Goal: Task Accomplishment & Management: Manage account settings

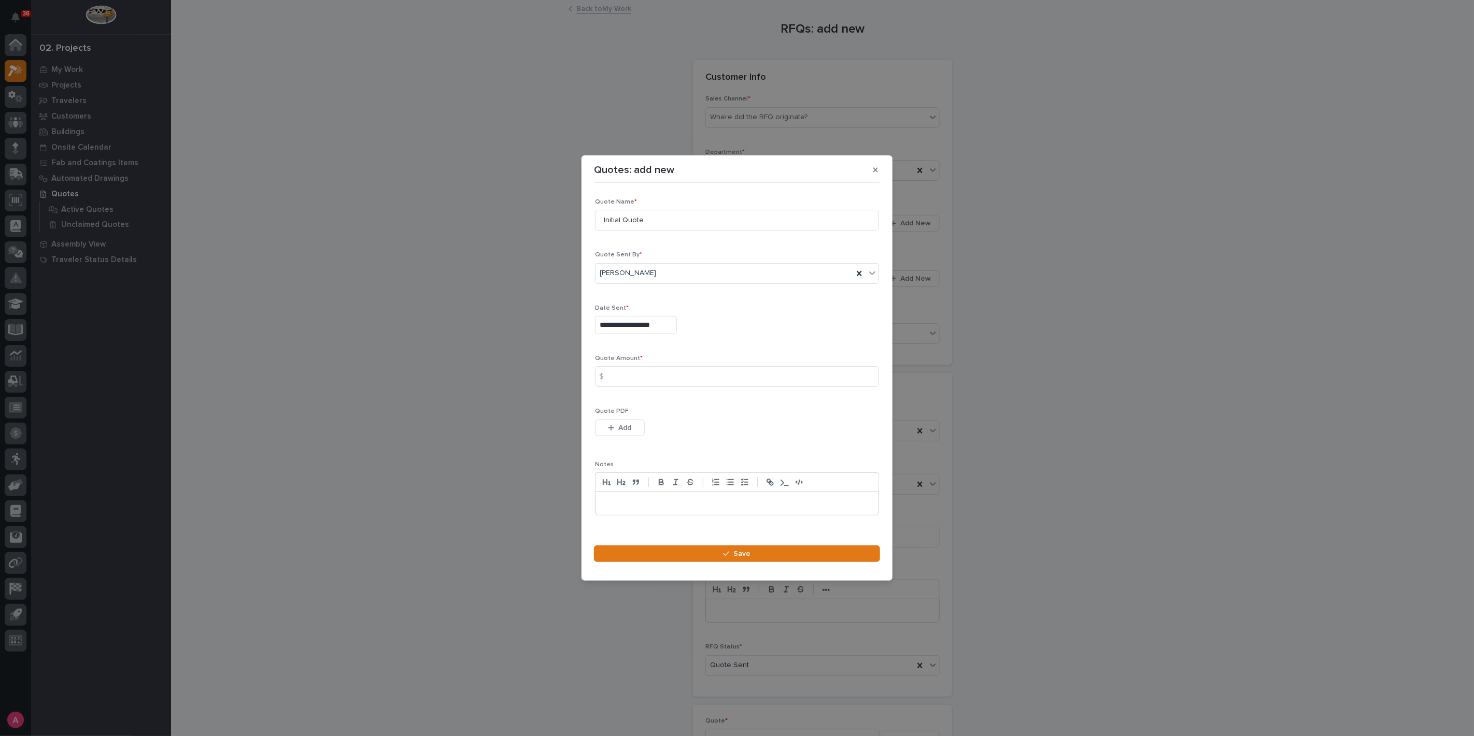
scroll to position [115, 0]
click at [666, 376] on input at bounding box center [737, 376] width 284 height 21
type input "5228"
click at [616, 435] on button "Add" at bounding box center [620, 428] width 50 height 17
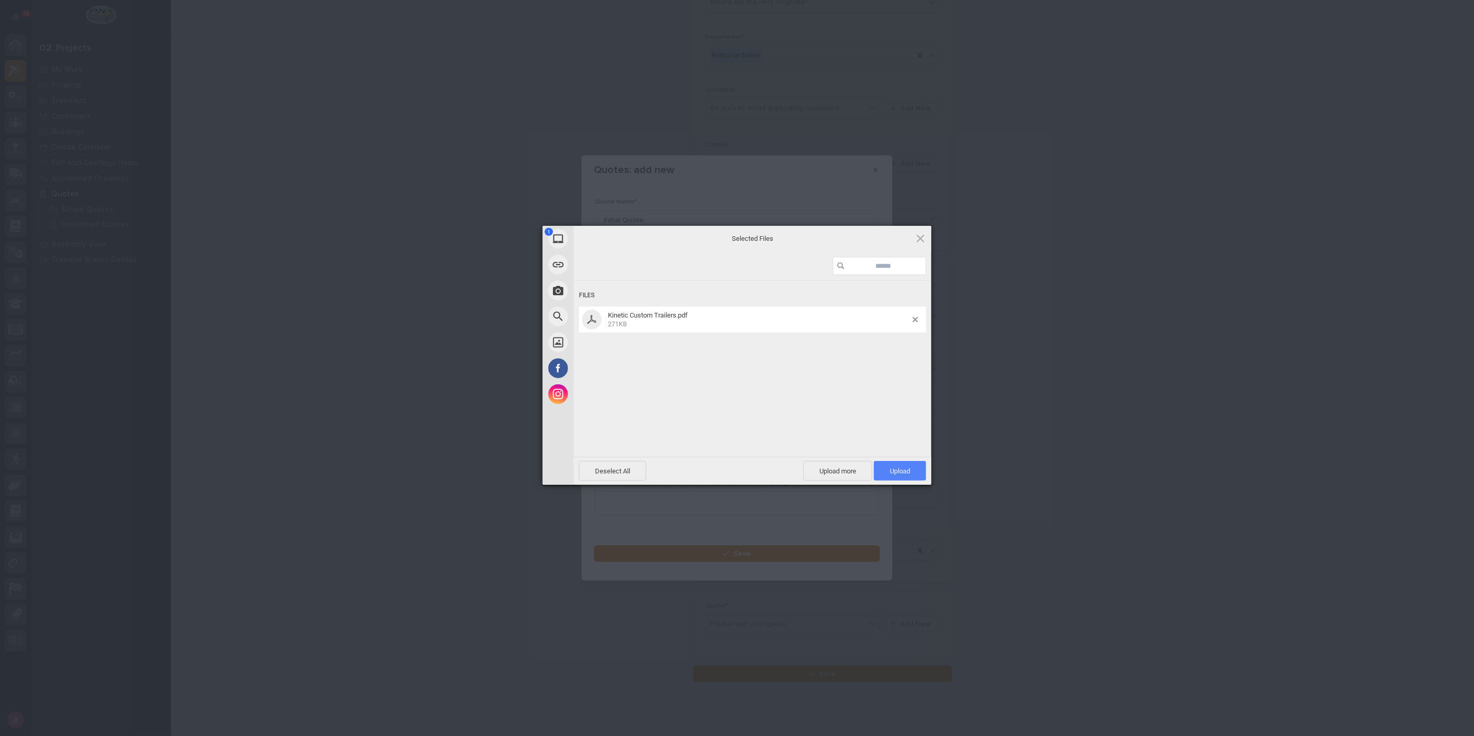
click at [911, 471] on span "Upload 1" at bounding box center [900, 471] width 52 height 20
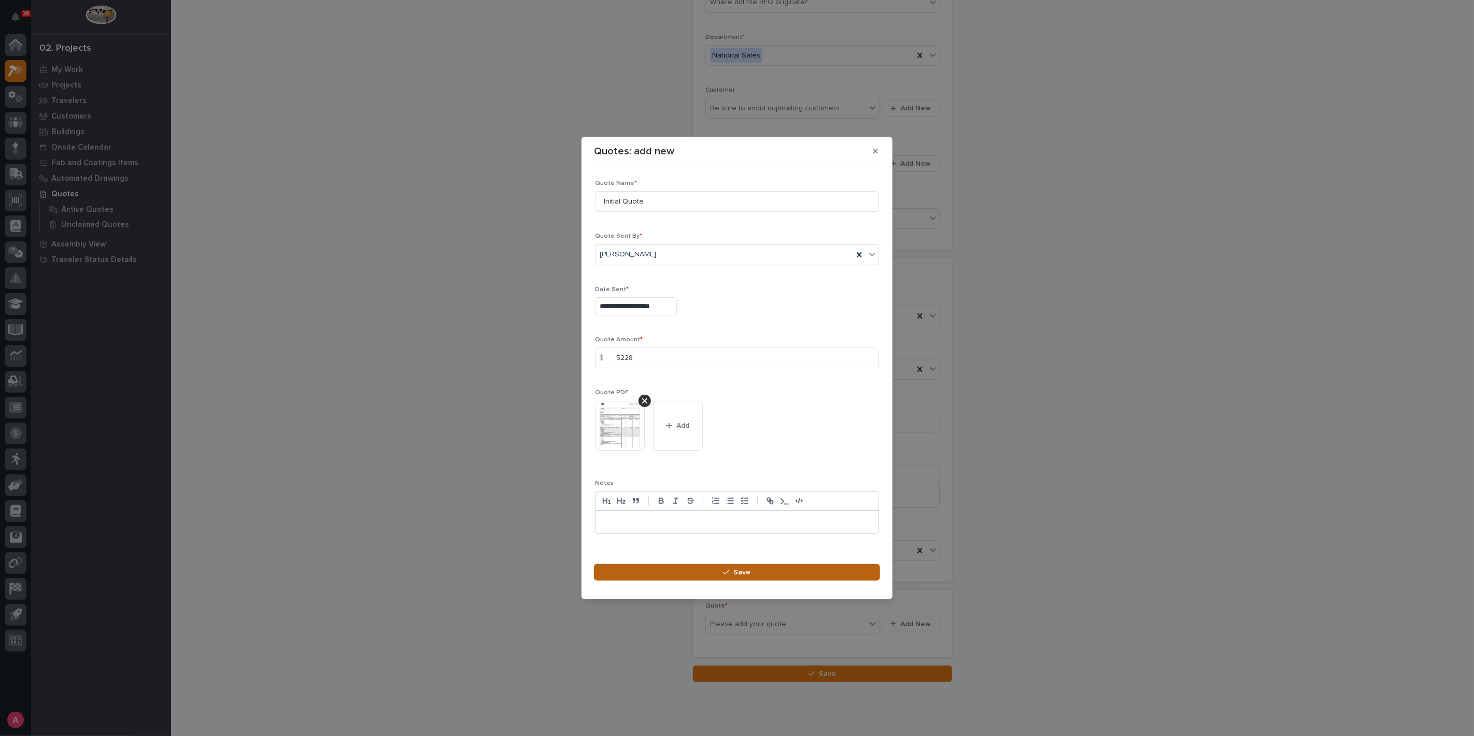
click at [776, 567] on button "Save" at bounding box center [737, 572] width 286 height 17
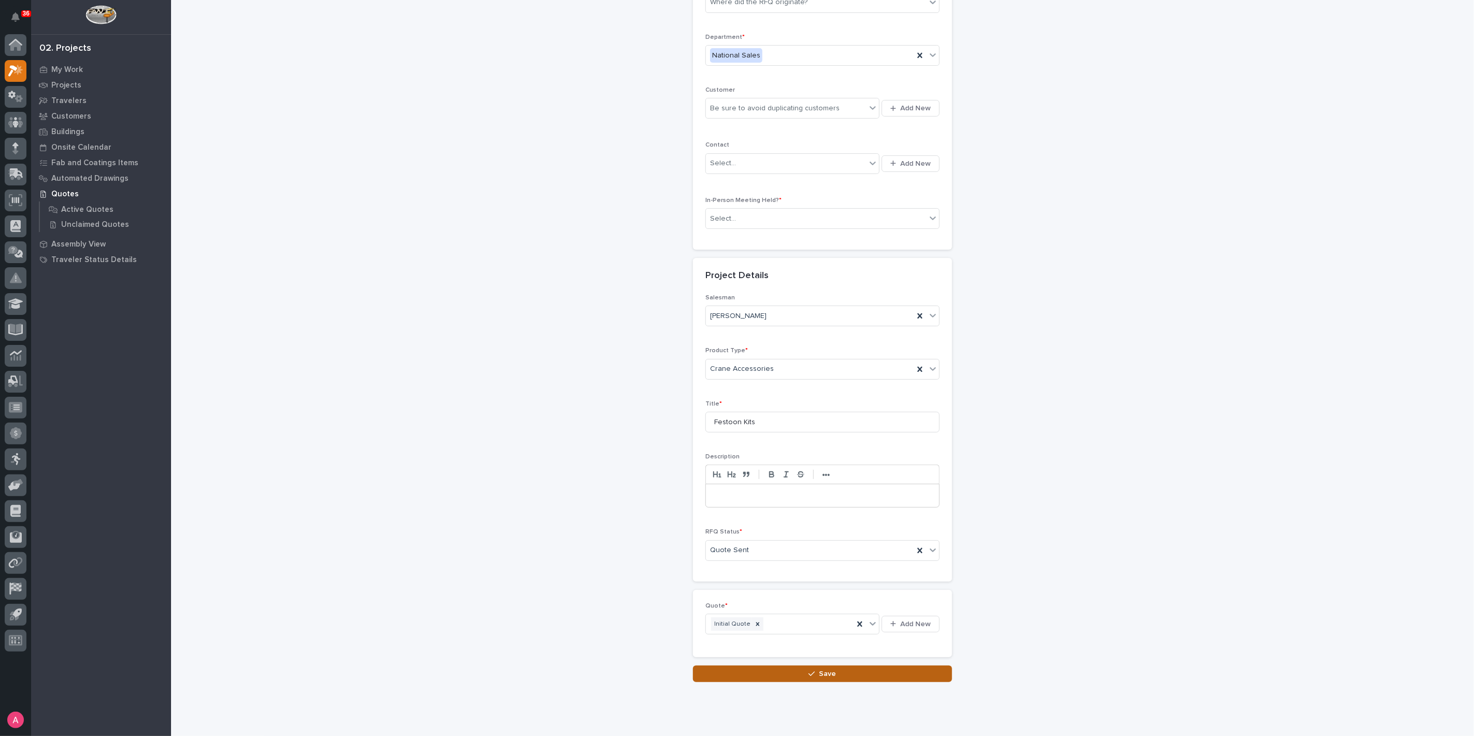
click at [808, 675] on button "Save" at bounding box center [822, 674] width 259 height 17
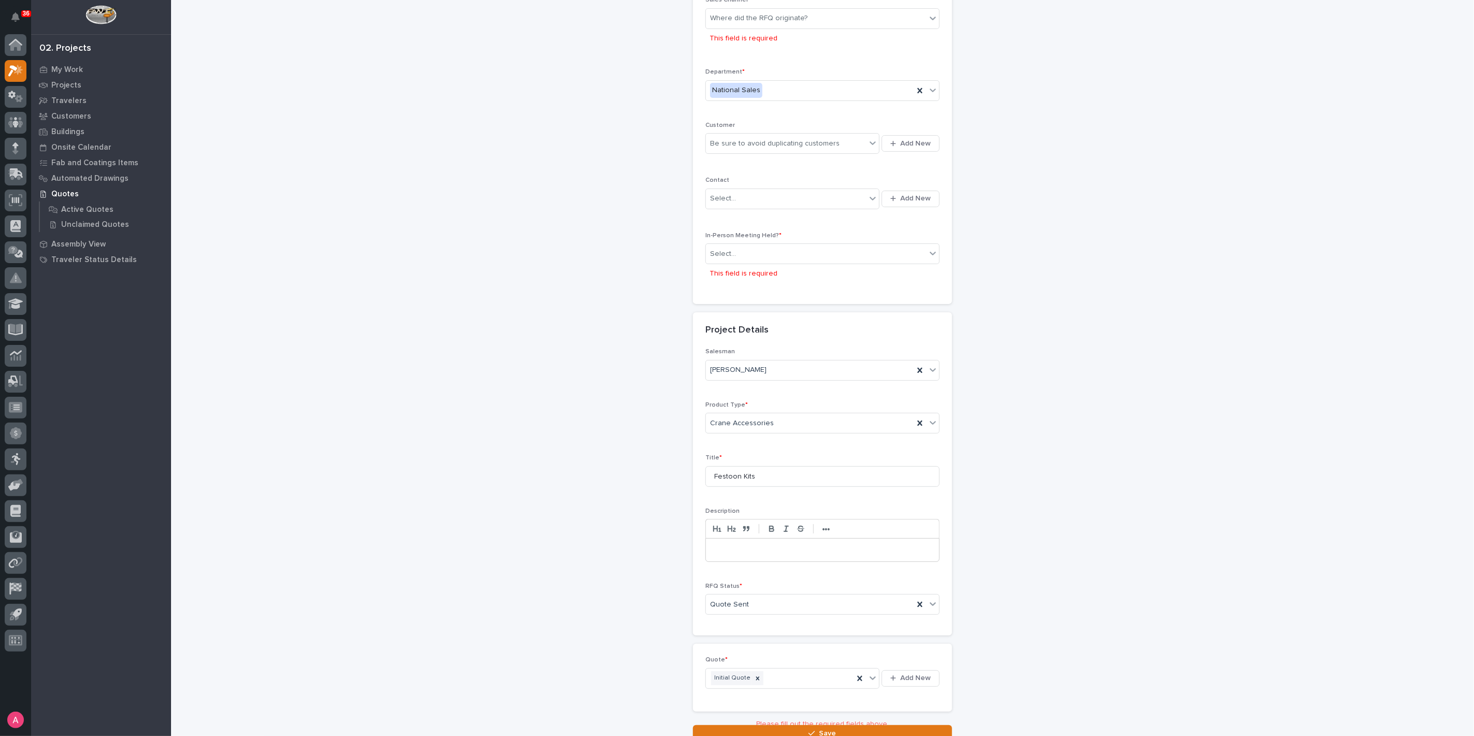
scroll to position [103, 0]
click at [773, 251] on div "Select..." at bounding box center [816, 250] width 220 height 17
click at [771, 285] on div "No" at bounding box center [818, 286] width 233 height 18
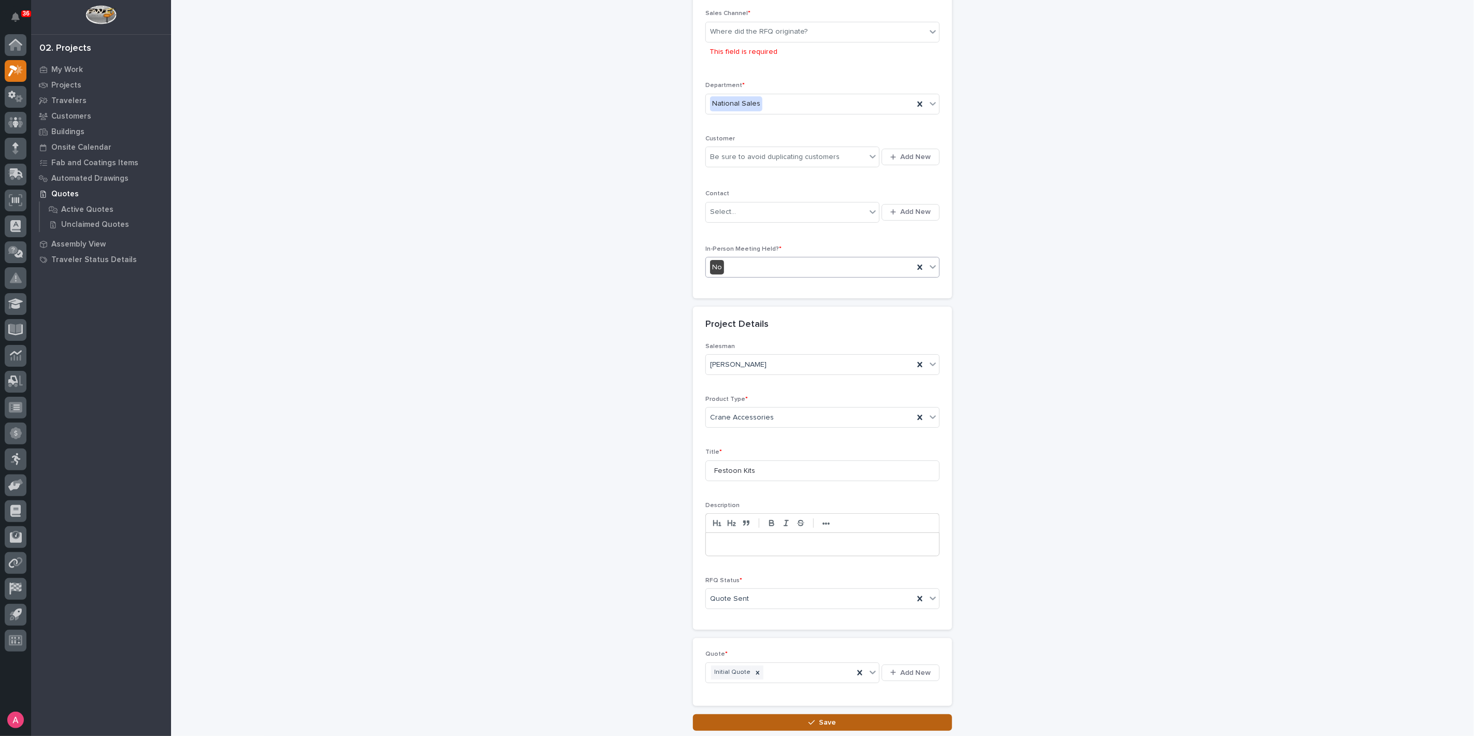
click at [840, 725] on button "Save" at bounding box center [822, 723] width 259 height 17
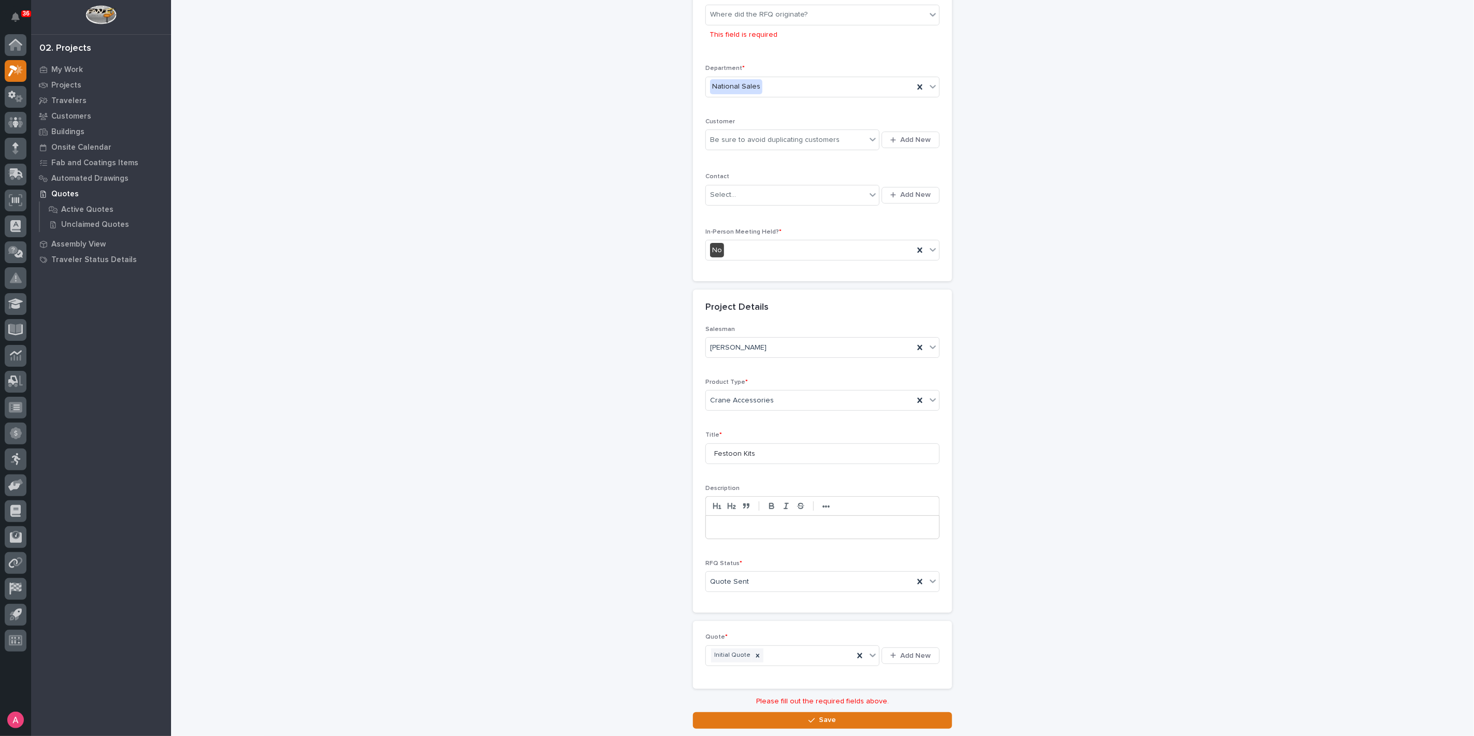
scroll to position [0, 0]
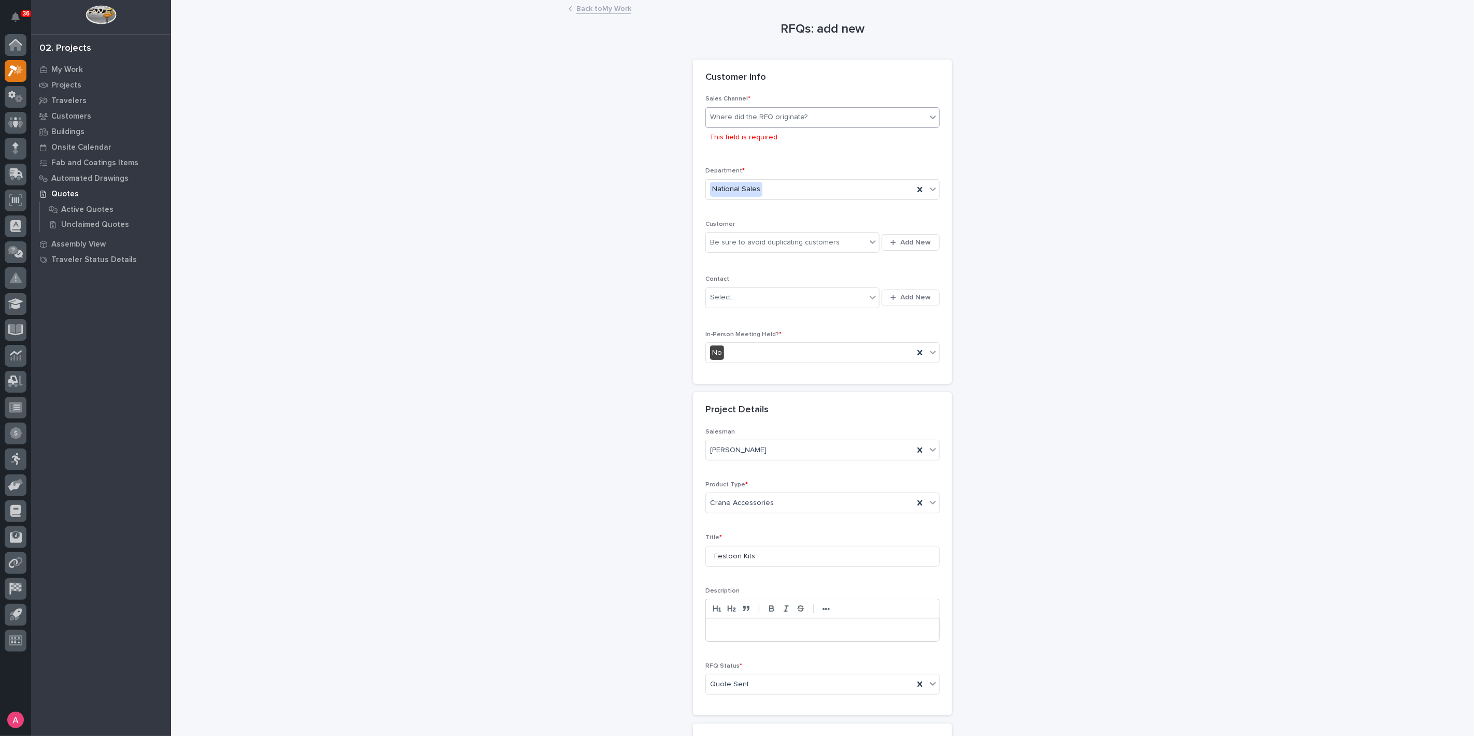
click at [784, 124] on div "Where did the RFQ originate?" at bounding box center [816, 117] width 220 height 17
click at [777, 150] on div "PWI" at bounding box center [818, 155] width 233 height 18
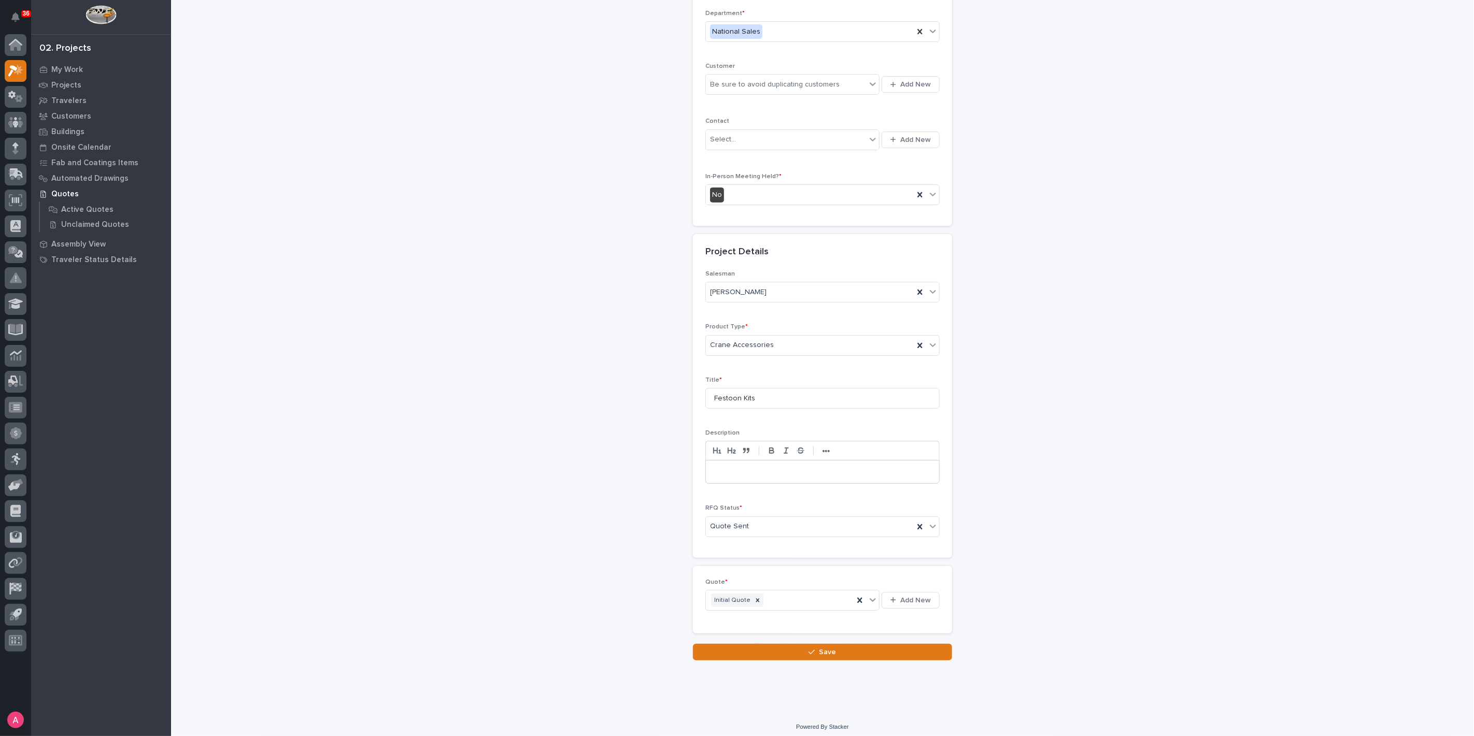
scroll to position [139, 0]
click at [770, 646] on button "Save" at bounding box center [822, 650] width 259 height 17
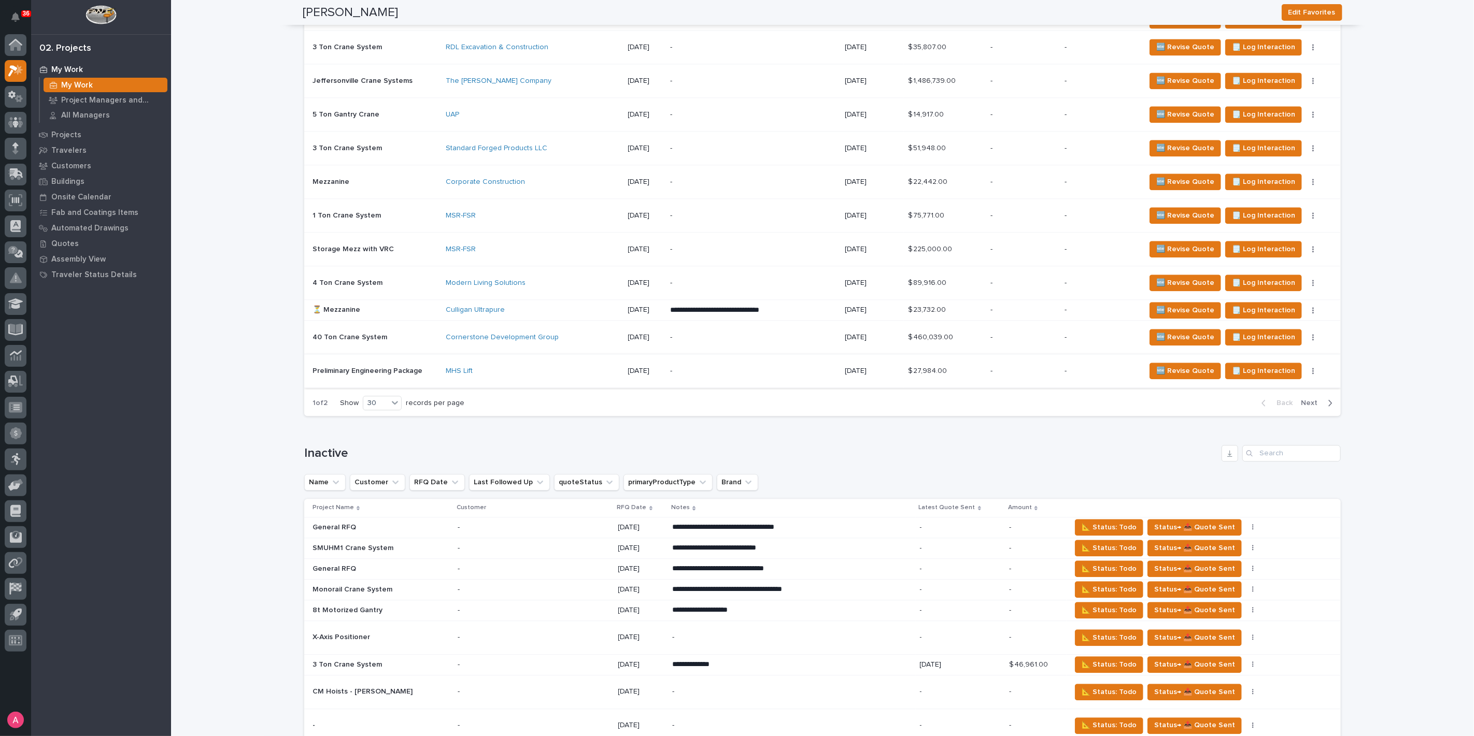
scroll to position [2130, 0]
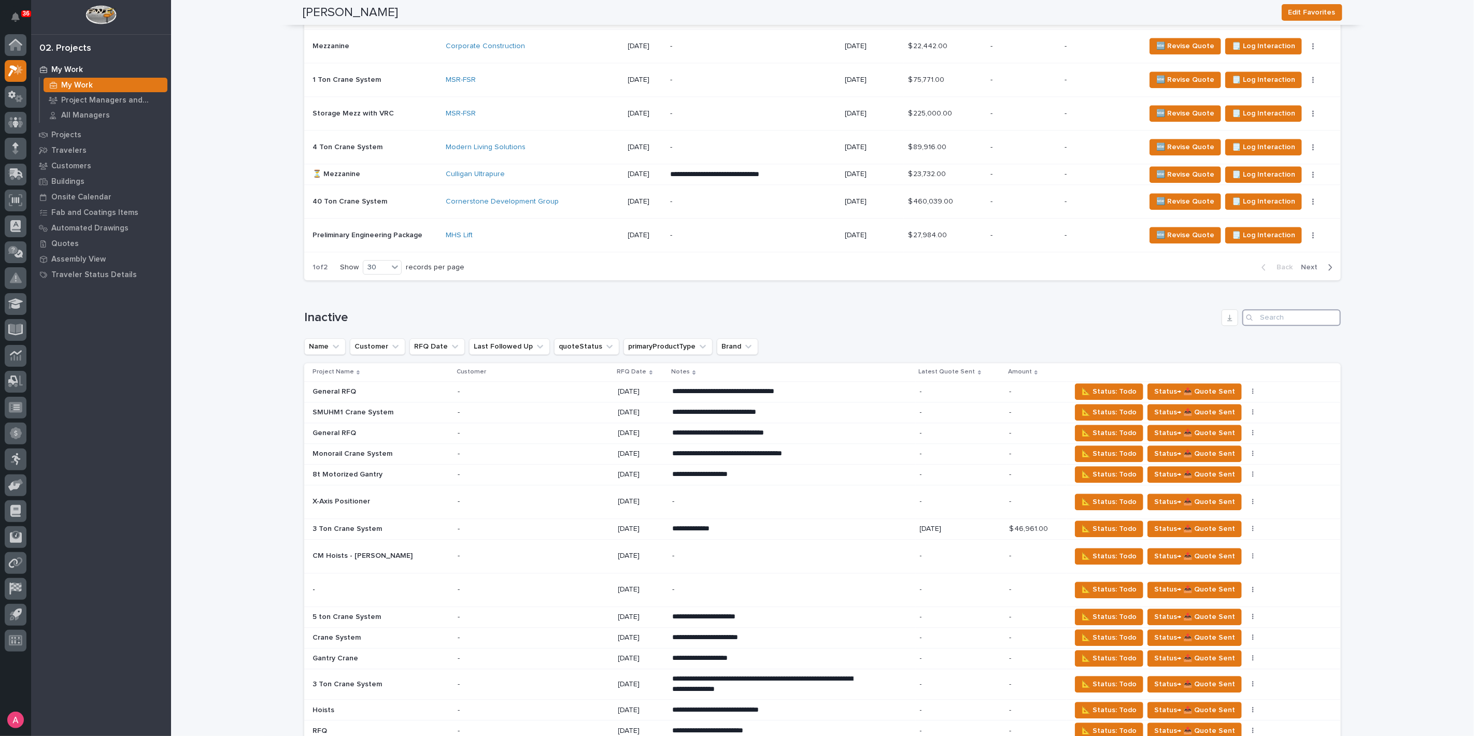
click at [1269, 309] on input "Search" at bounding box center [1291, 317] width 98 height 17
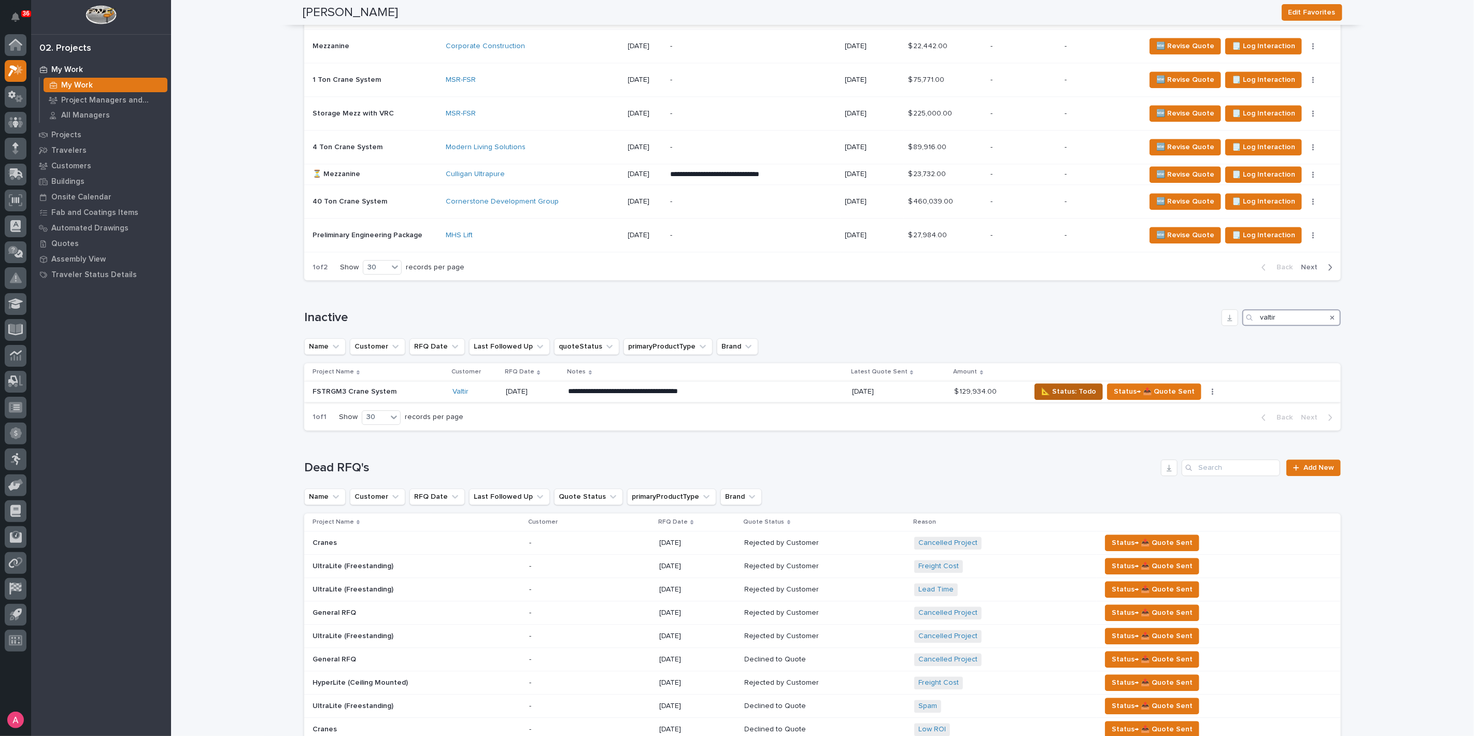
type input "valtir"
click at [1044, 386] on span "📐 Status: Todo" at bounding box center [1068, 392] width 55 height 12
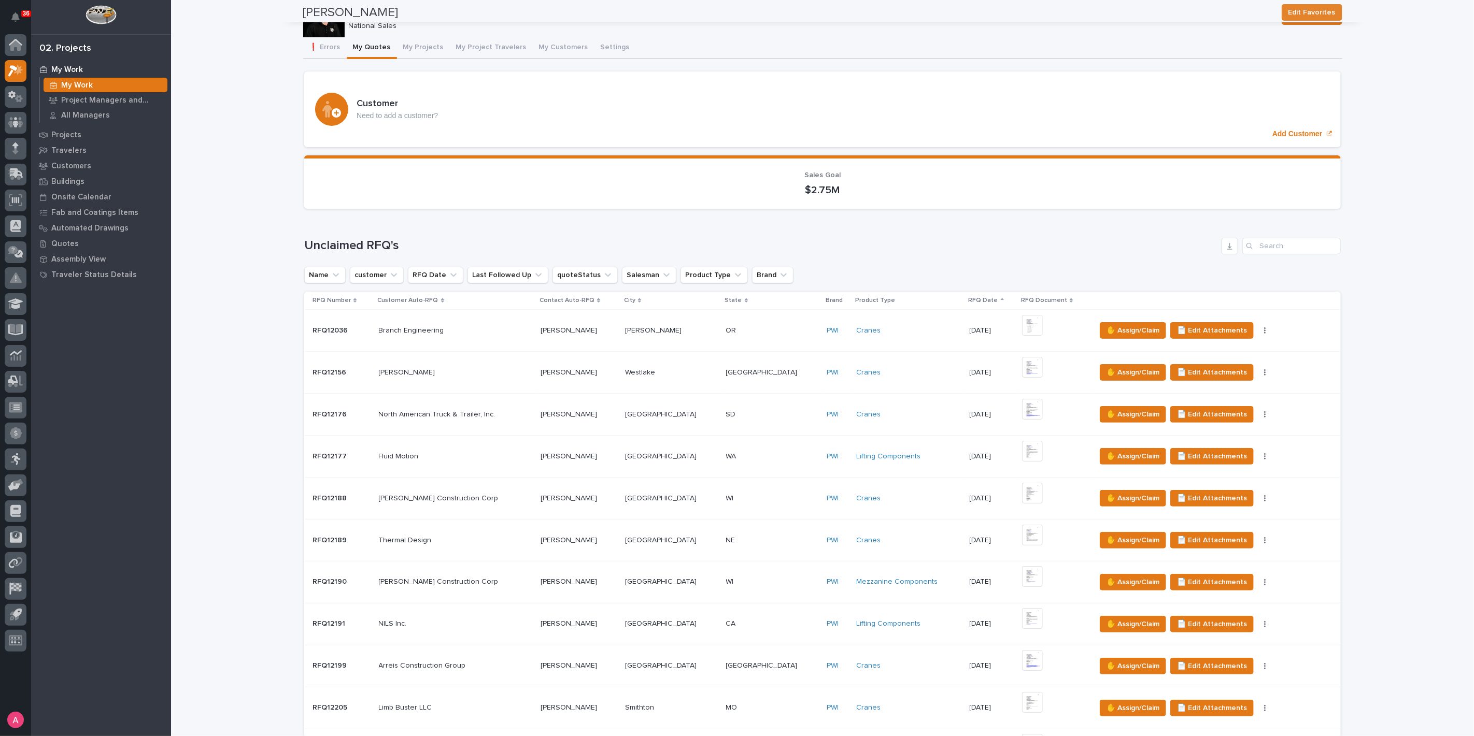
scroll to position [0, 0]
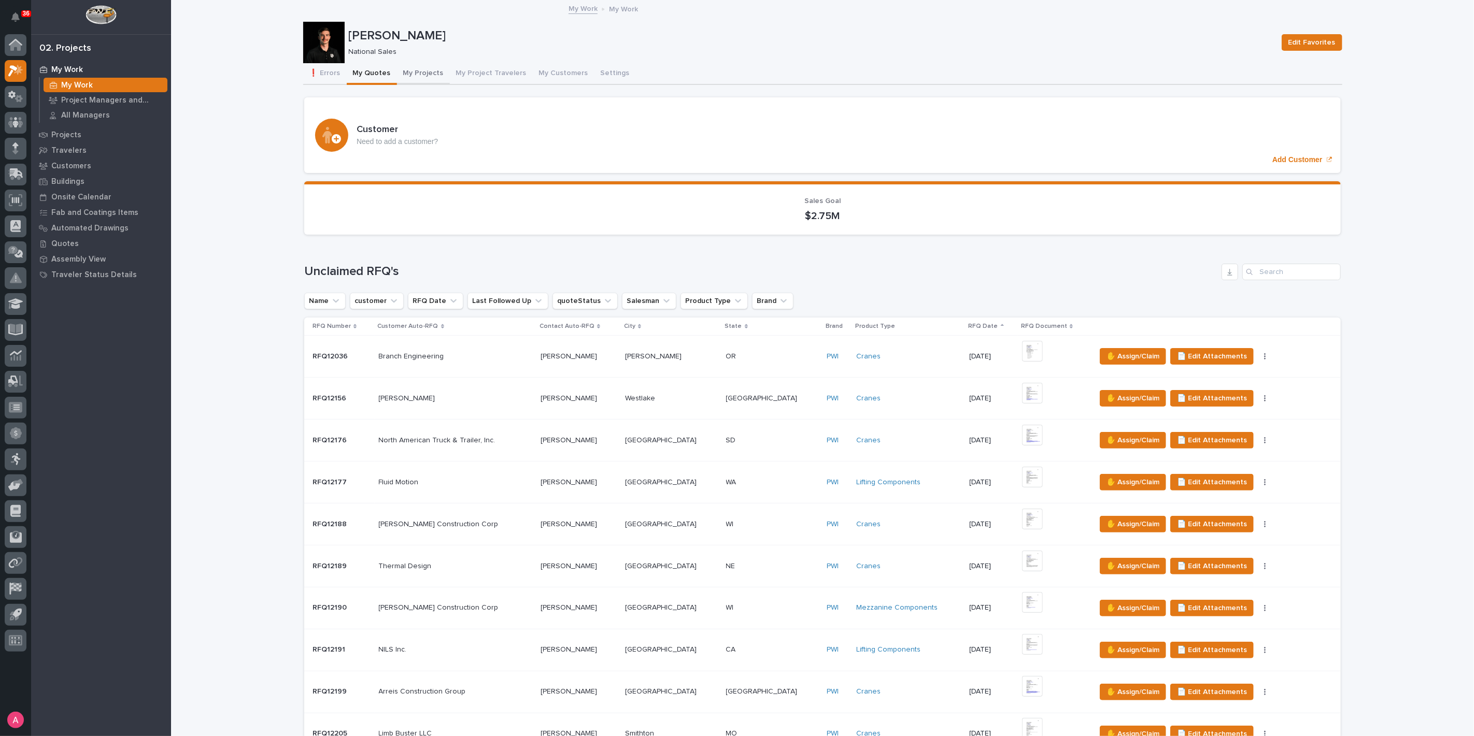
click at [406, 70] on button "My Projects" at bounding box center [423, 74] width 53 height 22
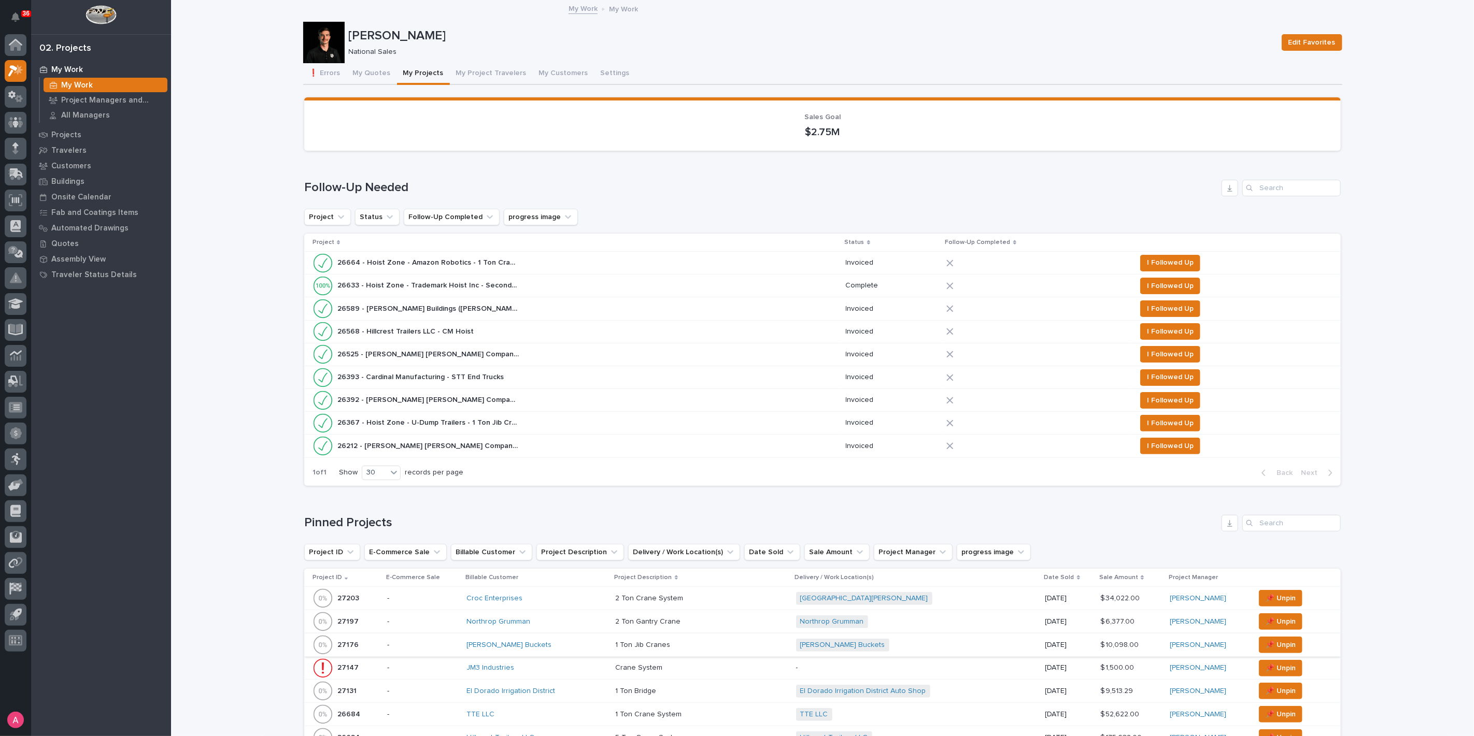
scroll to position [230, 0]
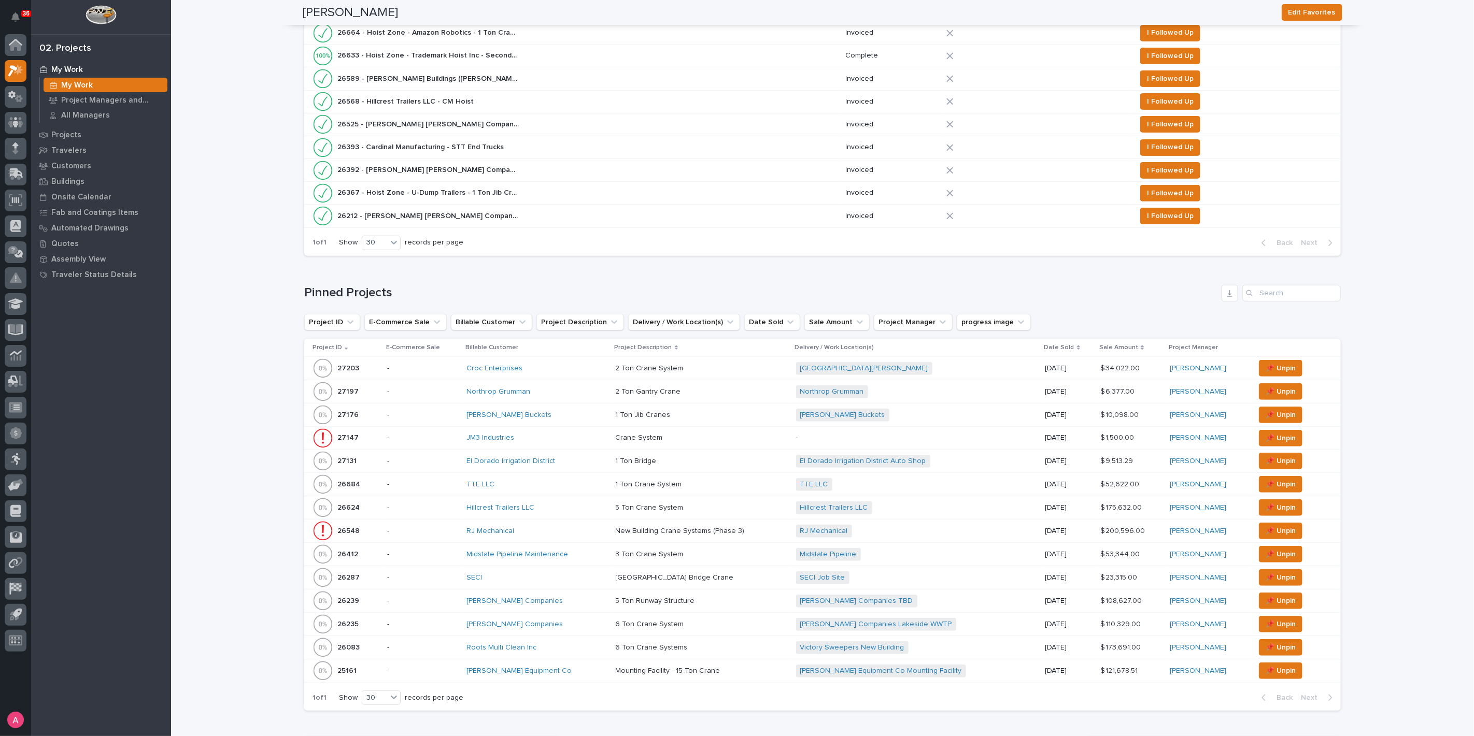
click at [571, 383] on div "Northrop Grumman" at bounding box center [536, 391] width 141 height 17
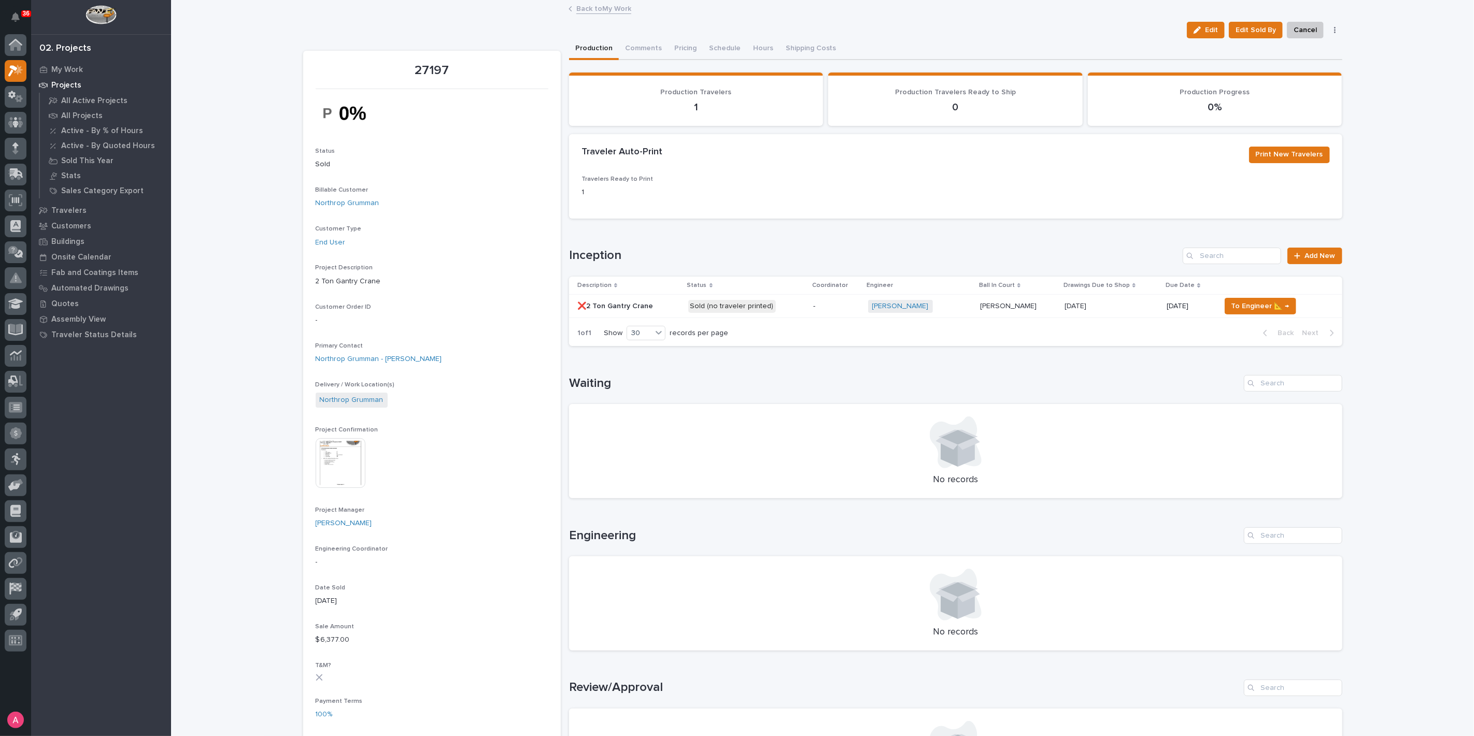
click at [669, 306] on p at bounding box center [628, 306] width 103 height 9
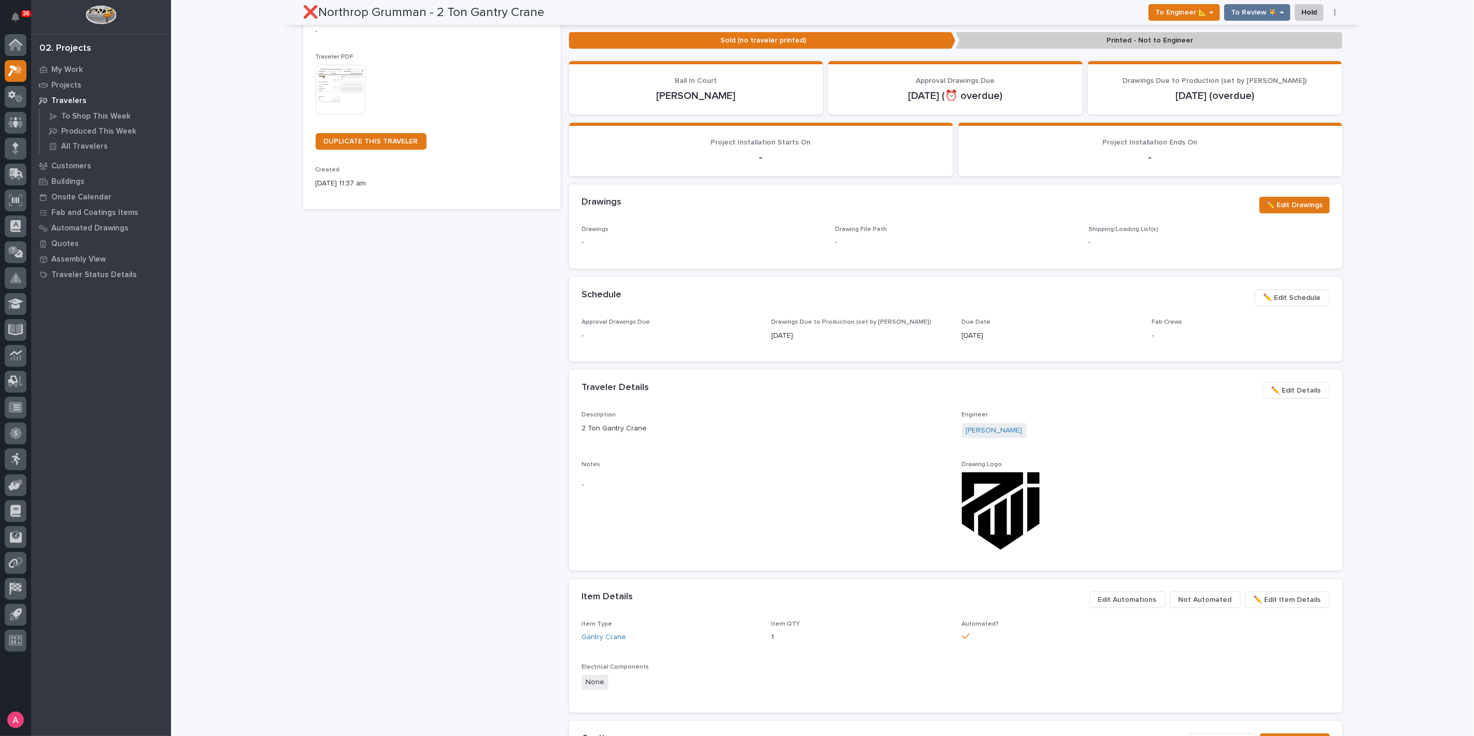
scroll to position [51, 0]
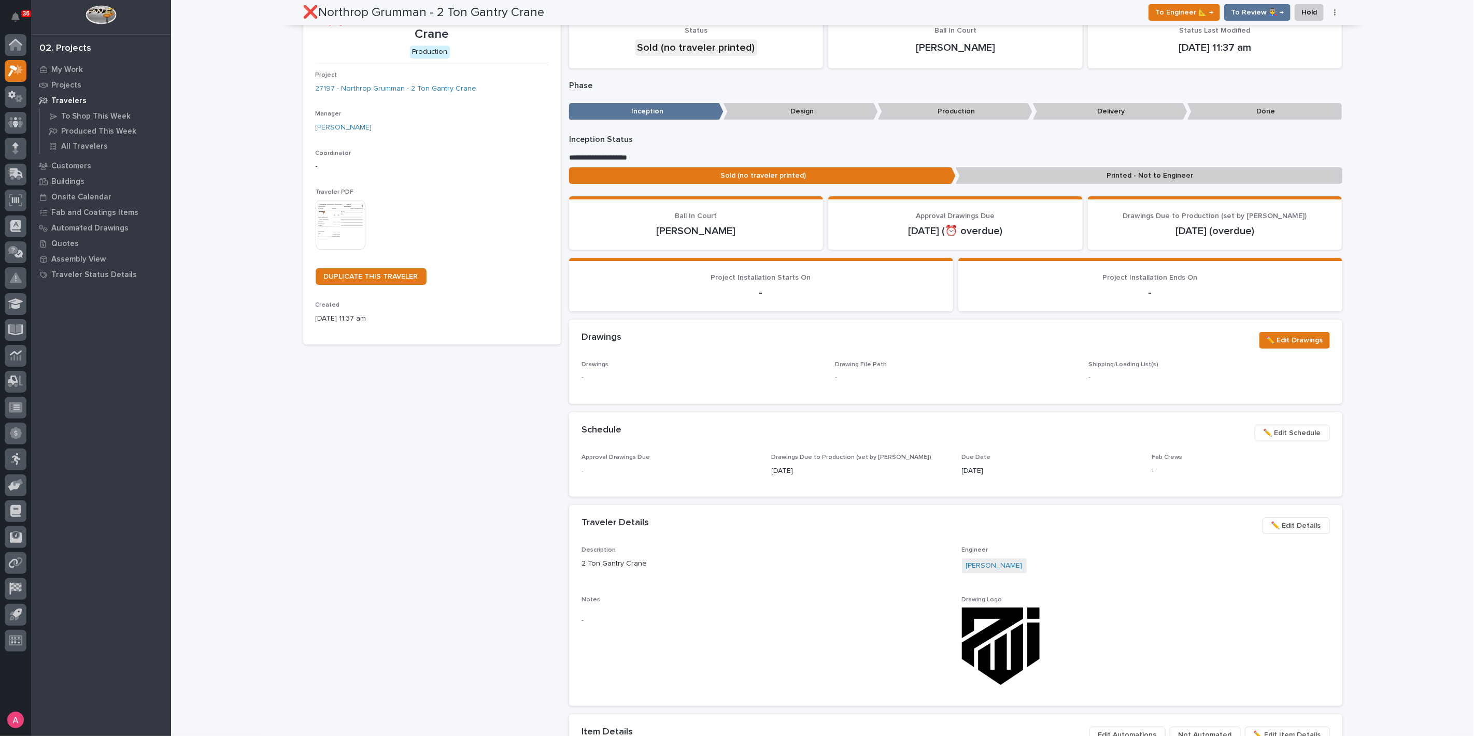
click at [342, 227] on img at bounding box center [341, 225] width 50 height 50
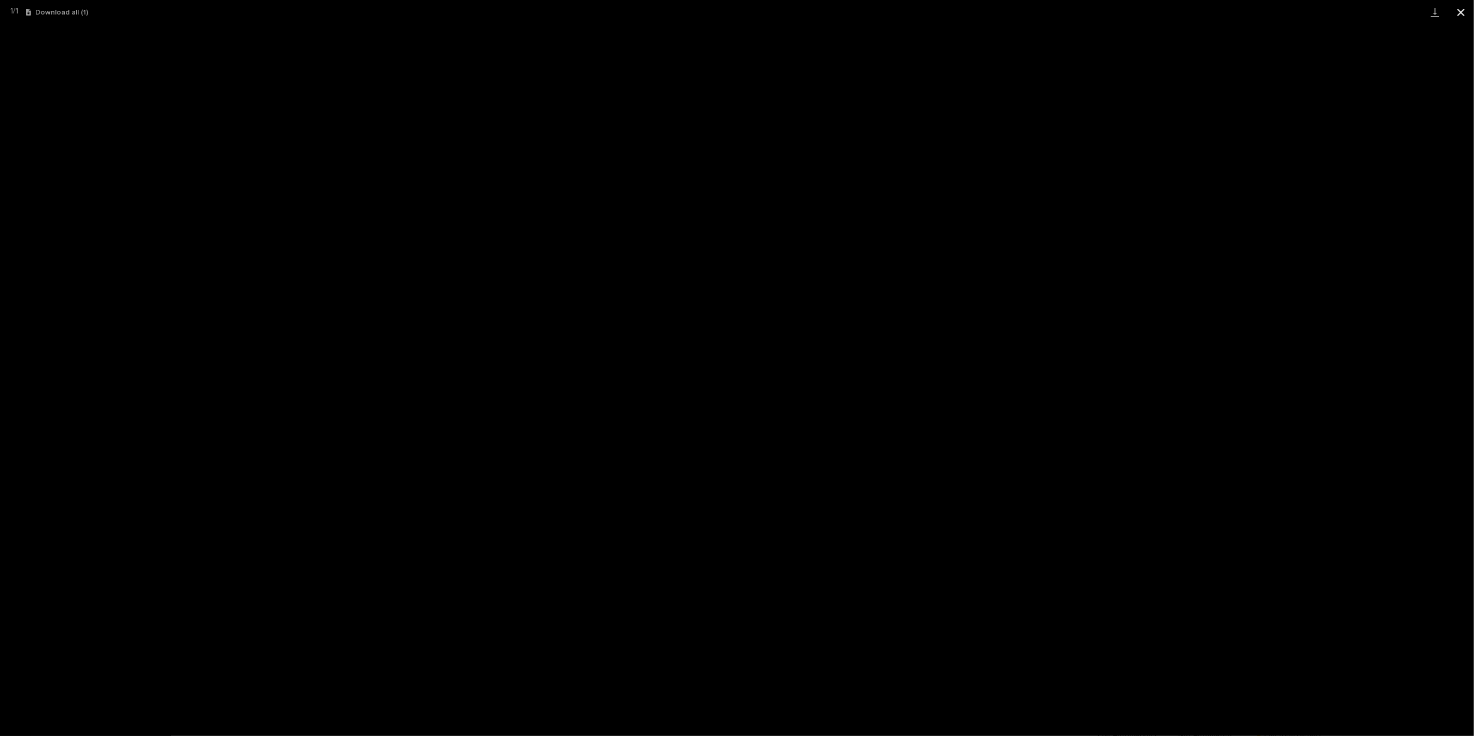
click at [1457, 18] on button "Close gallery" at bounding box center [1461, 12] width 26 height 24
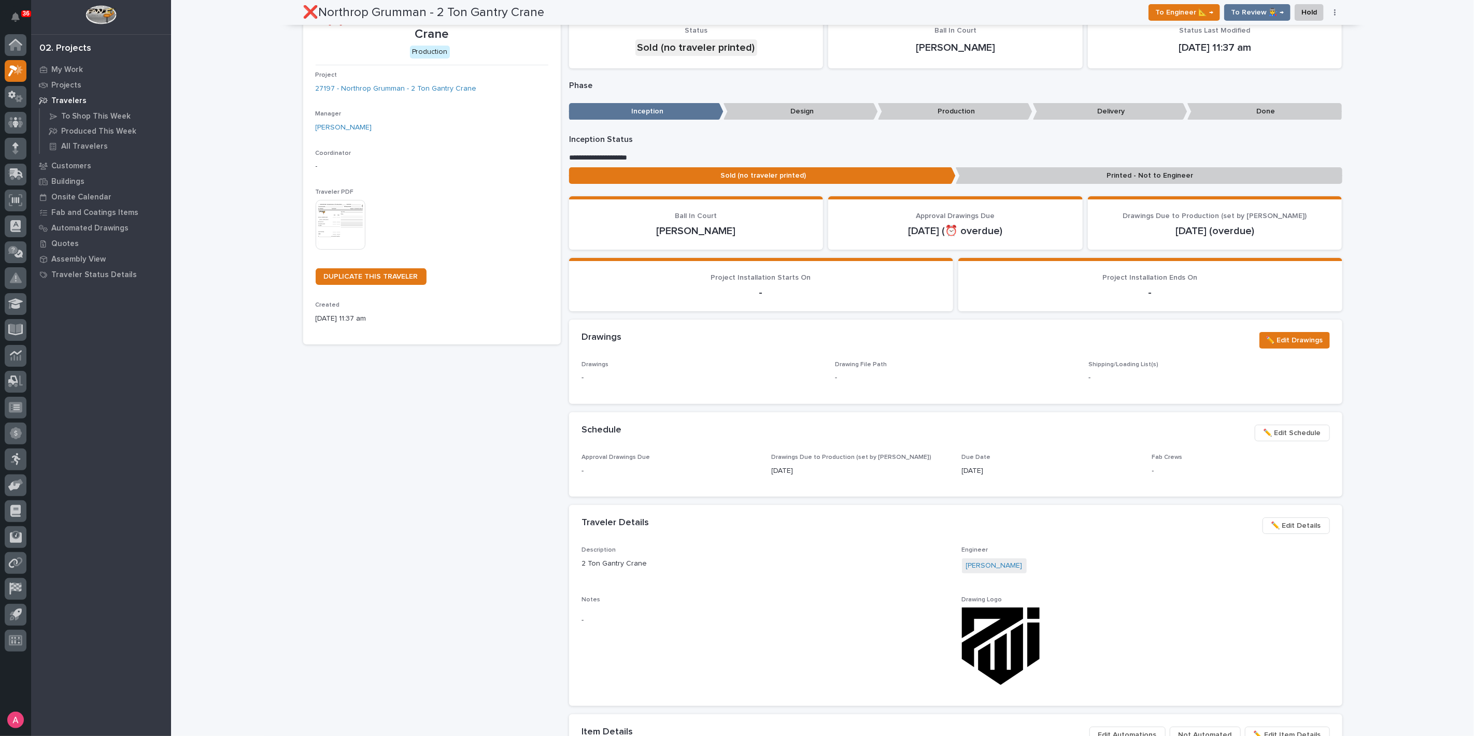
scroll to position [0, 0]
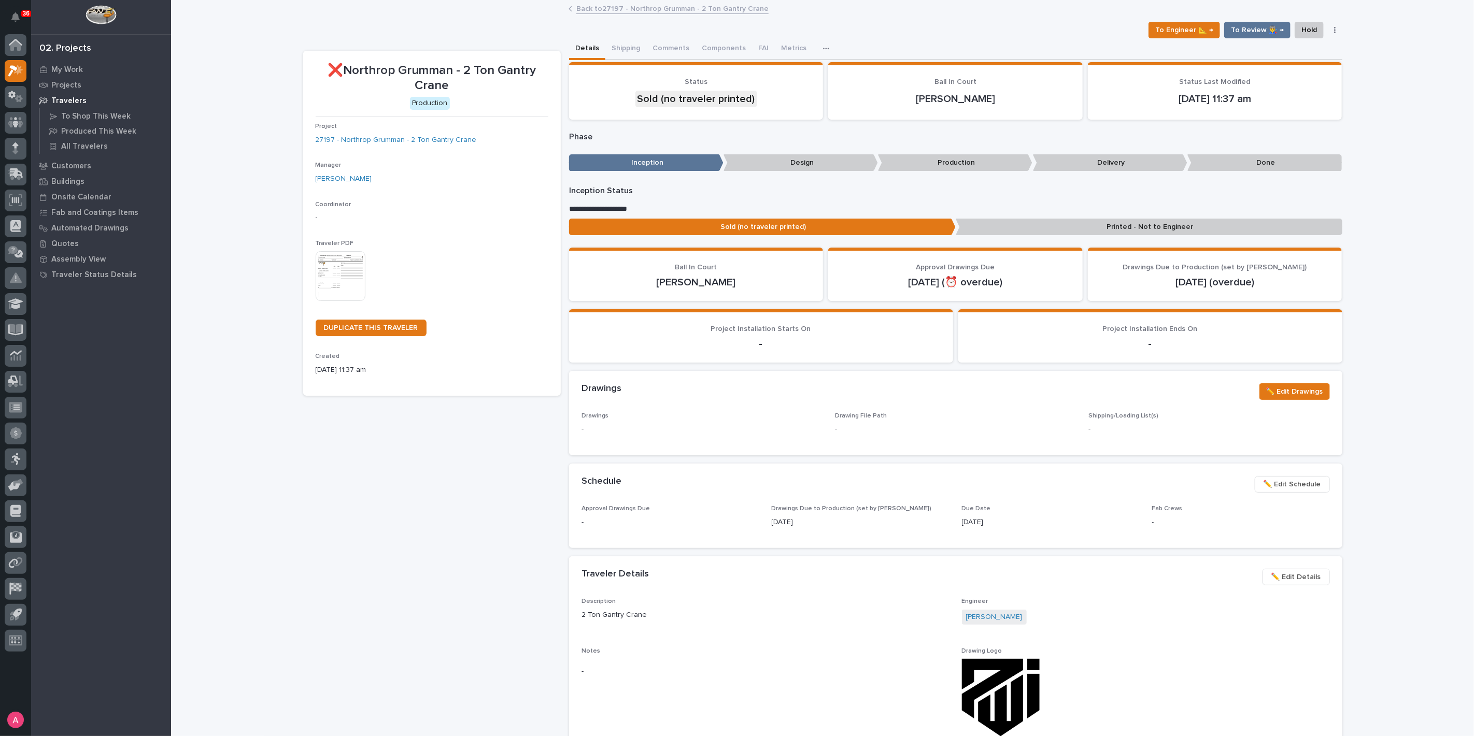
click at [1334, 29] on icon "button" at bounding box center [1335, 30] width 2 height 6
click at [1296, 83] on span "Regenerate PDF" at bounding box center [1283, 84] width 55 height 12
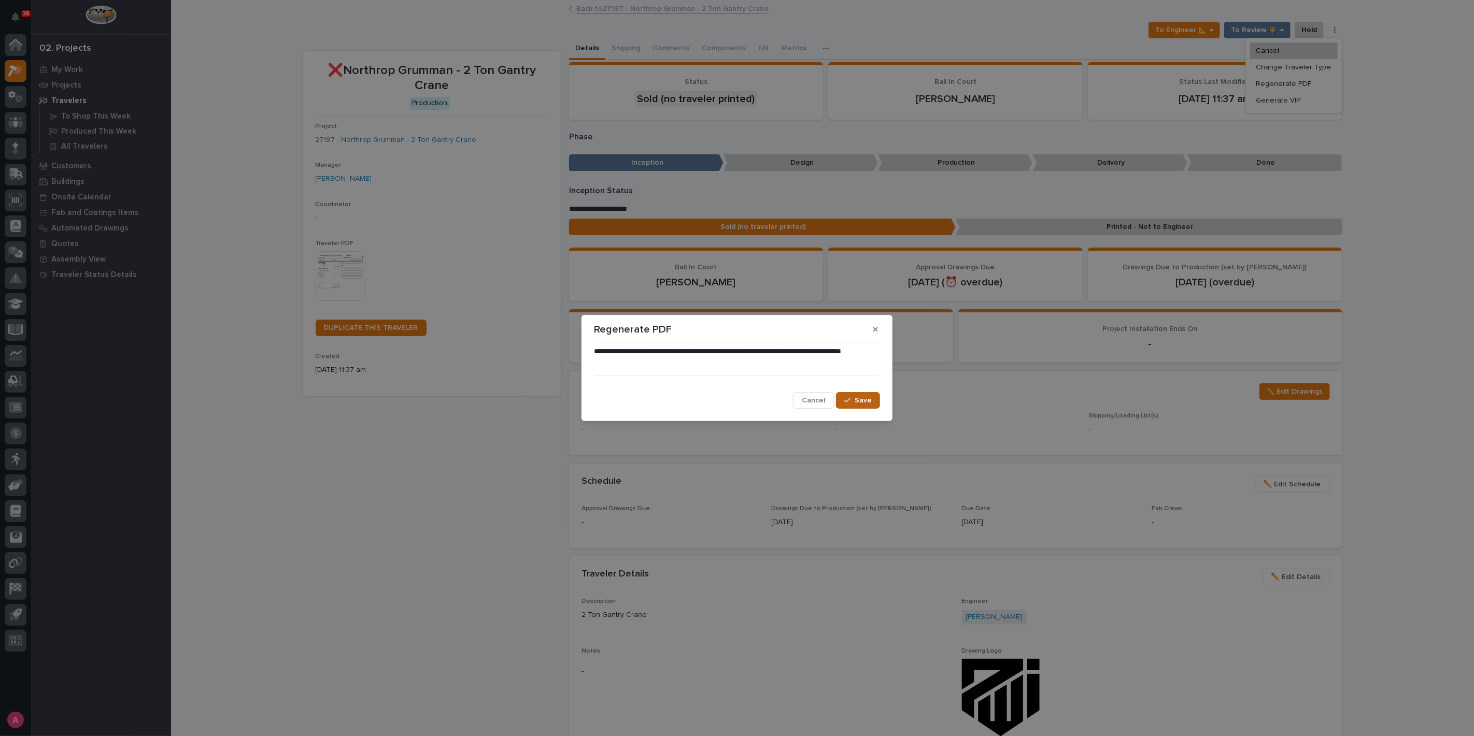
click at [868, 401] on span "Save" at bounding box center [863, 400] width 17 height 9
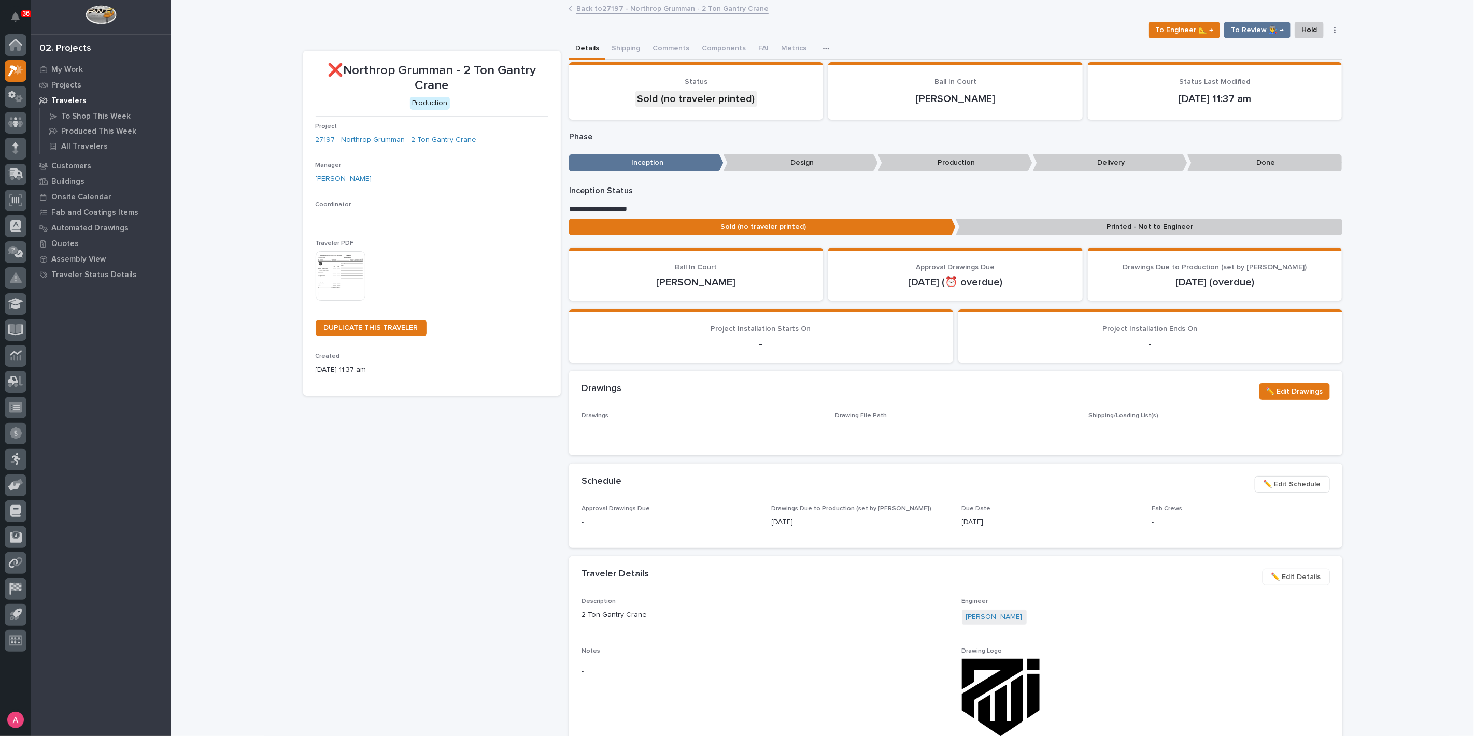
click at [1429, 261] on div "Loading... Saving… Loading... Saving… ❌Northrop Grumman - 2 Ton Gantry Crane To…" at bounding box center [822, 639] width 1303 height 1276
click at [332, 271] on img at bounding box center [341, 276] width 50 height 50
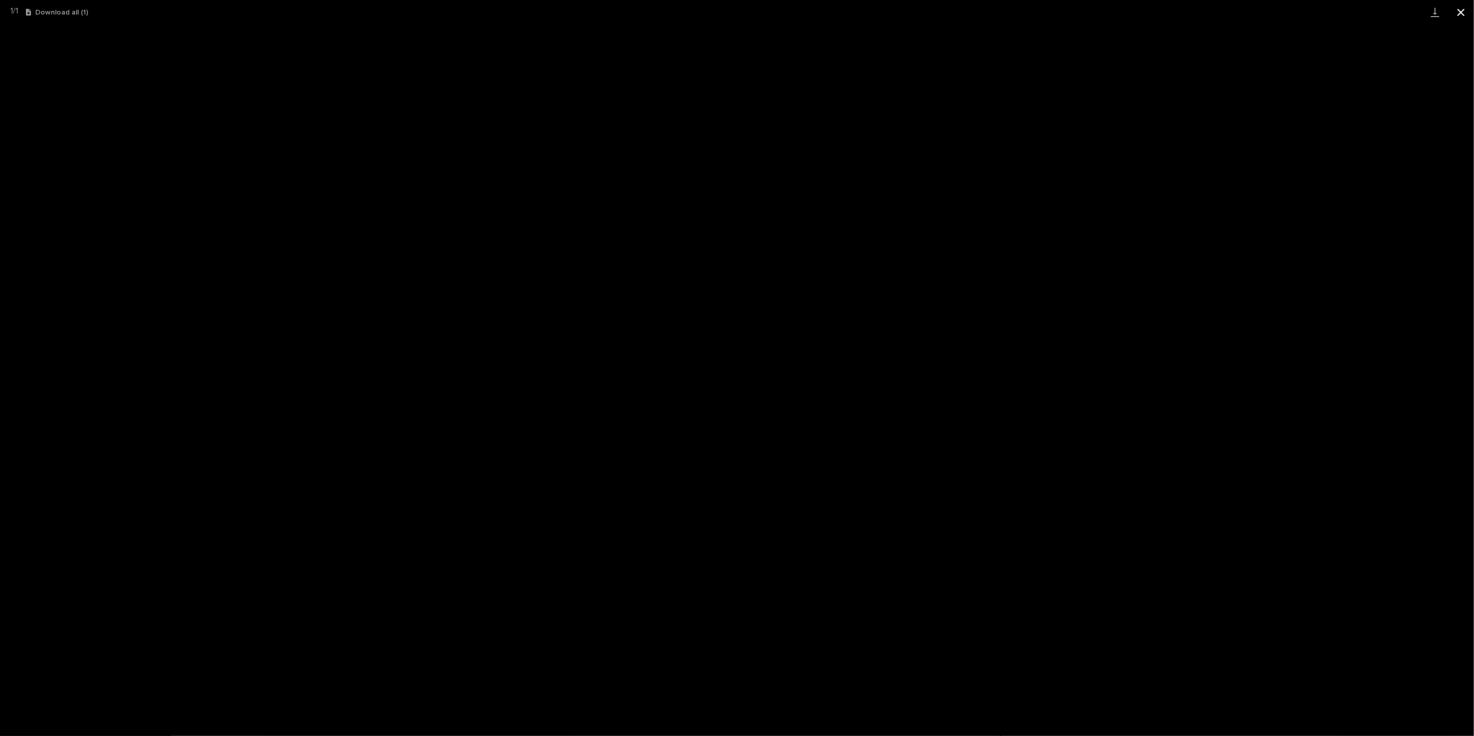
click at [1459, 10] on button "Close gallery" at bounding box center [1461, 12] width 26 height 24
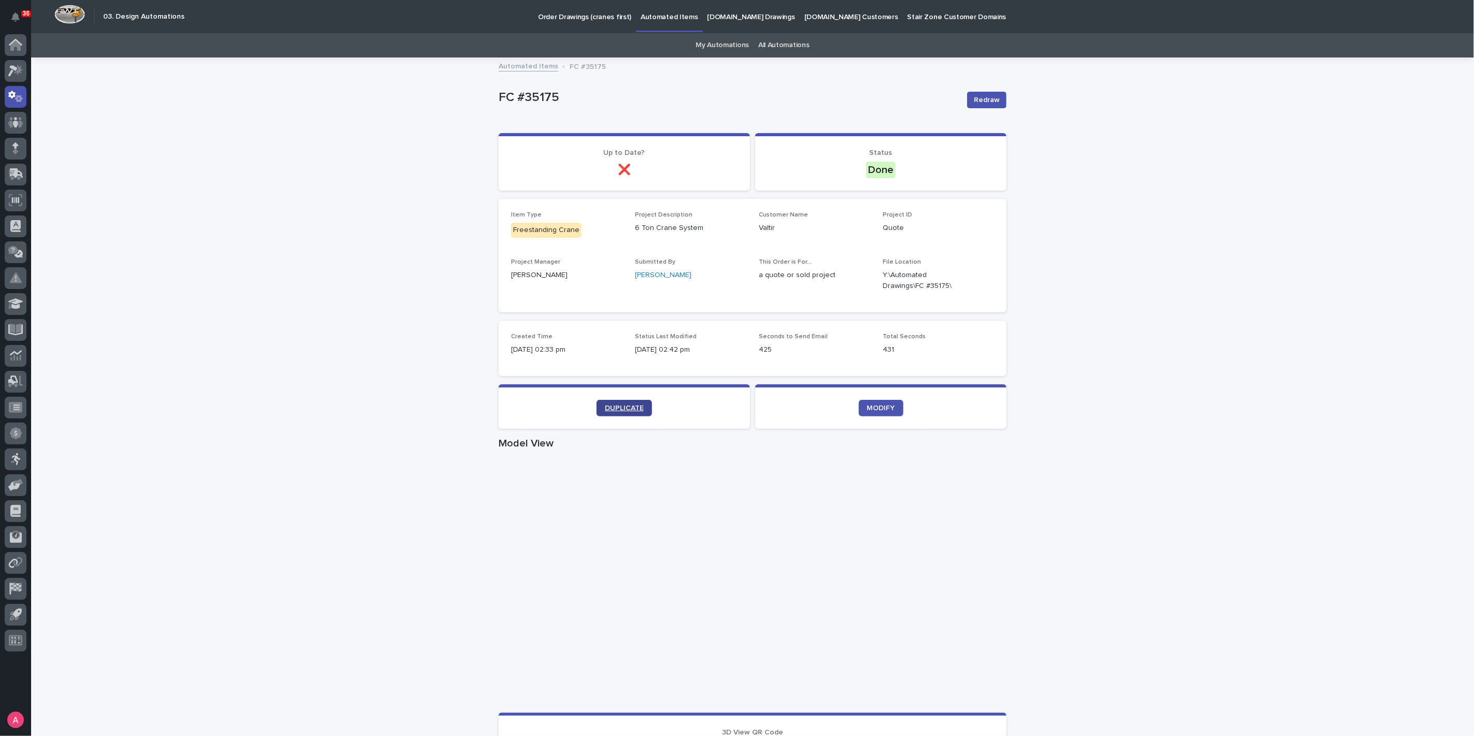
click at [596, 403] on link "DUPLICATE" at bounding box center [623, 408] width 55 height 17
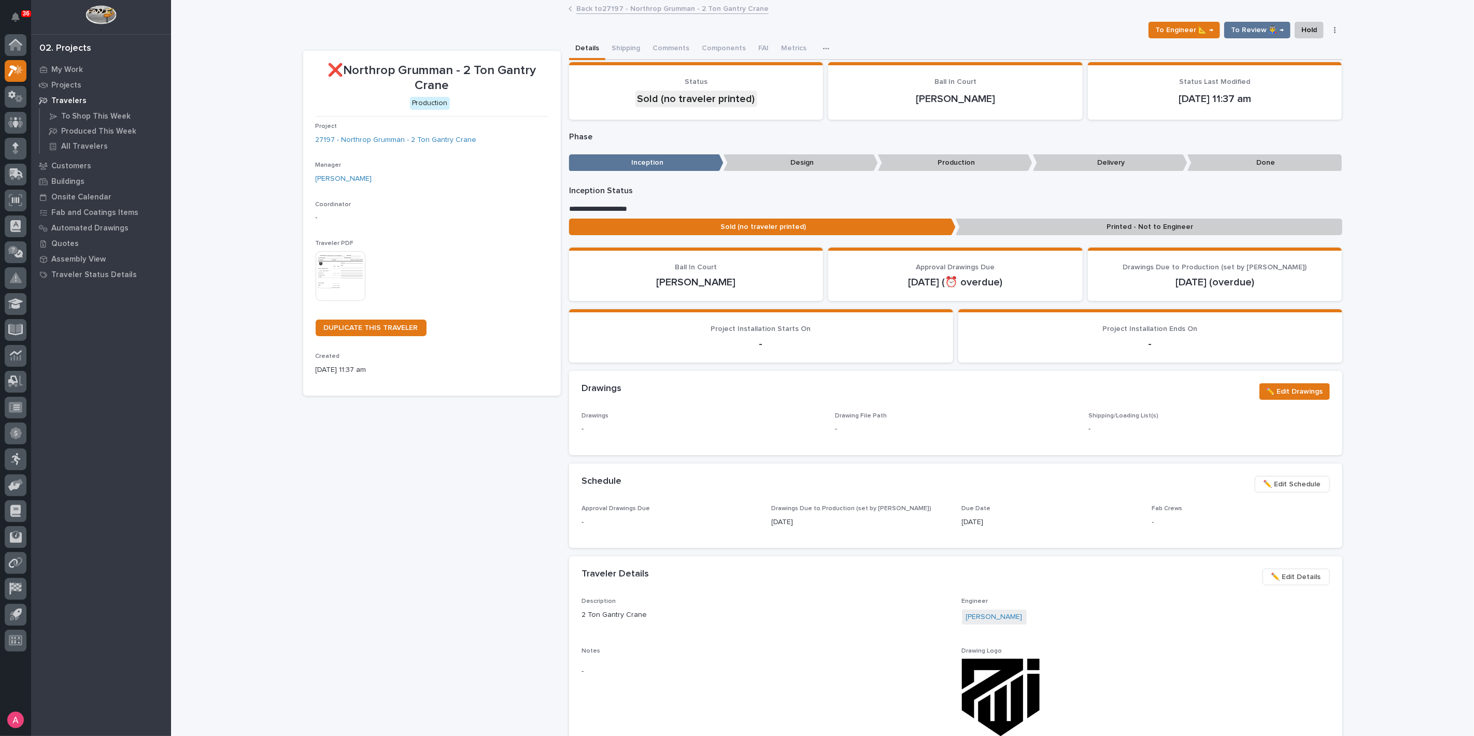
click at [336, 274] on img at bounding box center [341, 276] width 50 height 50
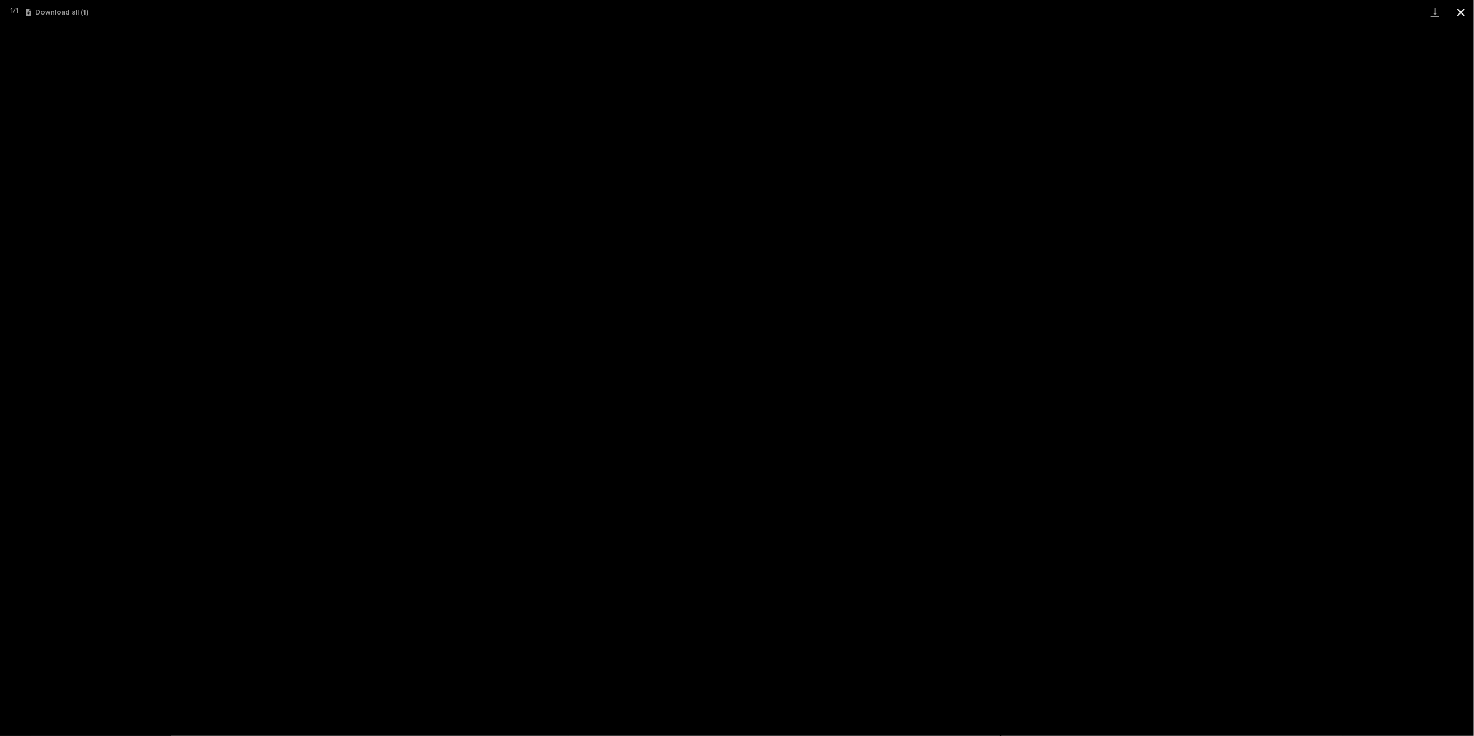
click at [1461, 12] on button "Close gallery" at bounding box center [1461, 12] width 26 height 24
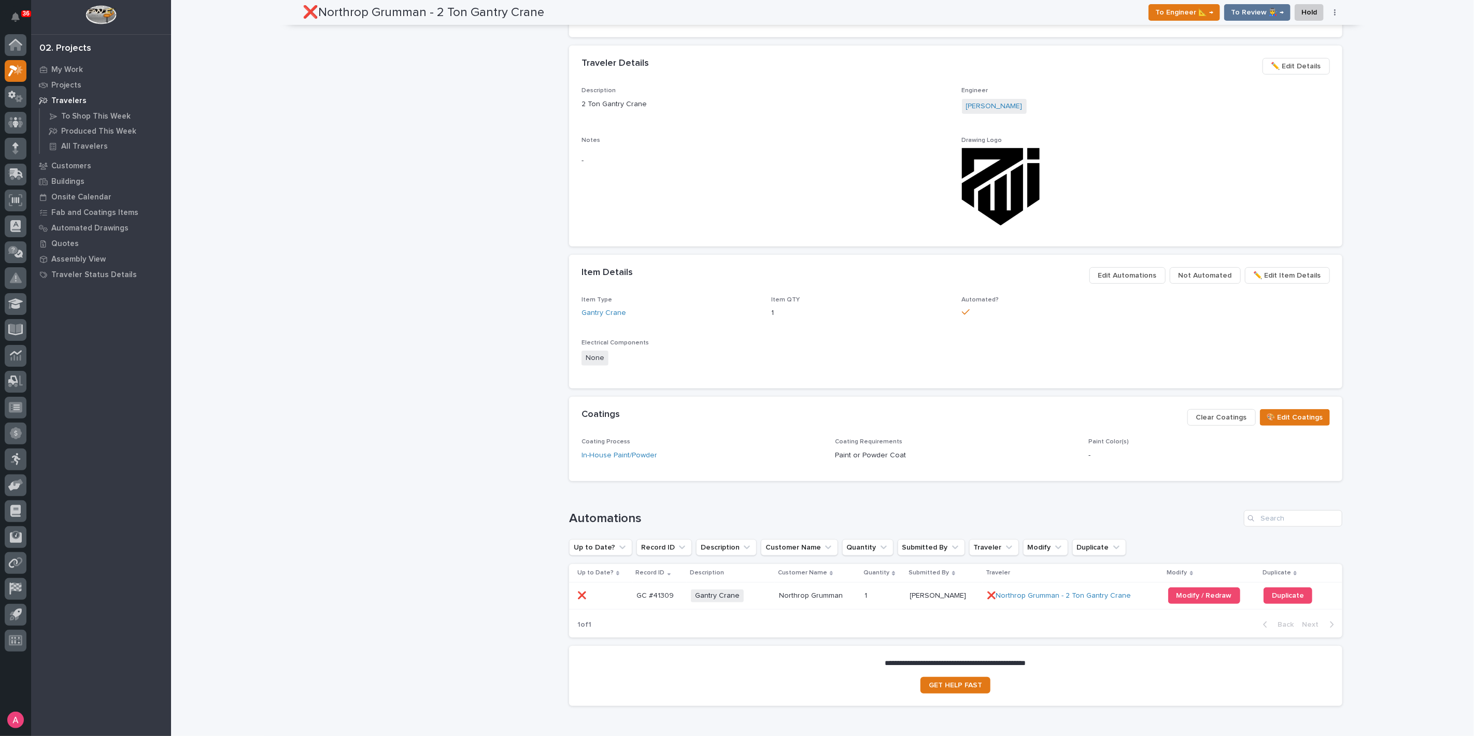
scroll to position [570, 0]
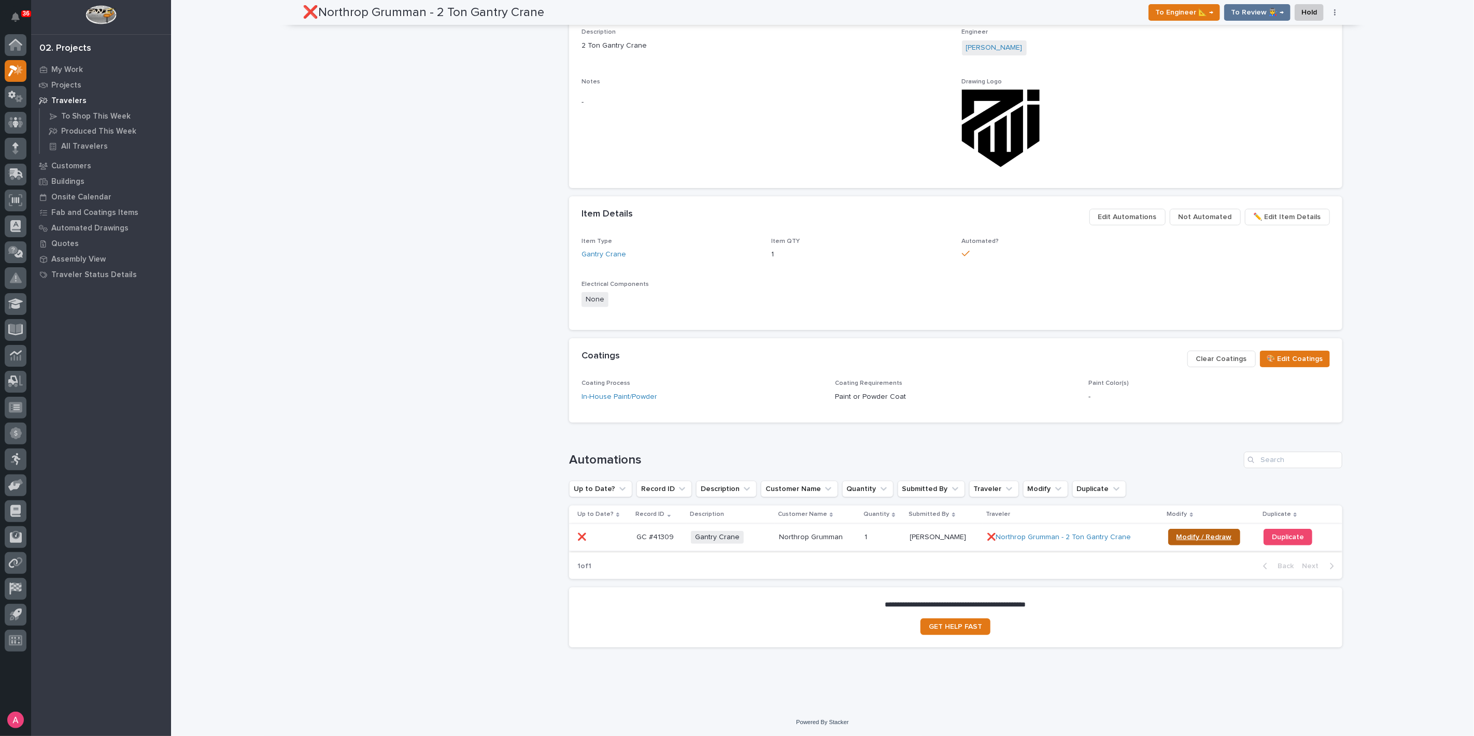
click at [1177, 534] on span "Modify / Redraw" at bounding box center [1203, 537] width 55 height 7
click at [68, 87] on p "Projects" at bounding box center [66, 85] width 30 height 9
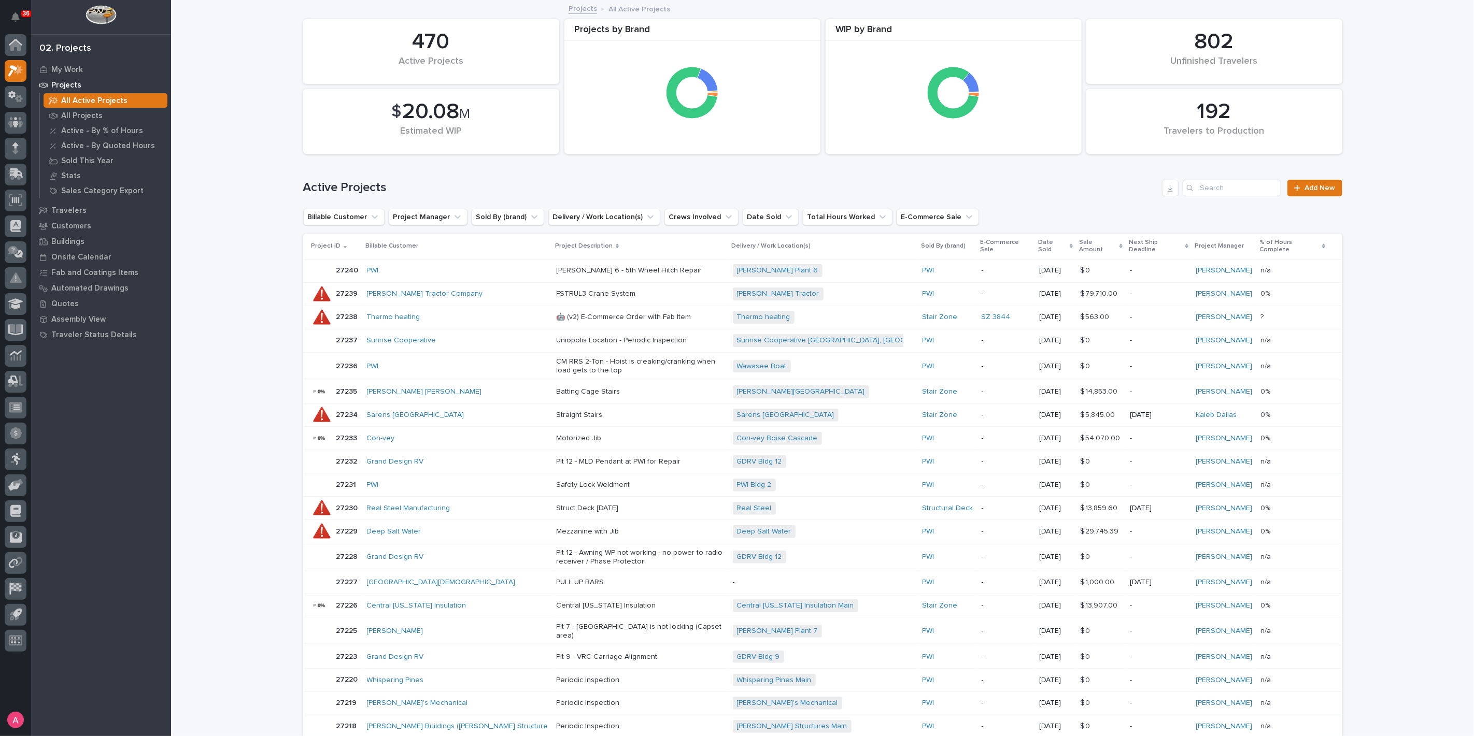
click at [193, 564] on div "Loading... Saving… Loading... Saving… 192 Travelers to Production 470 Active Pr…" at bounding box center [822, 533] width 1303 height 1064
click at [59, 68] on p "My Work" at bounding box center [67, 69] width 32 height 9
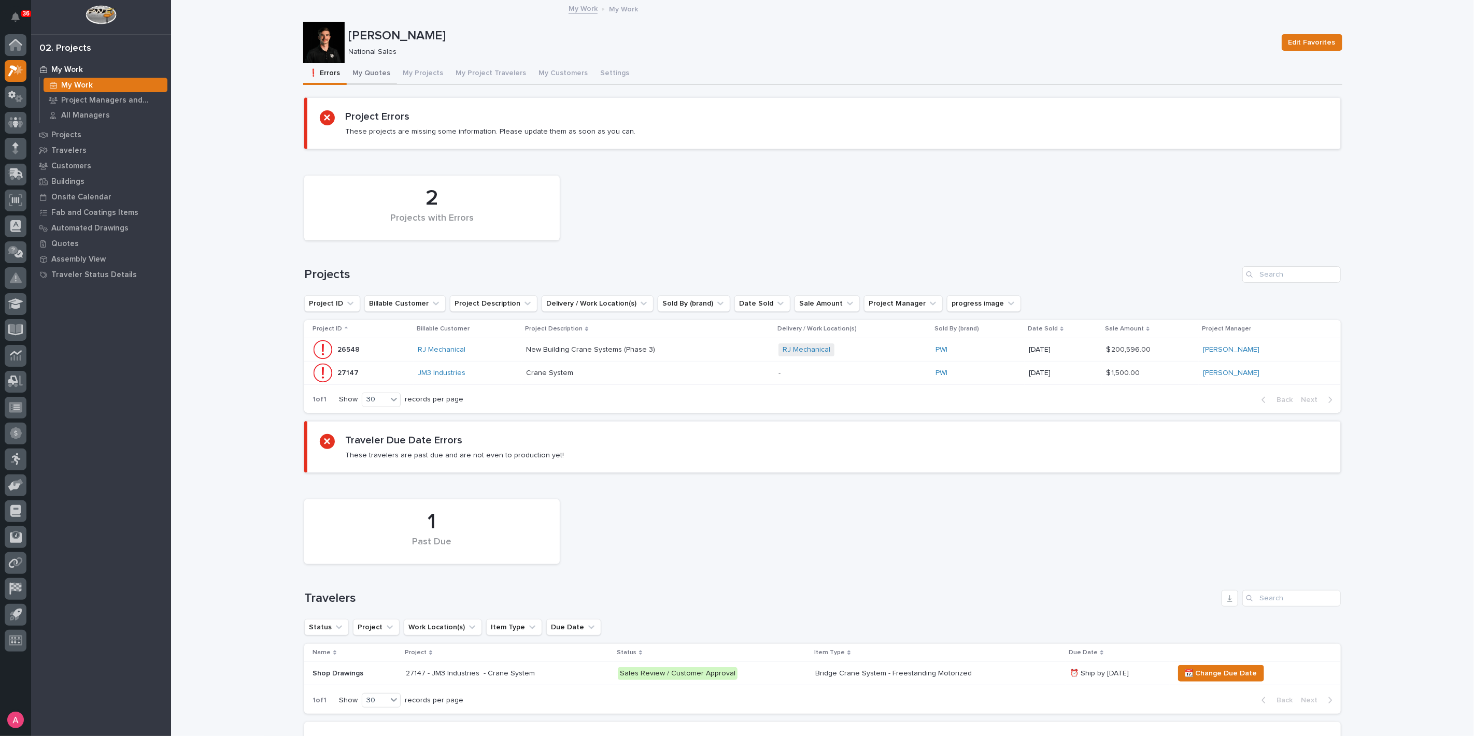
click at [359, 70] on button "My Quotes" at bounding box center [372, 74] width 50 height 22
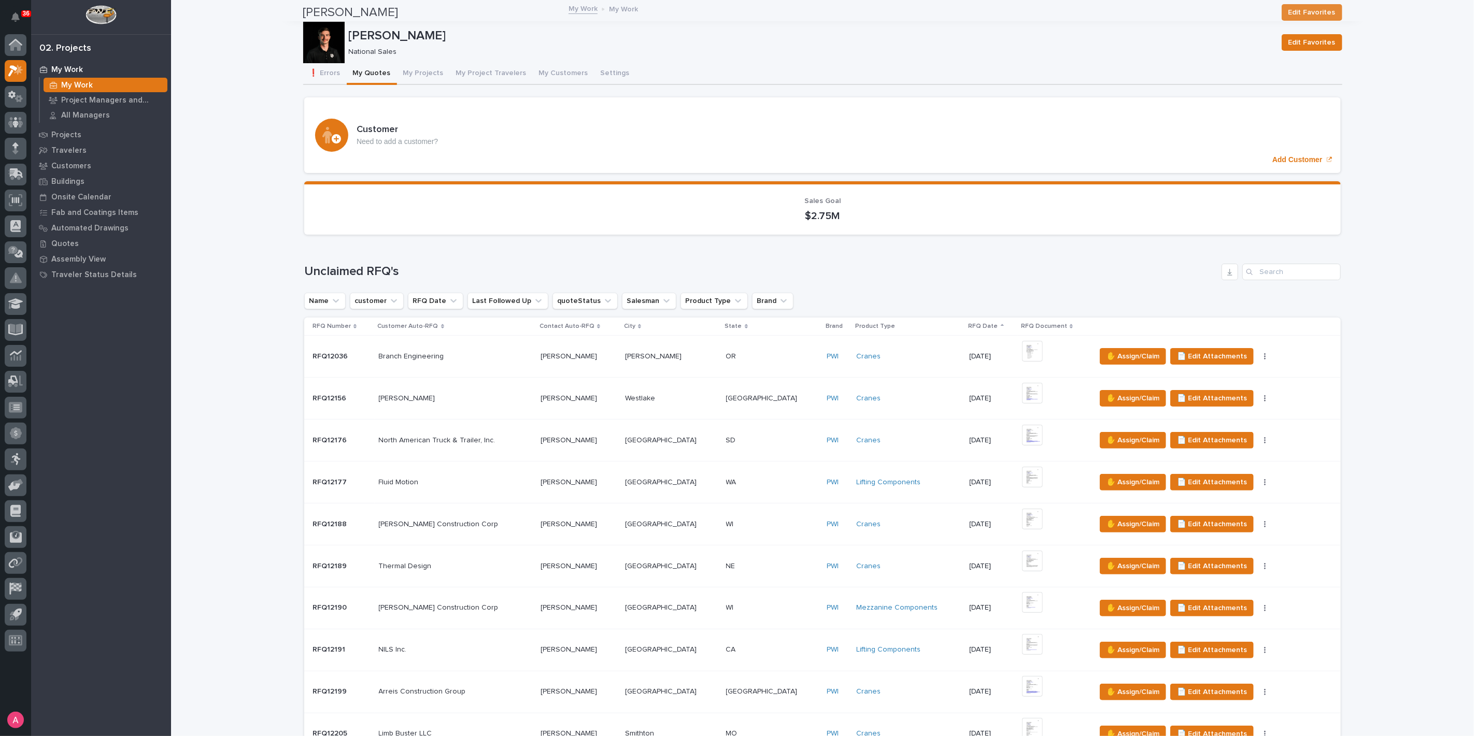
scroll to position [633, 0]
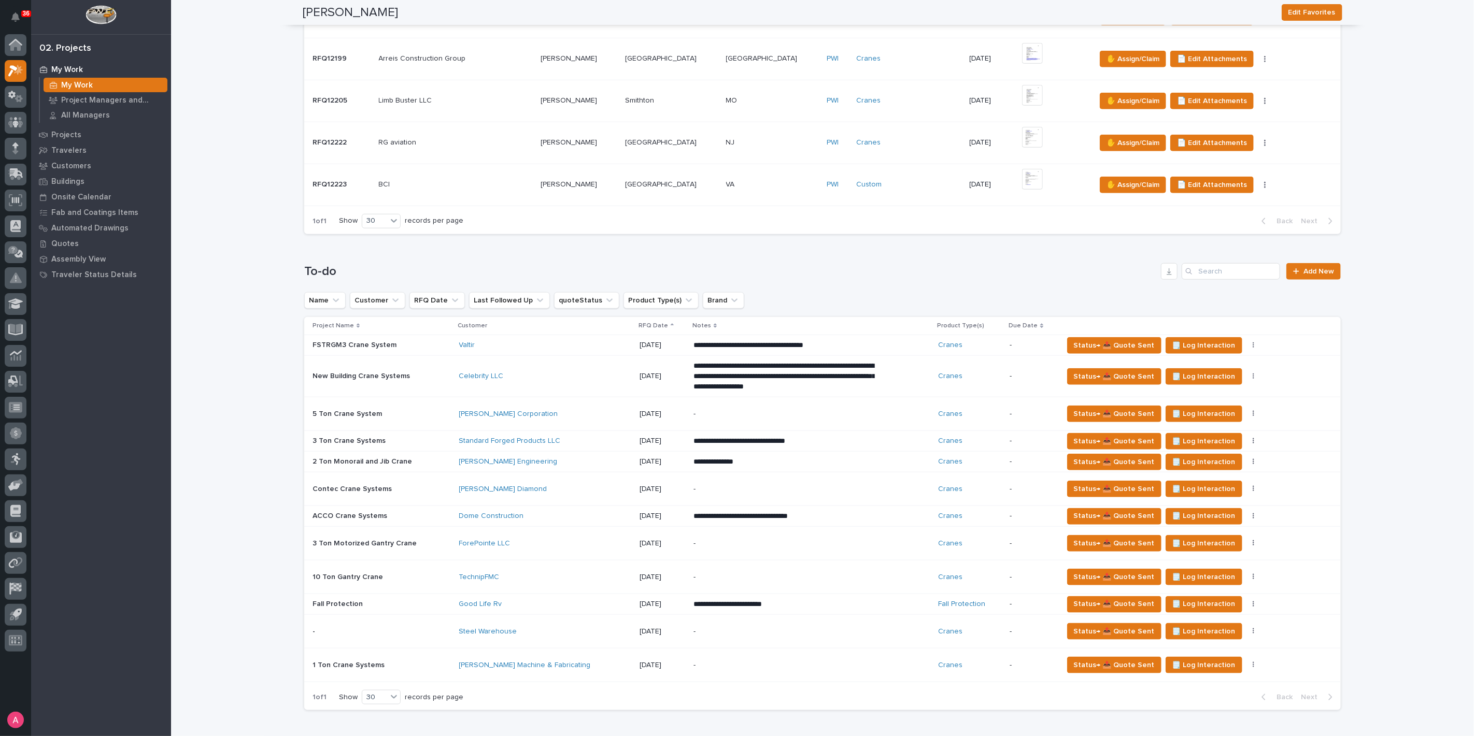
click at [518, 573] on div "TechnipFMC" at bounding box center [545, 577] width 173 height 9
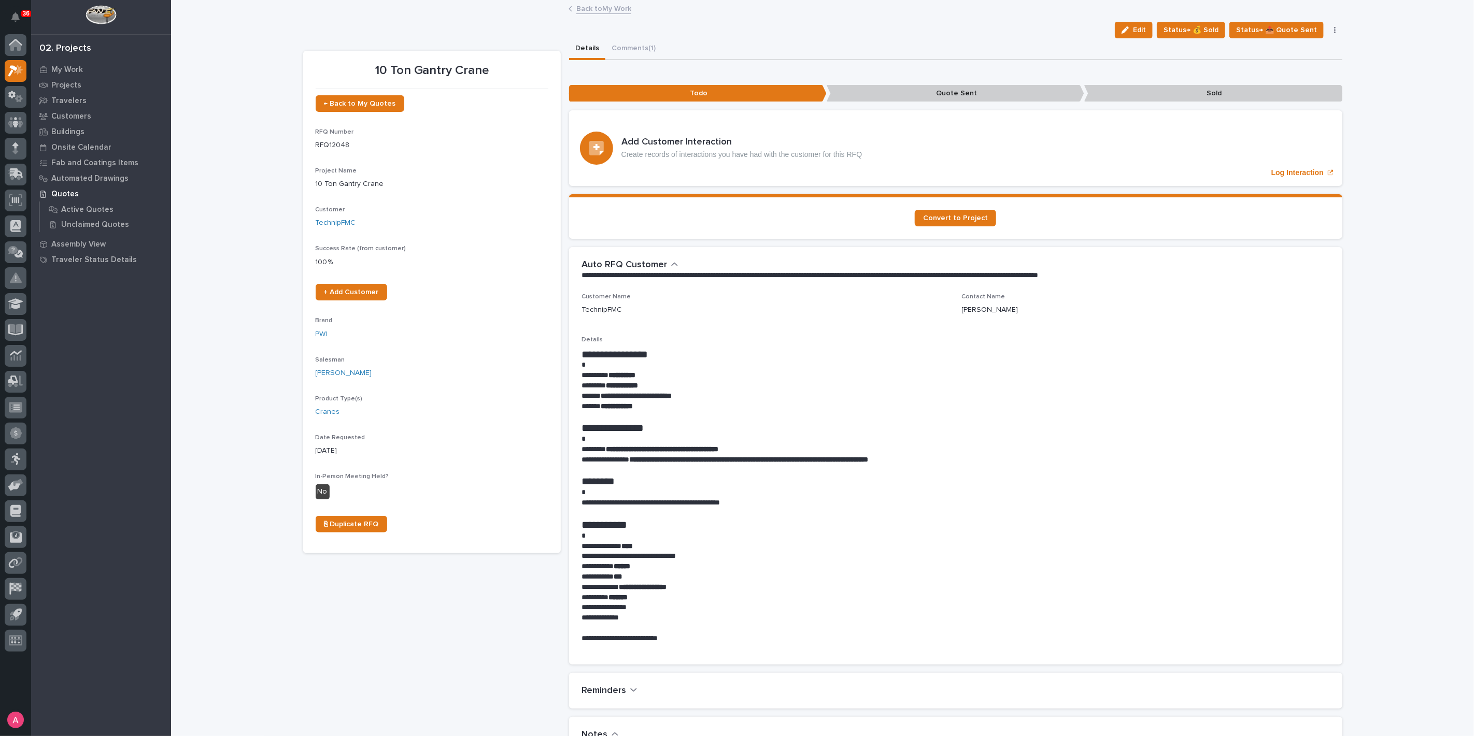
drag, startPoint x: 235, startPoint y: 62, endPoint x: 416, endPoint y: 77, distance: 182.0
click at [235, 62] on div "Loading... Saving… Loading... Saving… 10 Ton Gantry Crane Edit Status→ 💰 Sold S…" at bounding box center [822, 668] width 1303 height 1335
click at [648, 45] on button "Comments (1)" at bounding box center [633, 49] width 56 height 22
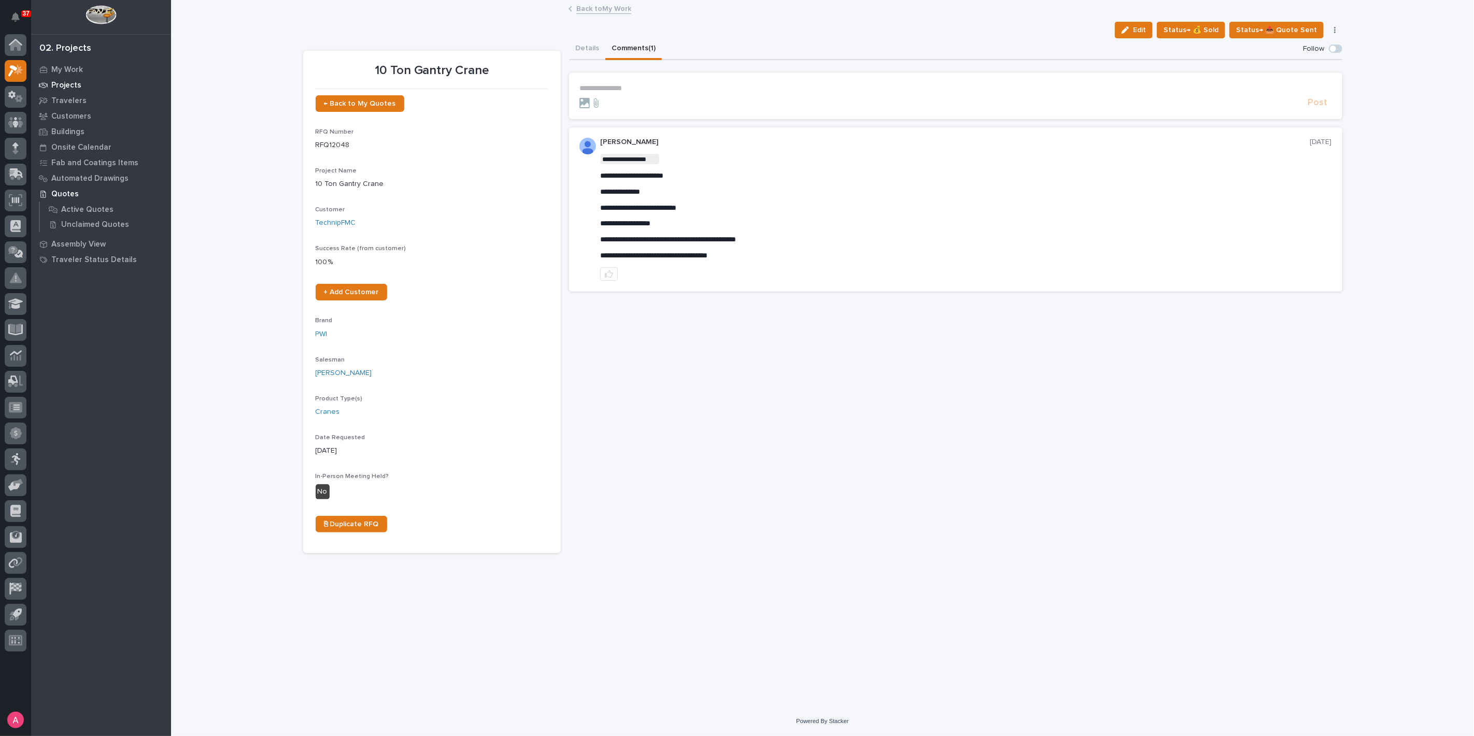
click at [65, 89] on p "Projects" at bounding box center [66, 85] width 30 height 9
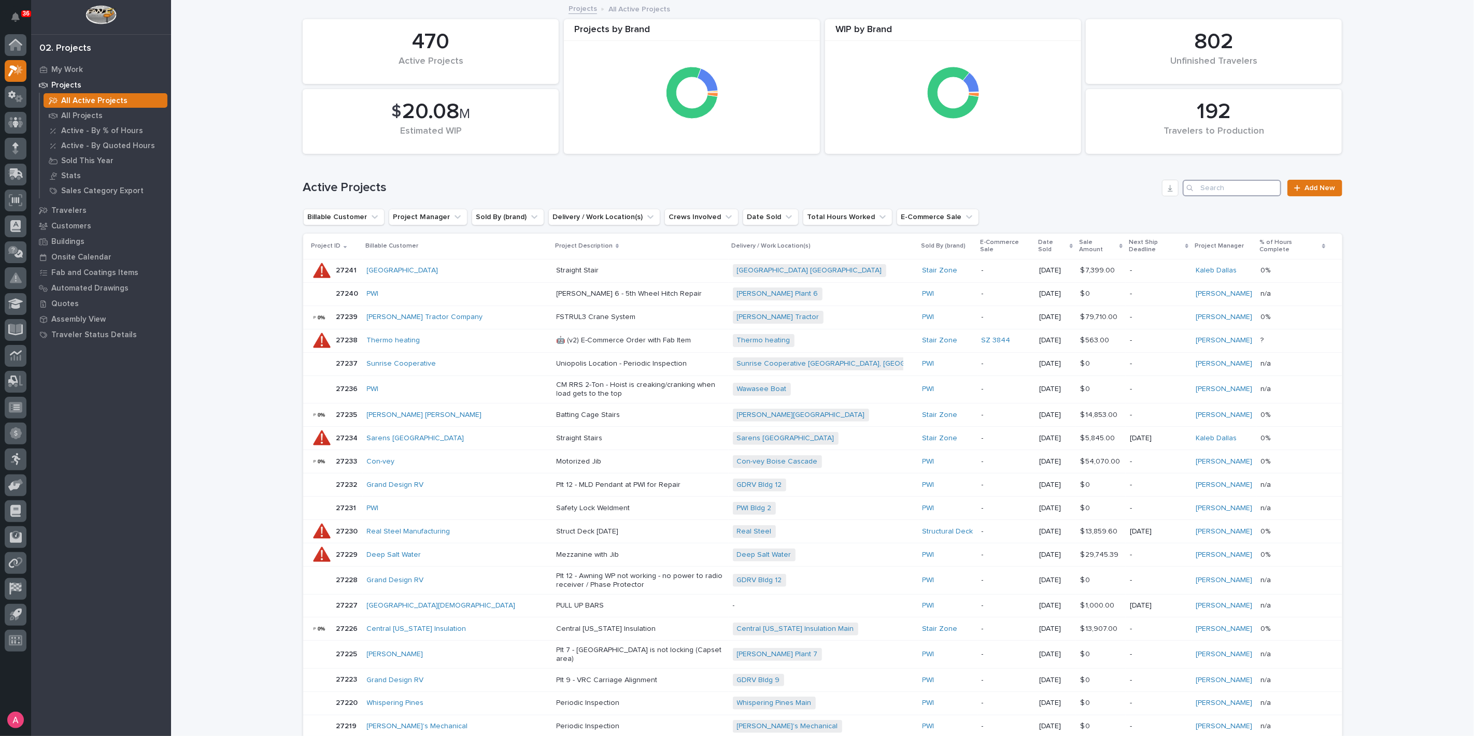
click at [1197, 187] on input "Search" at bounding box center [1232, 188] width 98 height 17
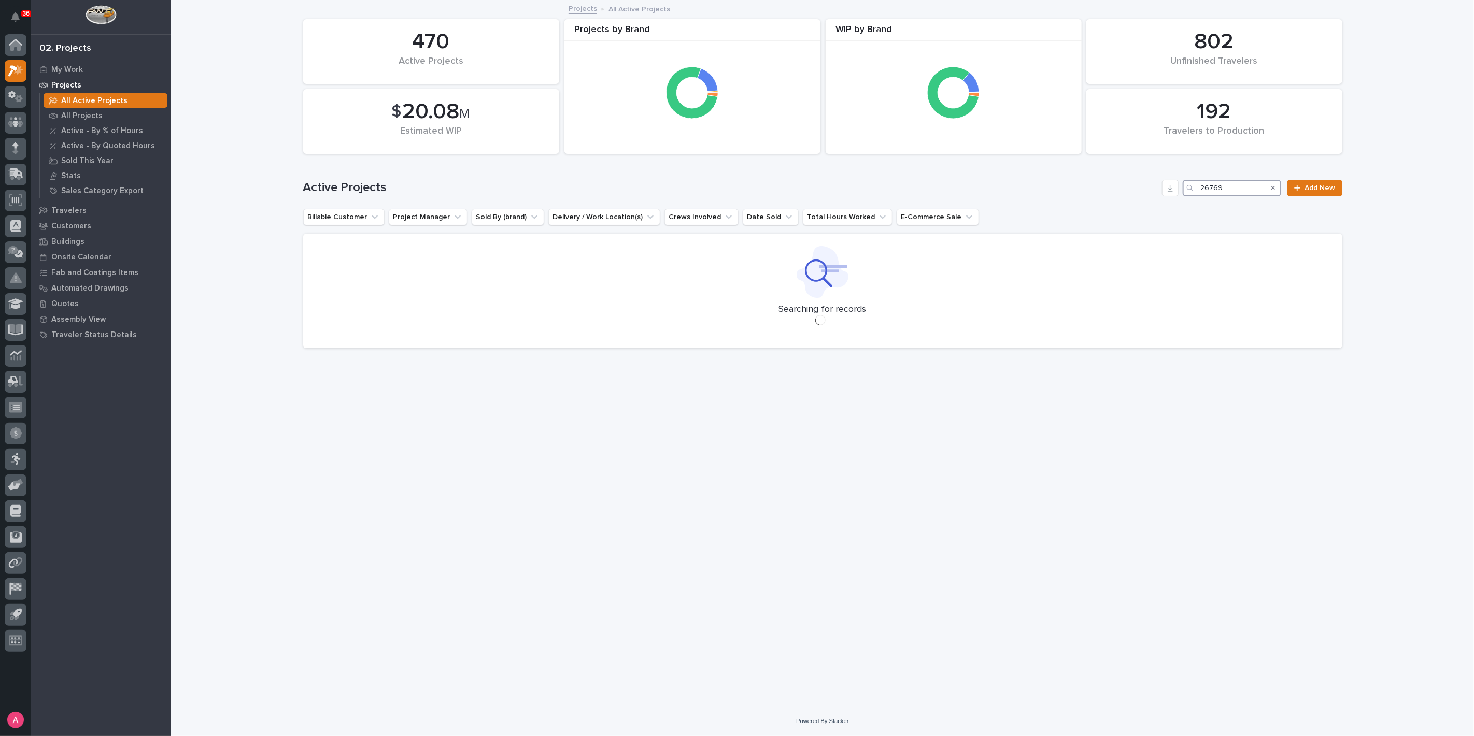
type input "26769"
click at [1273, 187] on icon "Search" at bounding box center [1273, 188] width 4 height 4
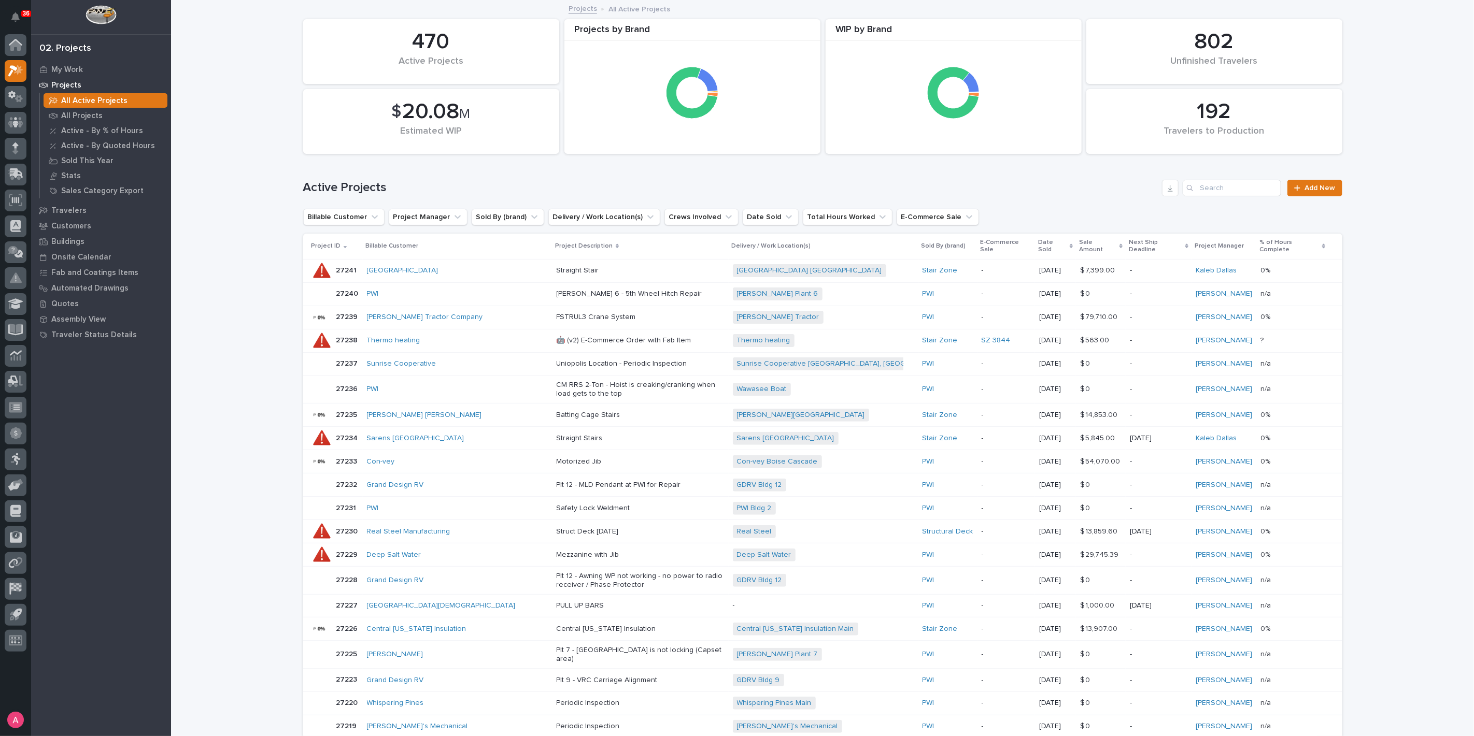
click at [579, 9] on link "Projects" at bounding box center [583, 8] width 29 height 12
click at [84, 115] on p "All Projects" at bounding box center [81, 115] width 41 height 9
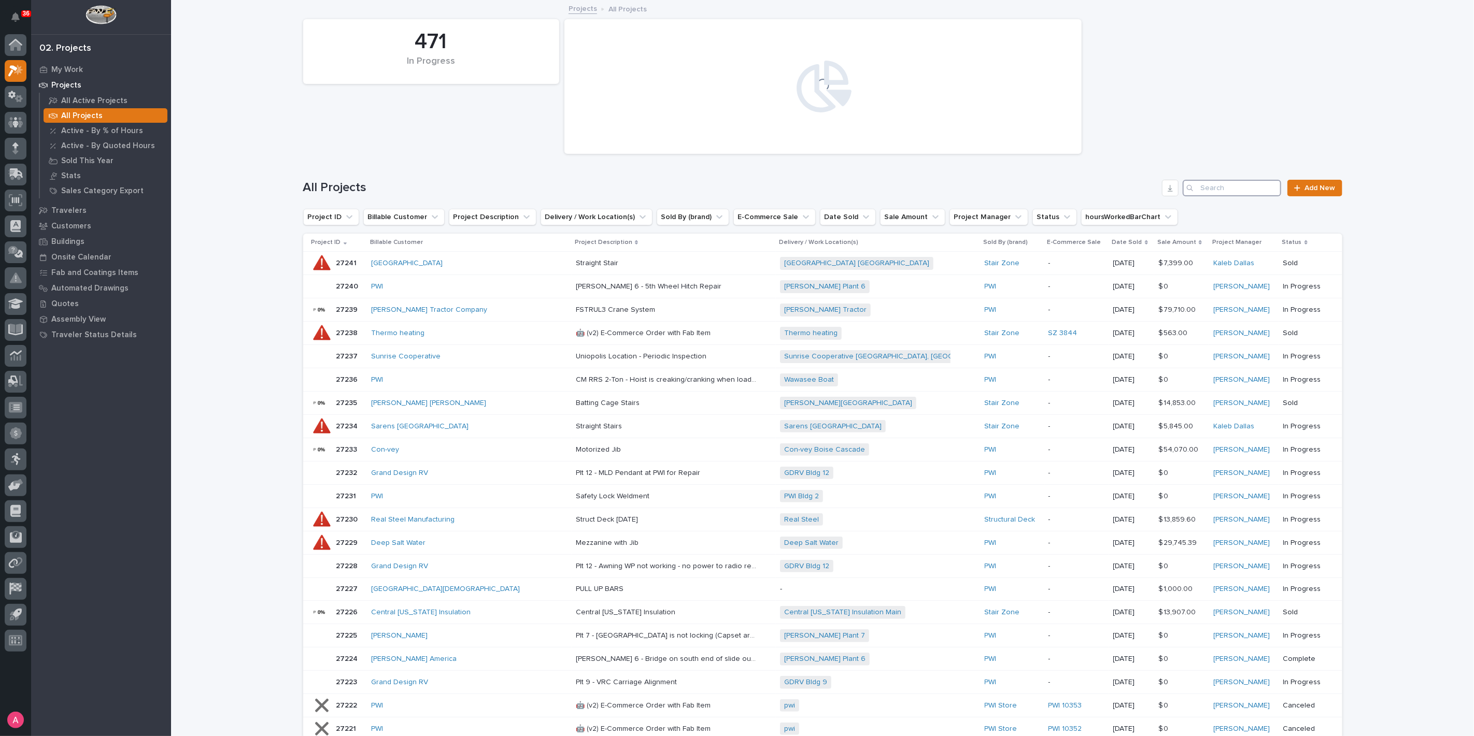
click at [1220, 187] on input "Search" at bounding box center [1232, 188] width 98 height 17
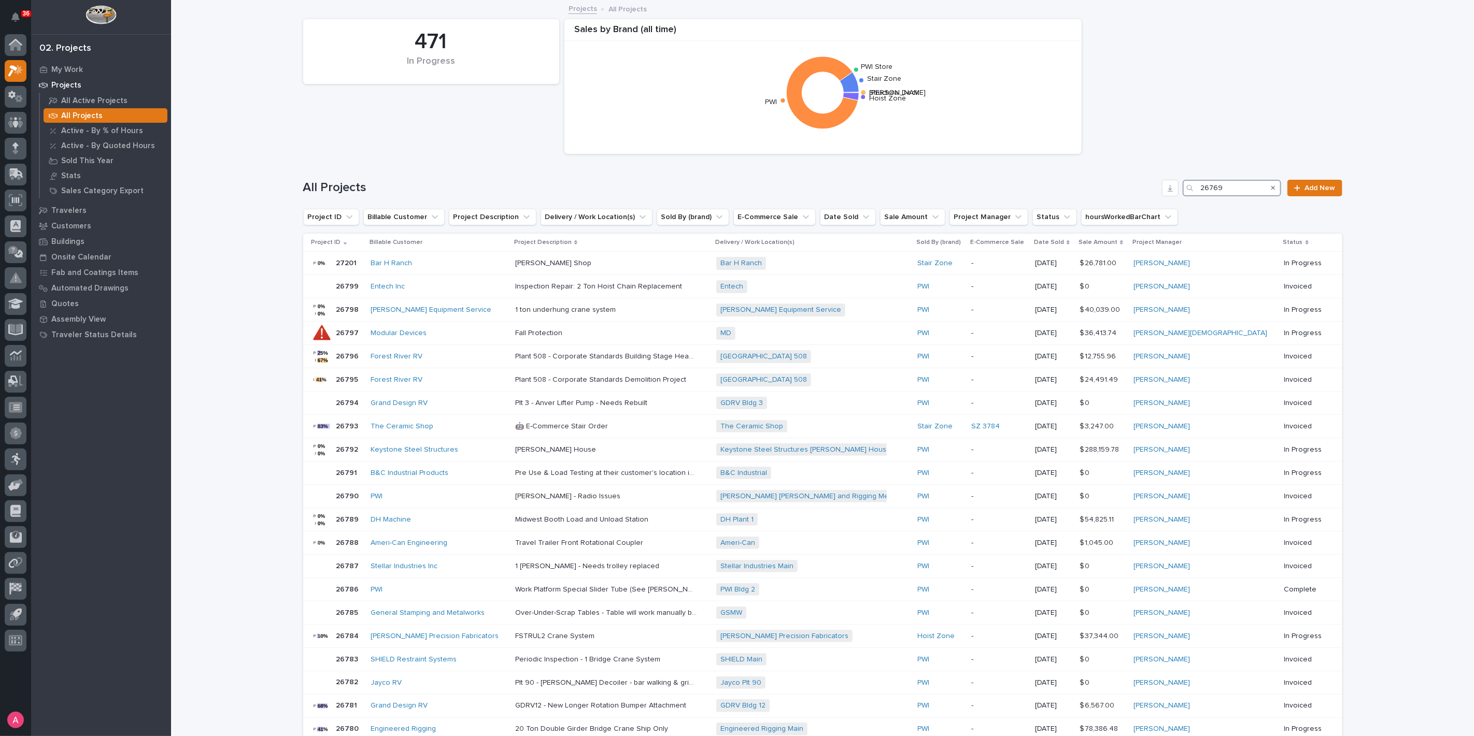
type input "26769"
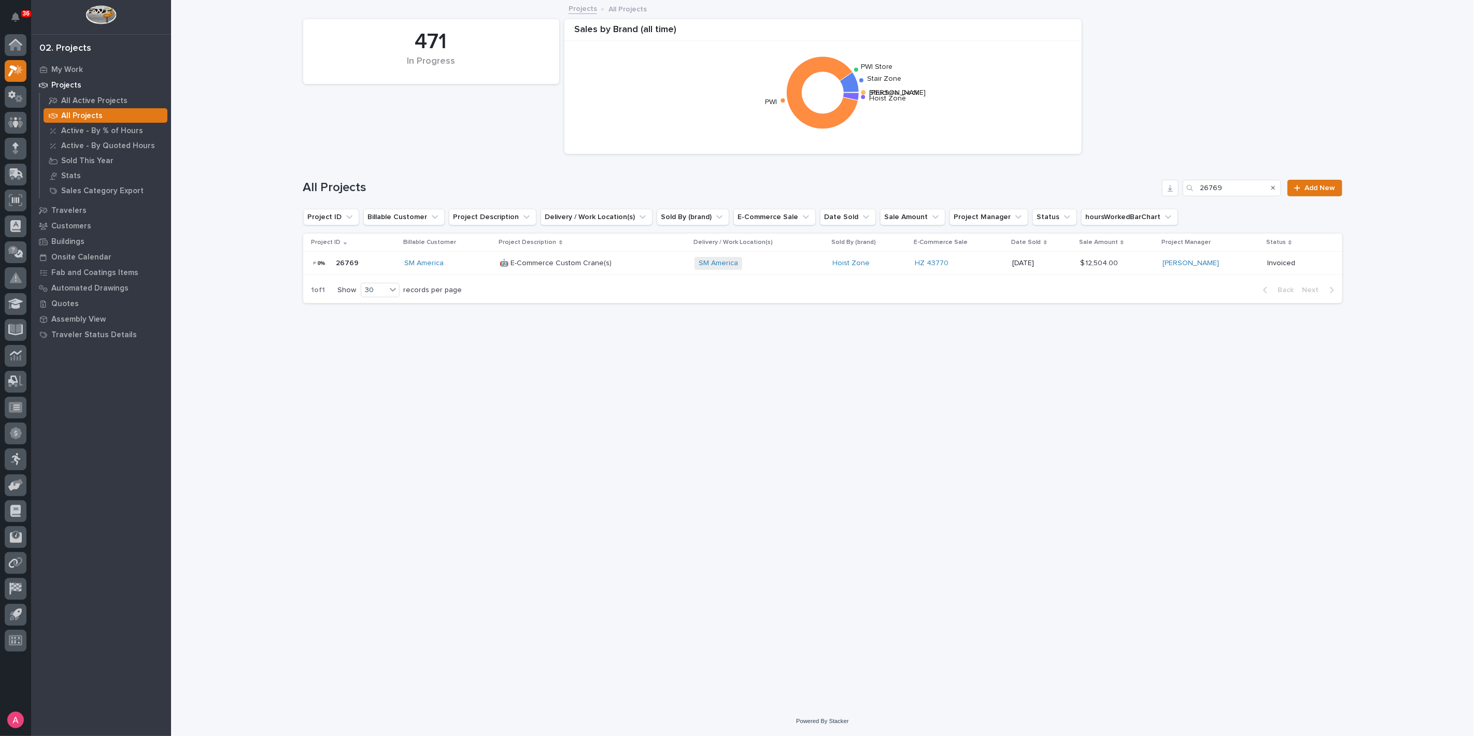
click at [642, 267] on div "🤖 E-Commerce Custom Crane(s) 🤖 E-Commerce Custom Crane(s)" at bounding box center [593, 263] width 186 height 17
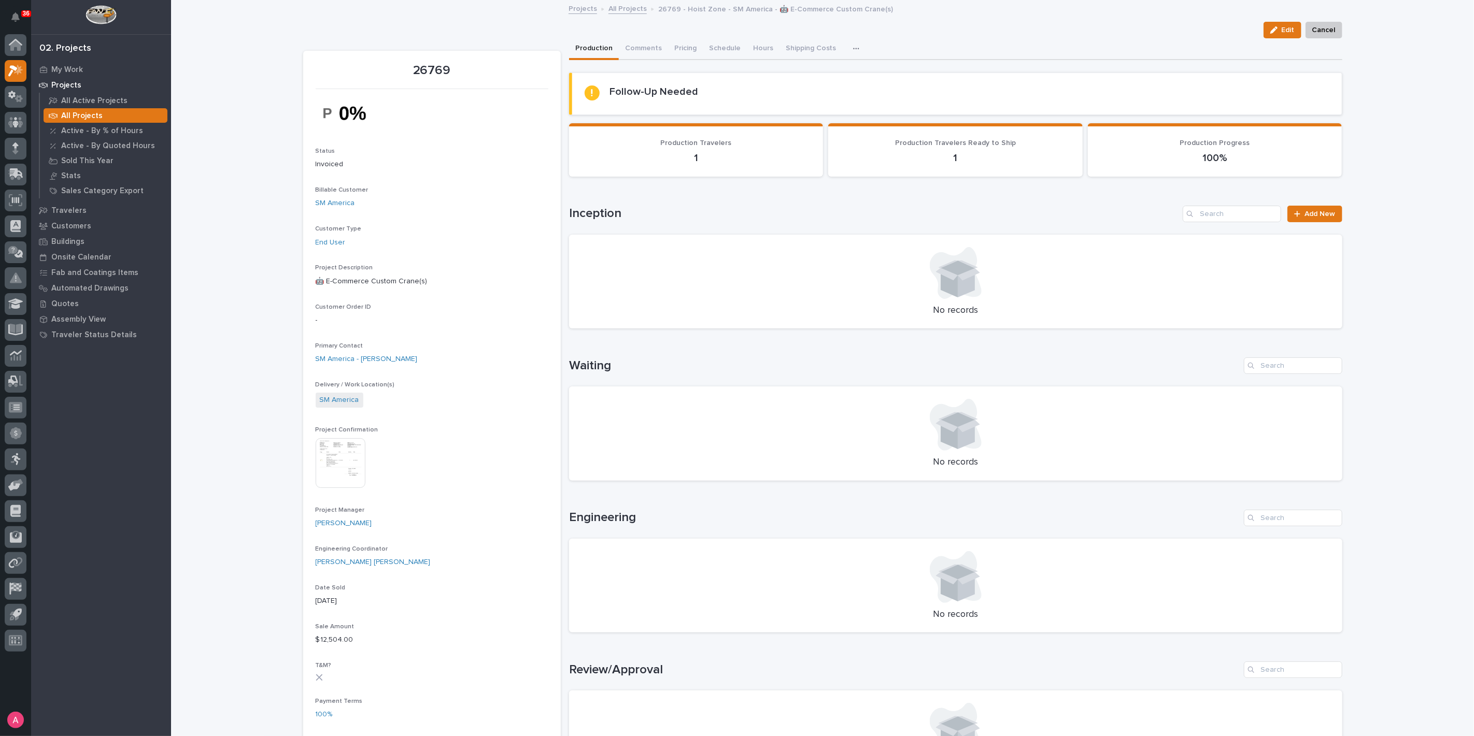
scroll to position [403, 0]
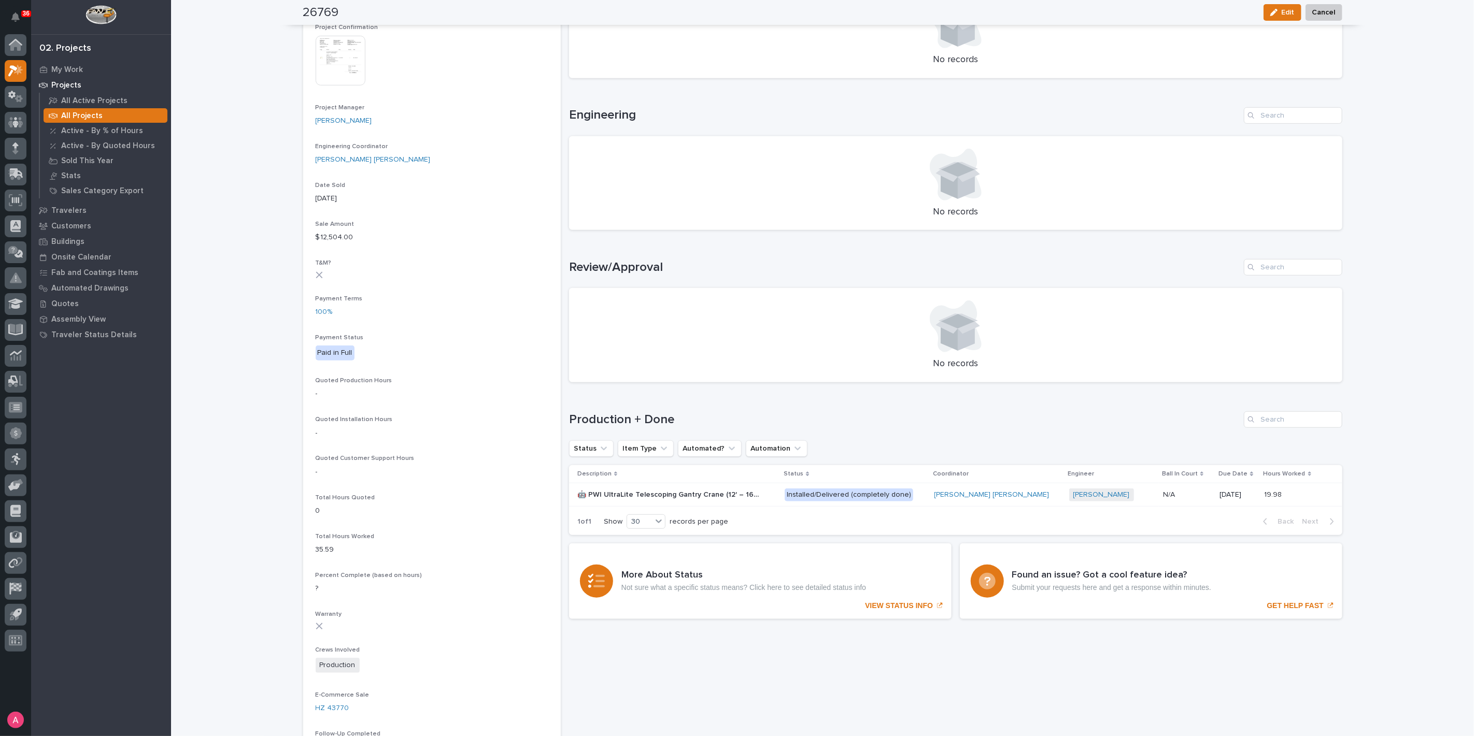
click at [777, 502] on div "🤖 PWI UltraLite Telescoping Gantry Crane (12' – 16' HUB Range) 🤖 PWI UltraLite …" at bounding box center [677, 495] width 200 height 17
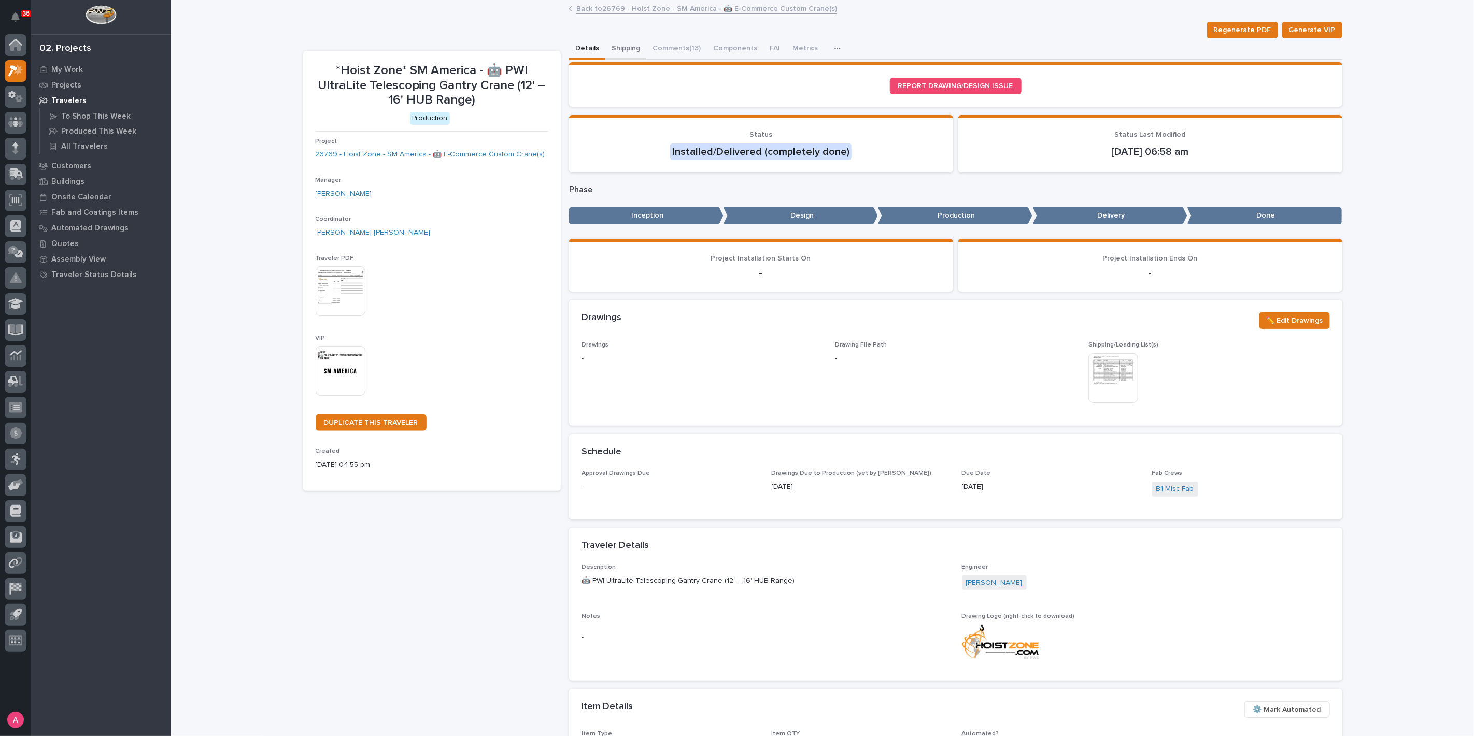
click at [632, 43] on button "Shipping" at bounding box center [625, 49] width 41 height 22
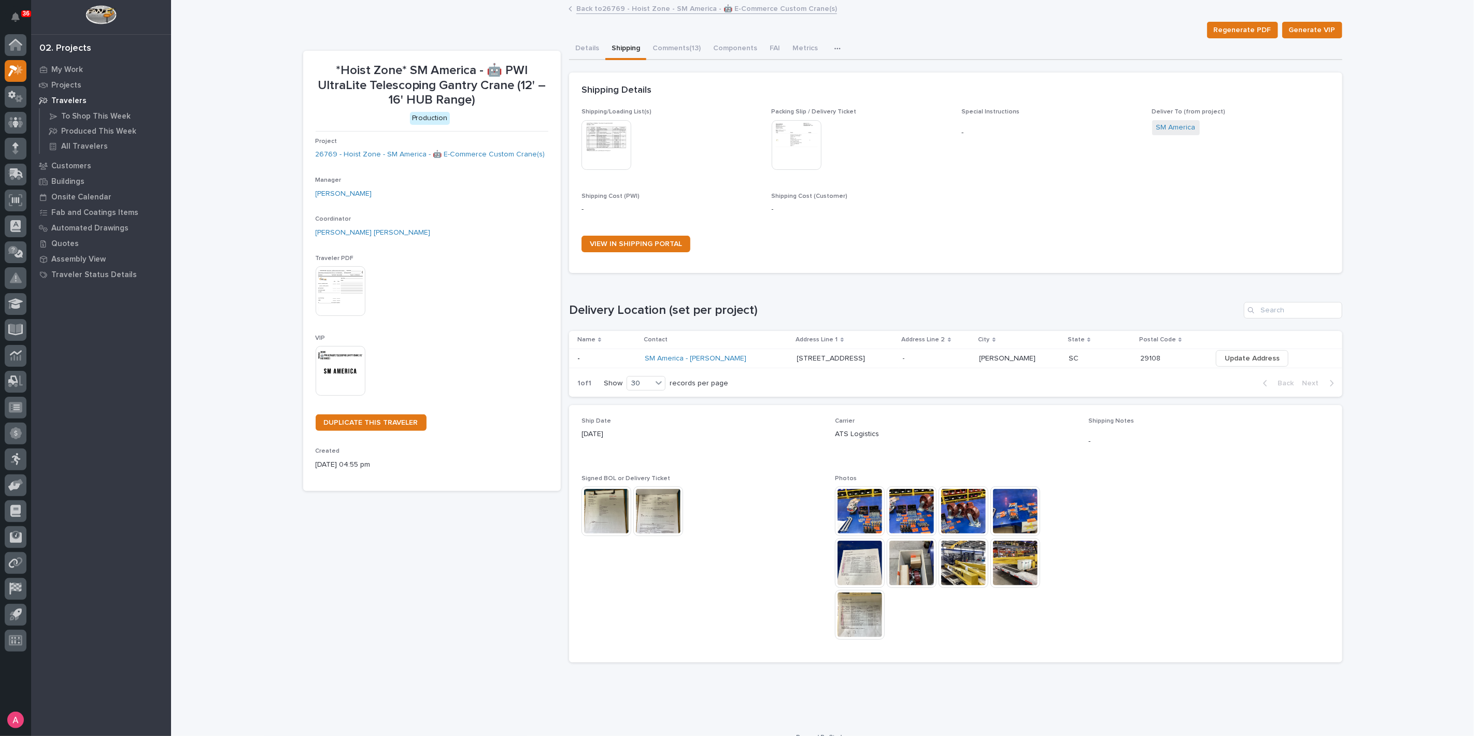
click at [871, 498] on img at bounding box center [860, 512] width 50 height 50
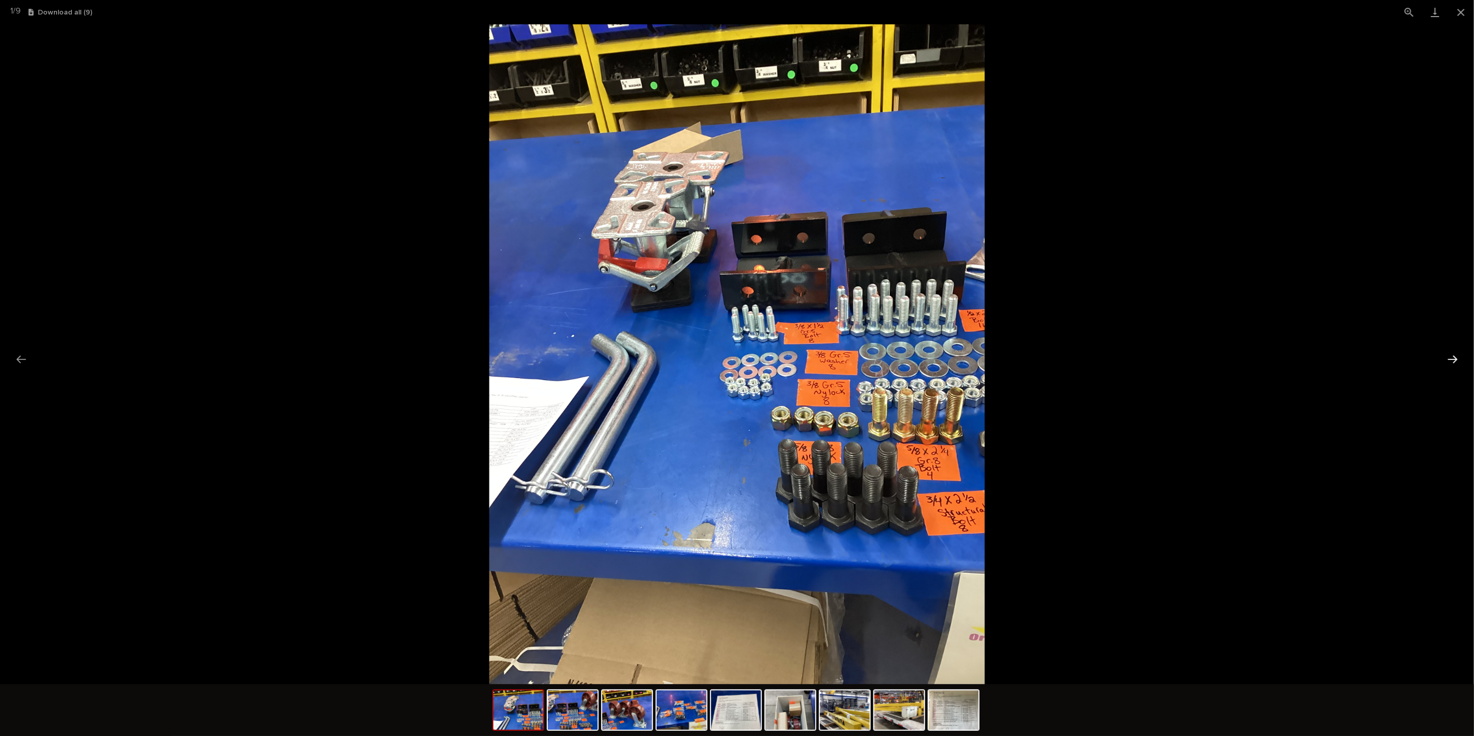
click at [1460, 358] on button "Next slide" at bounding box center [1453, 359] width 22 height 20
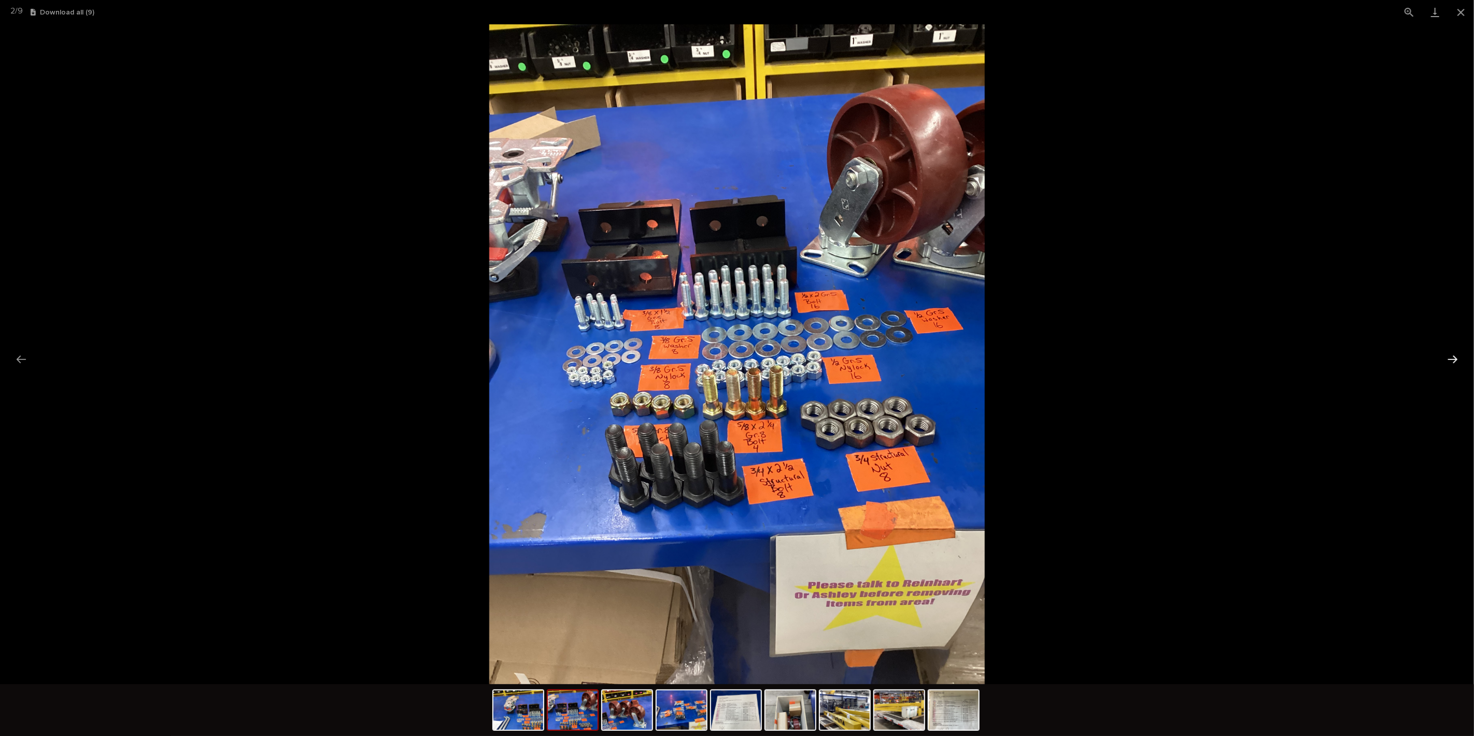
click at [1460, 358] on button "Next slide" at bounding box center [1453, 359] width 22 height 20
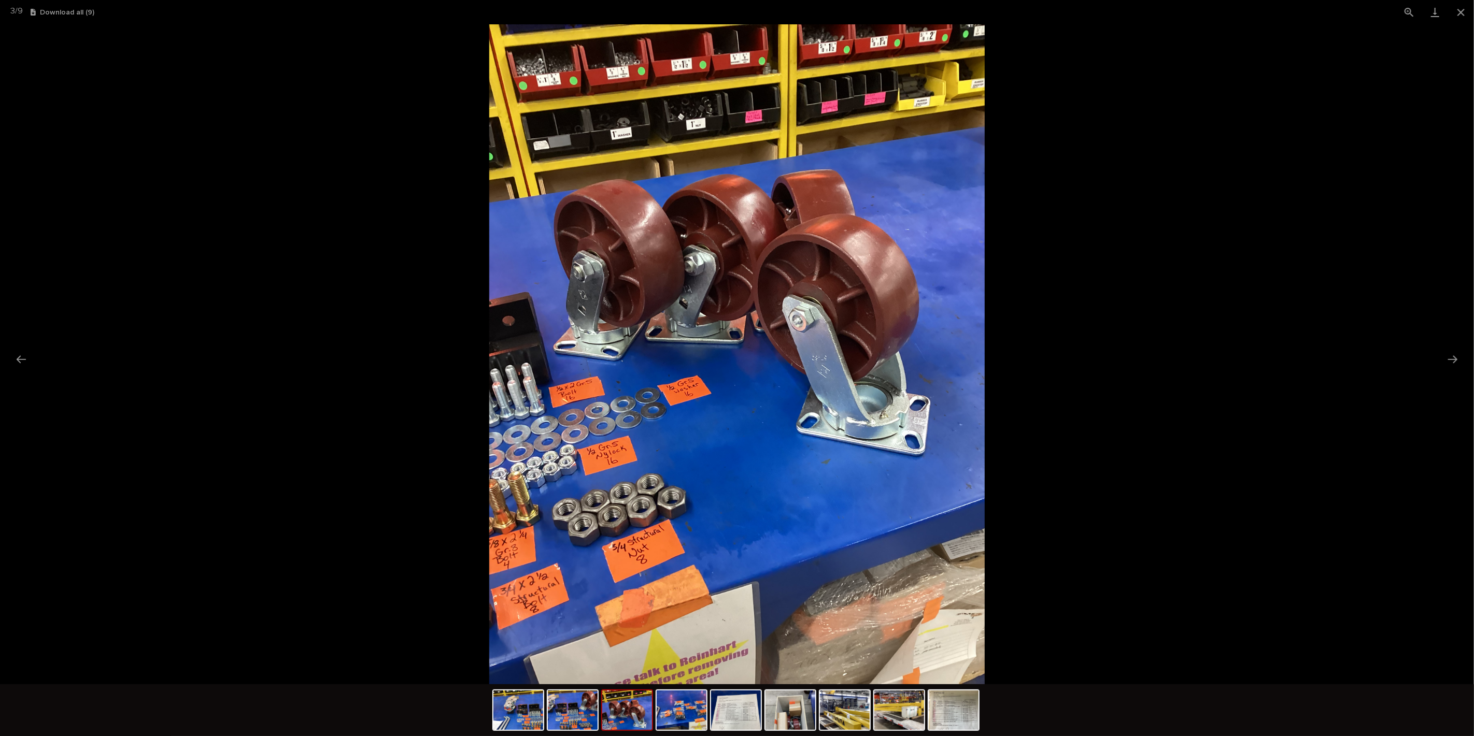
click at [1085, 246] on picture at bounding box center [737, 354] width 1474 height 660
click at [1462, 11] on button "Close gallery" at bounding box center [1461, 12] width 26 height 24
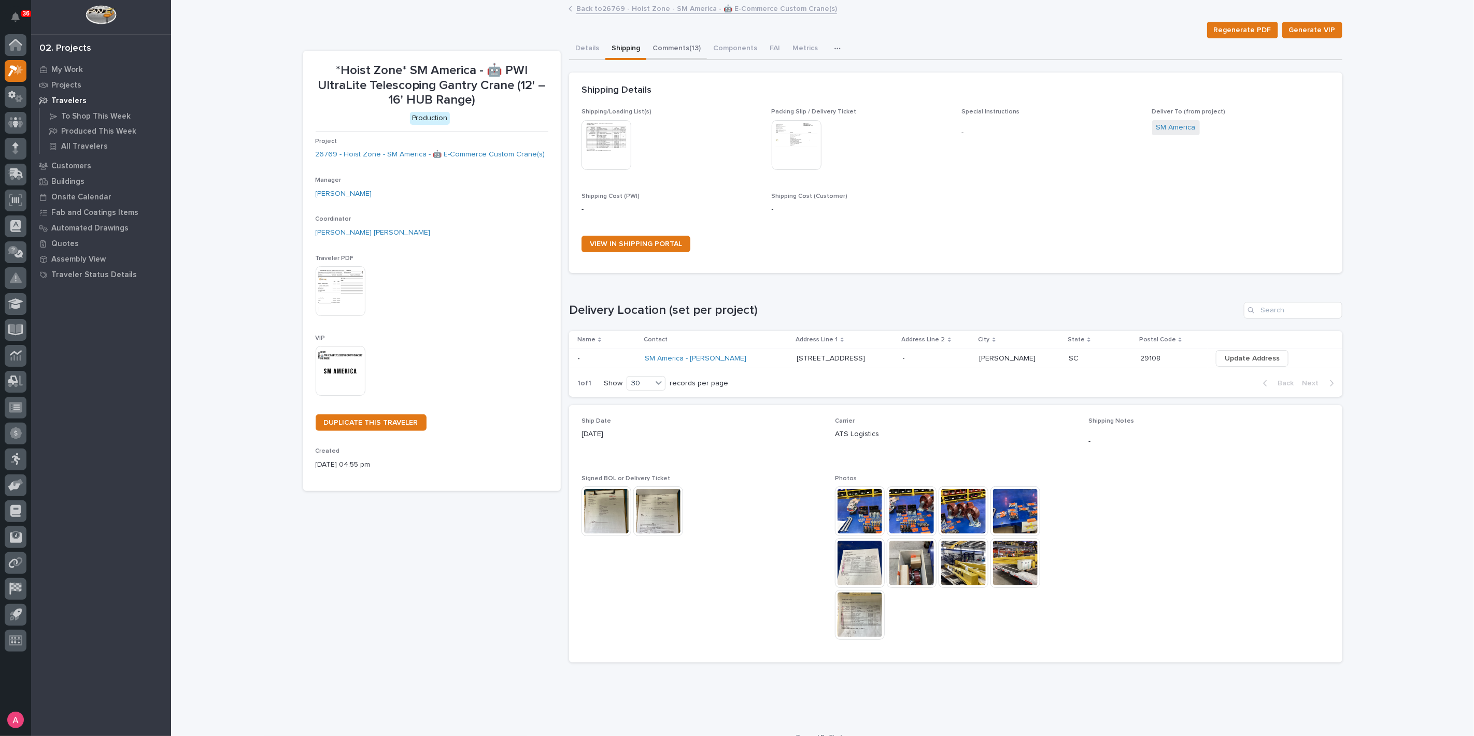
click at [675, 49] on button "Comments (13)" at bounding box center [676, 49] width 61 height 22
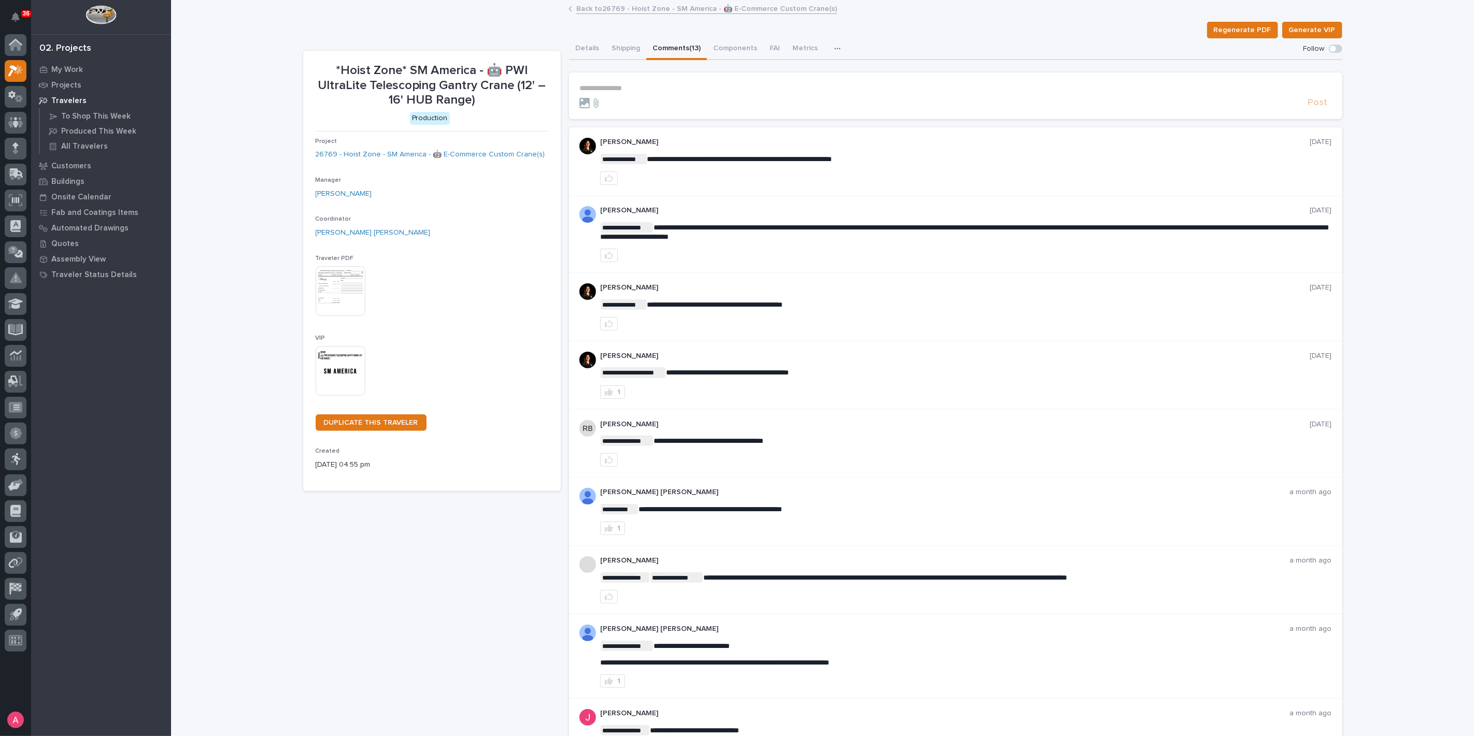
click at [654, 88] on p "**********" at bounding box center [955, 88] width 752 height 9
click at [62, 72] on p "My Work" at bounding box center [67, 69] width 32 height 9
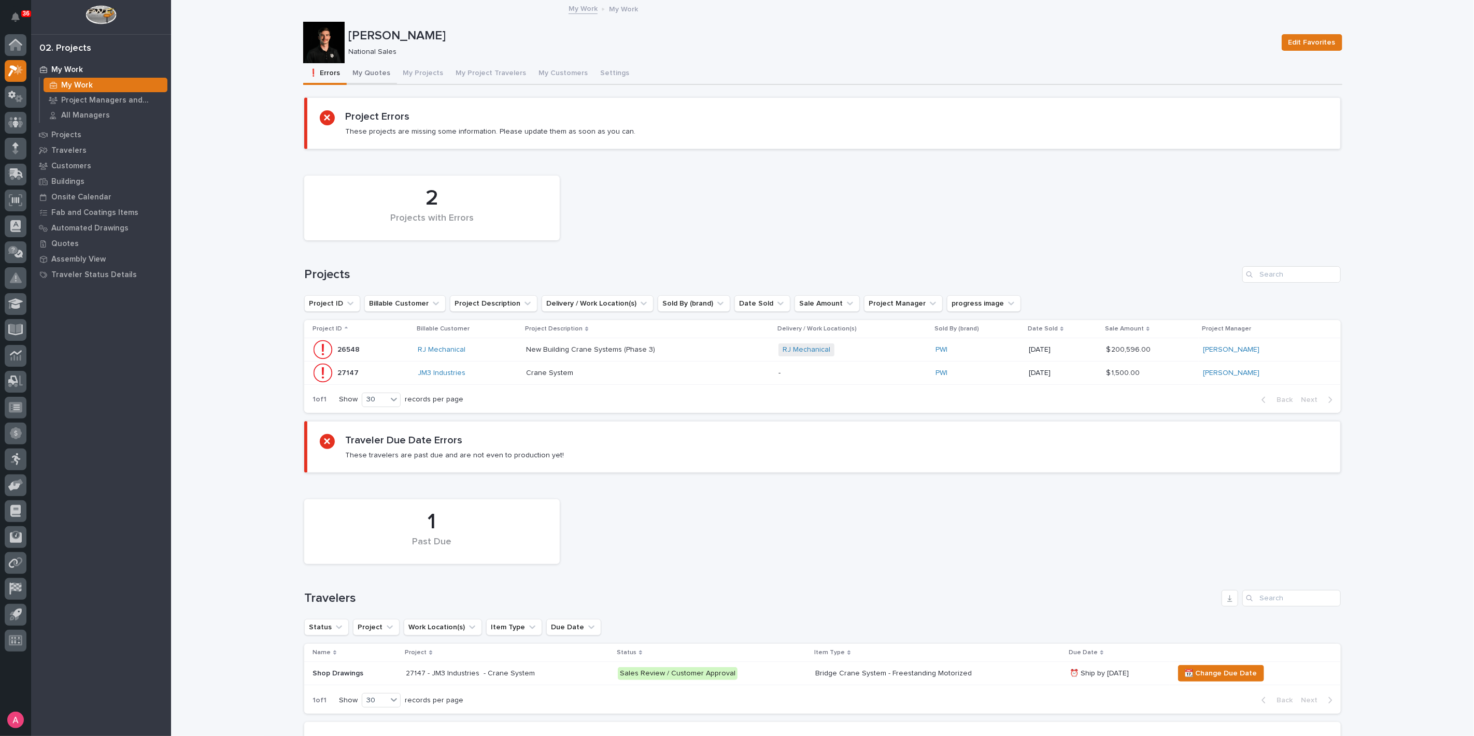
click at [361, 72] on button "My Quotes" at bounding box center [372, 74] width 50 height 22
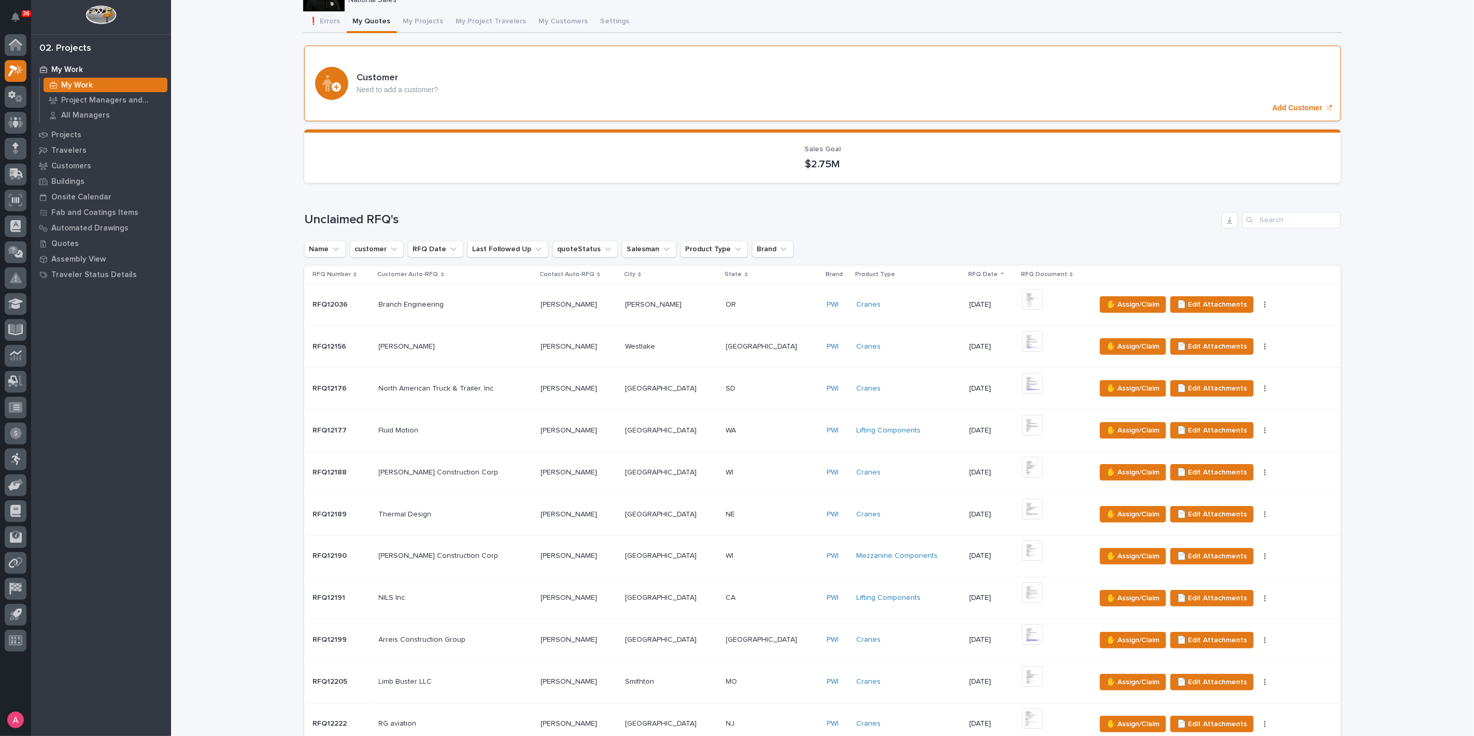
scroll to position [58, 0]
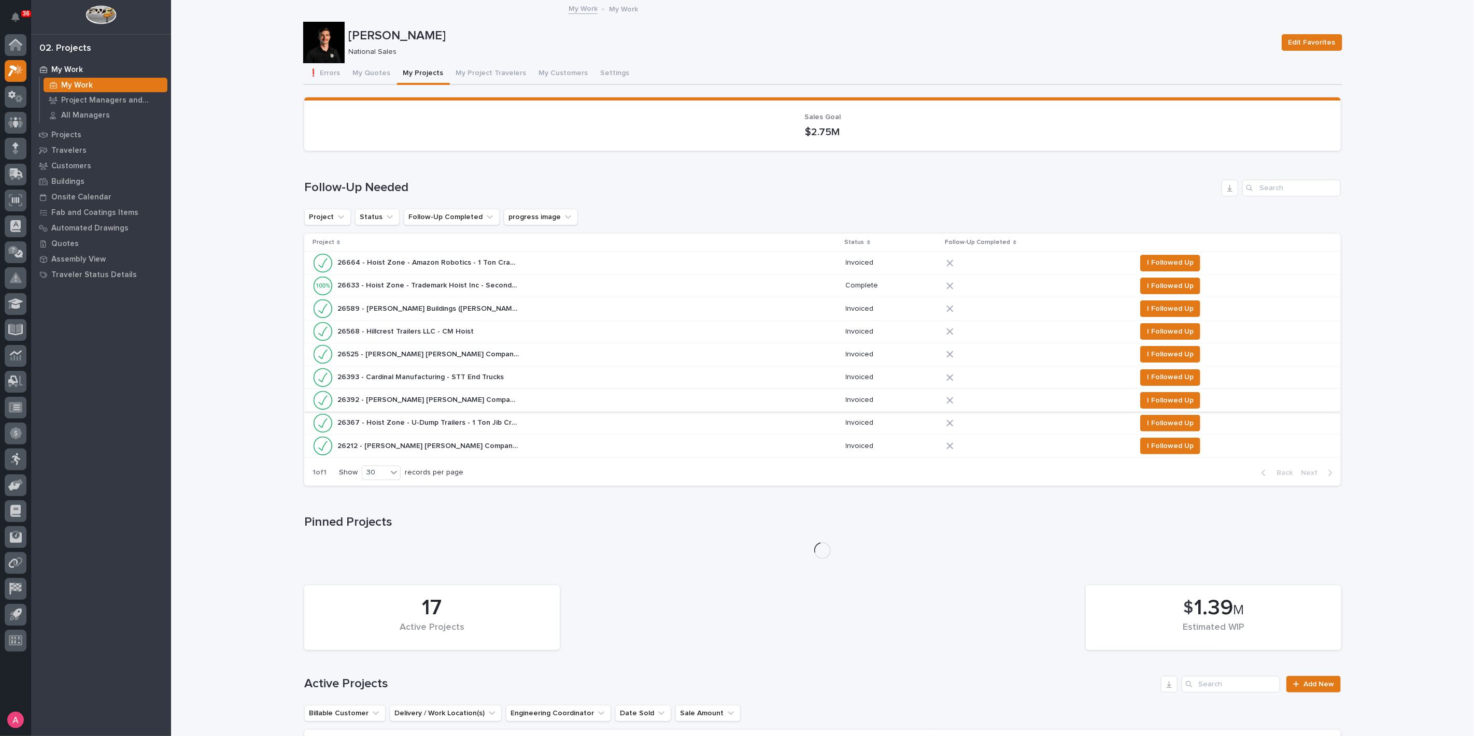
scroll to position [345, 0]
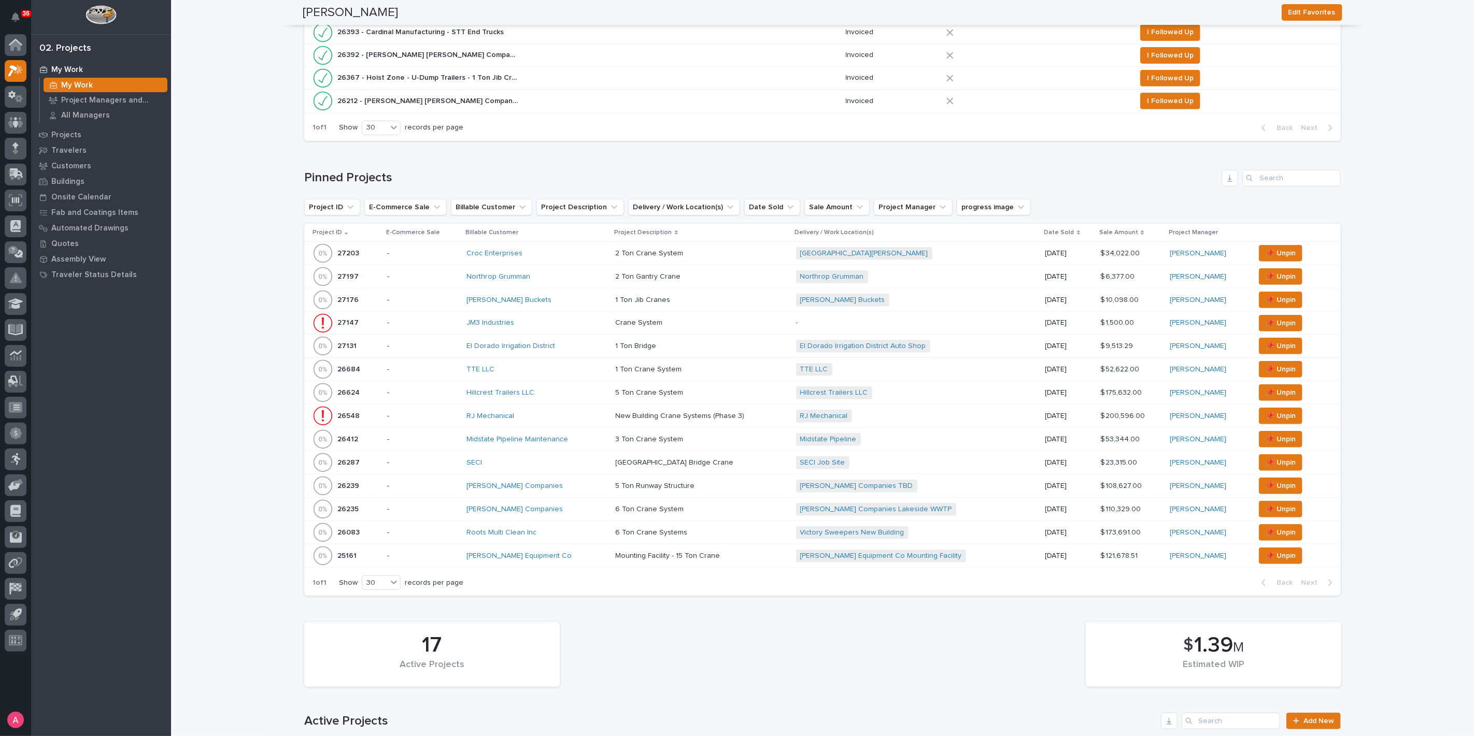
click at [566, 273] on div "Northrop Grumman" at bounding box center [536, 277] width 141 height 9
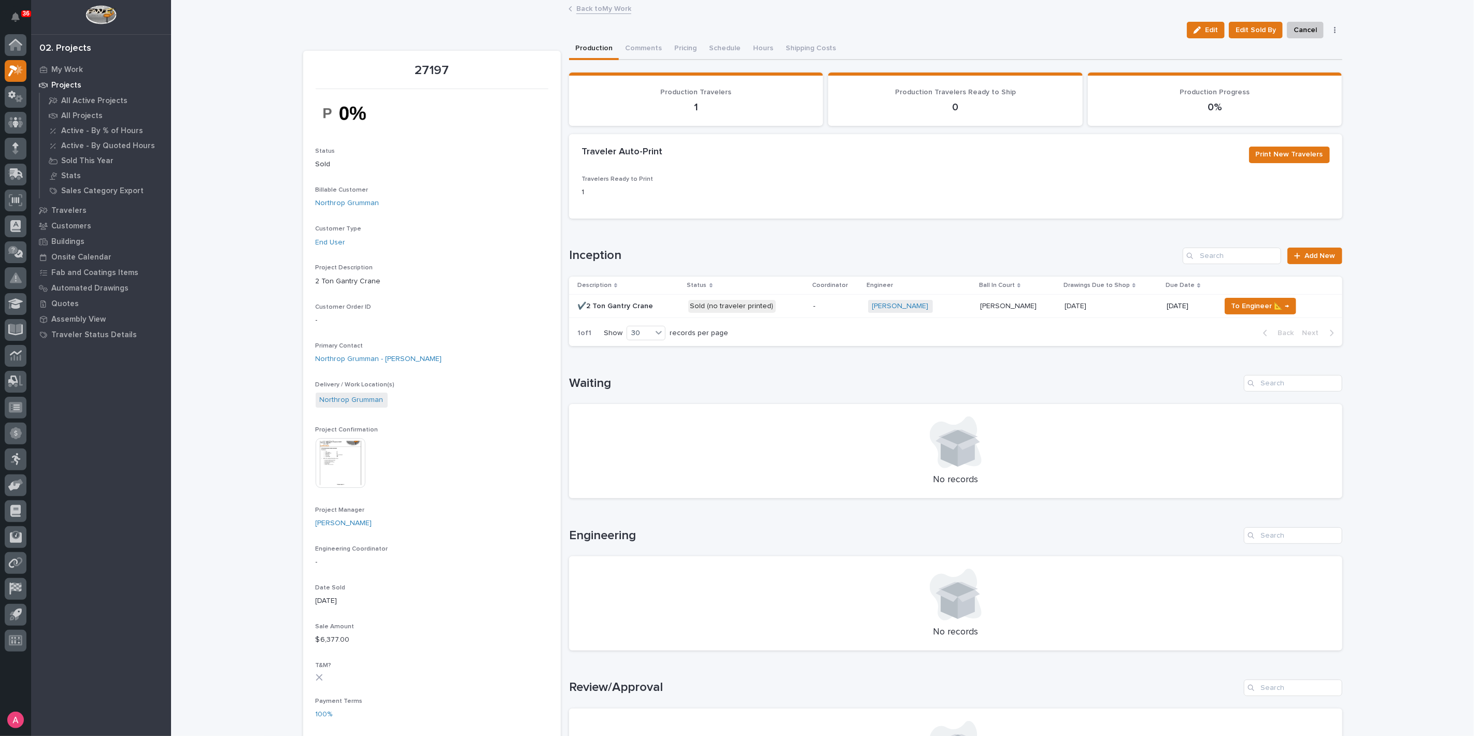
click at [832, 304] on p "-" at bounding box center [836, 306] width 47 height 9
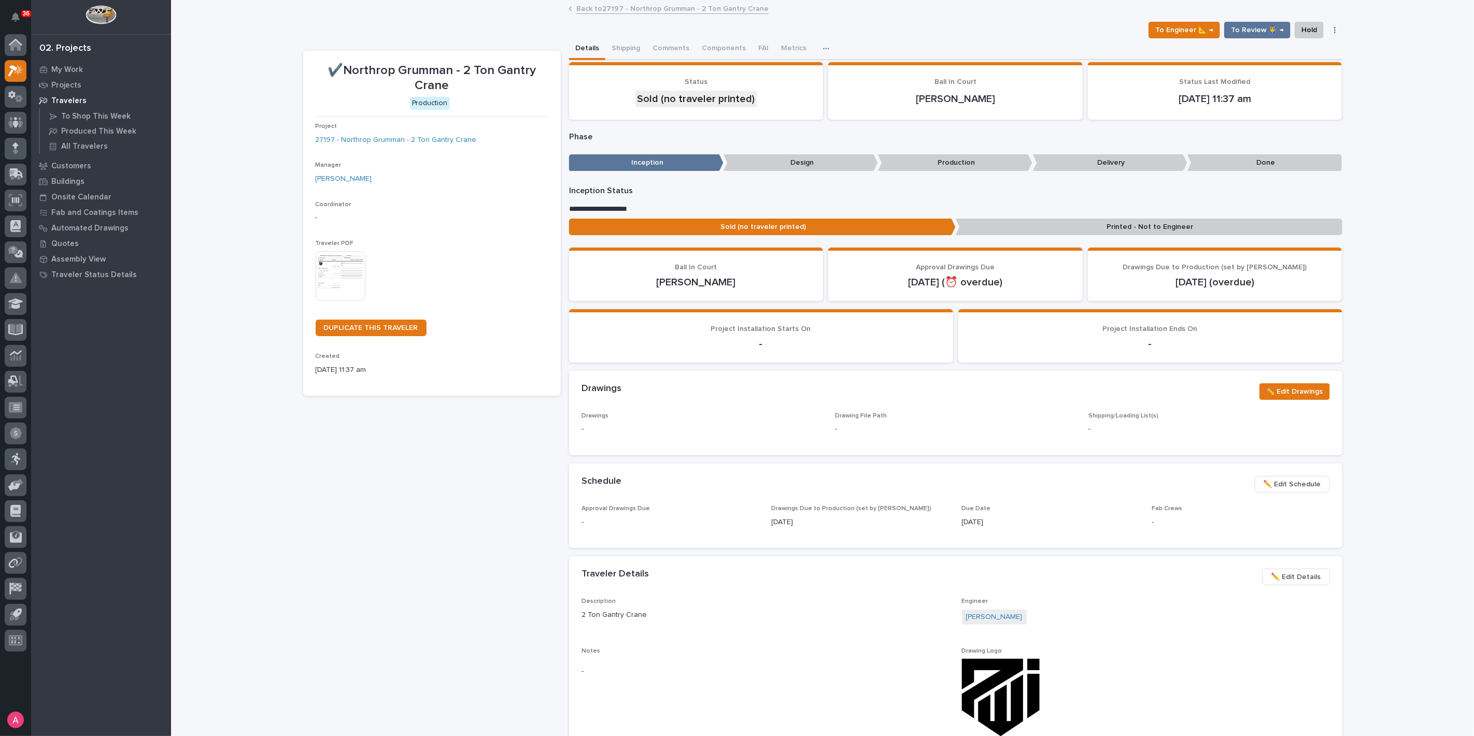
click at [331, 273] on img at bounding box center [341, 276] width 50 height 50
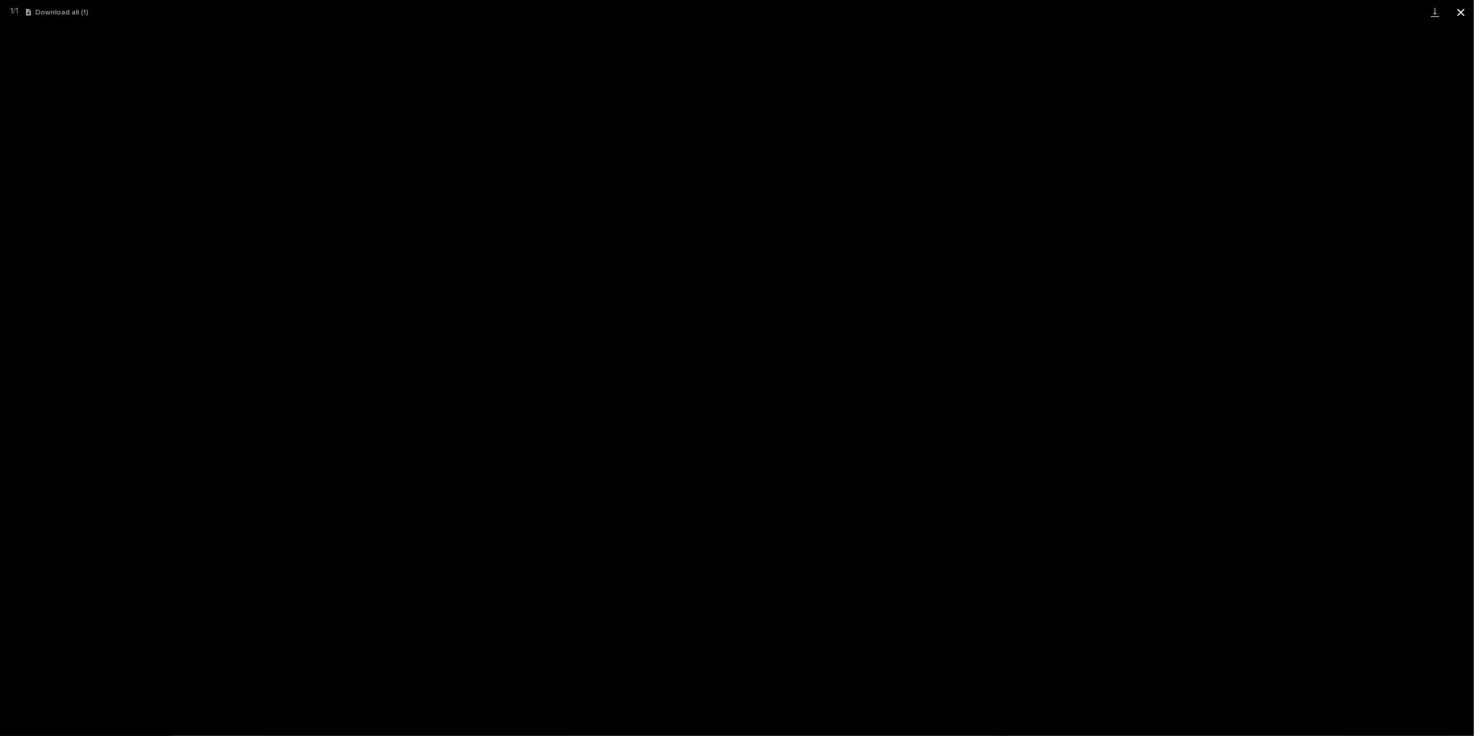
click at [1464, 16] on button "Close gallery" at bounding box center [1461, 12] width 26 height 24
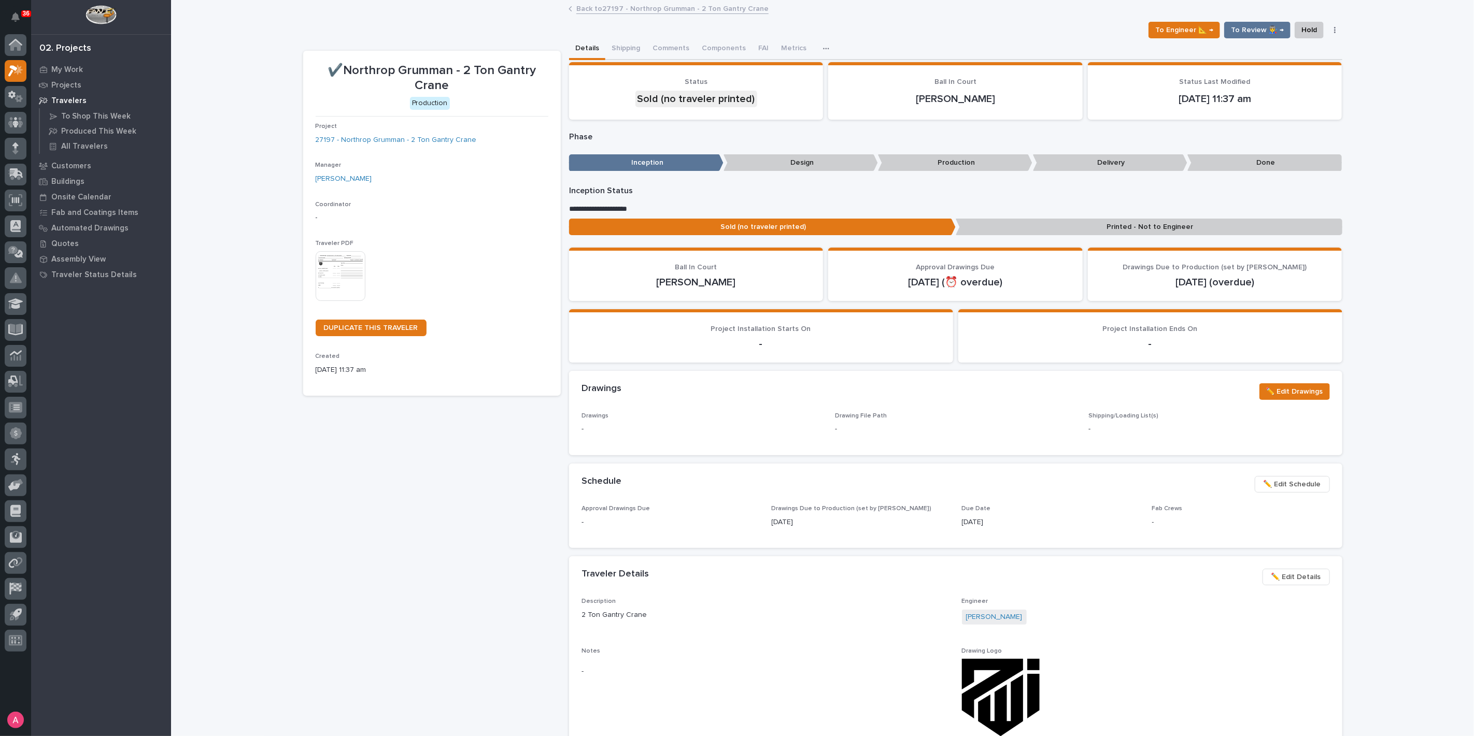
click at [1027, 225] on p "Printed - Not to Engineer" at bounding box center [1149, 227] width 387 height 17
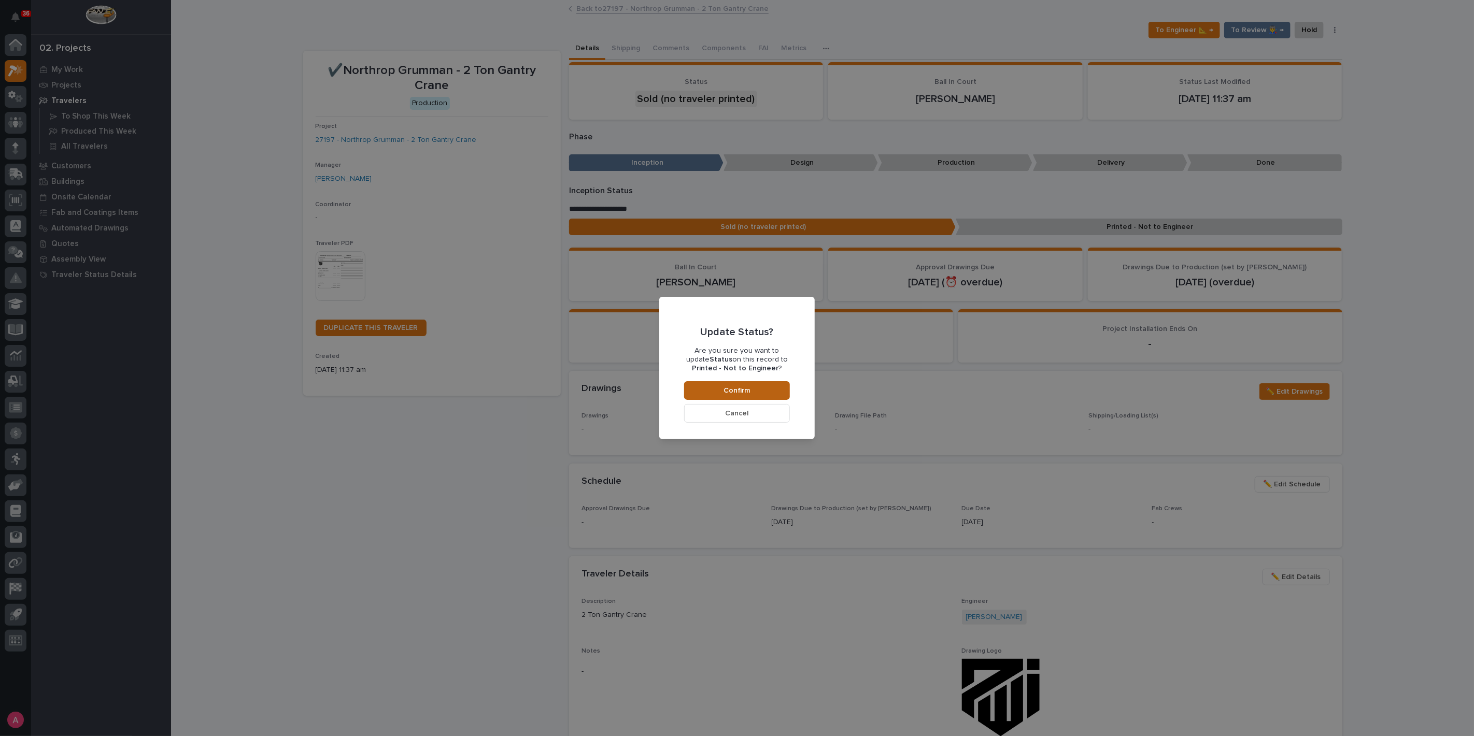
click at [748, 385] on button "Confirm" at bounding box center [737, 390] width 106 height 19
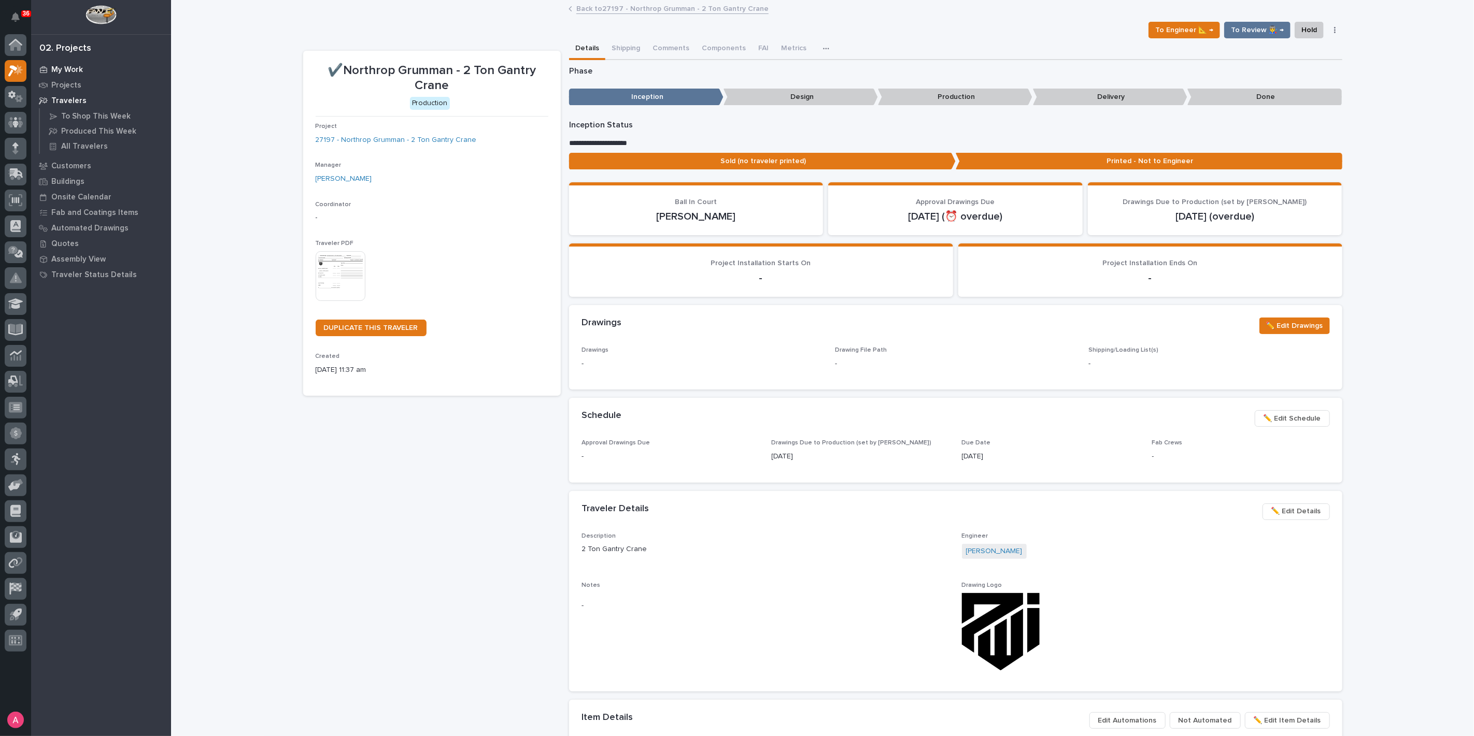
click at [68, 72] on p "My Work" at bounding box center [67, 69] width 32 height 9
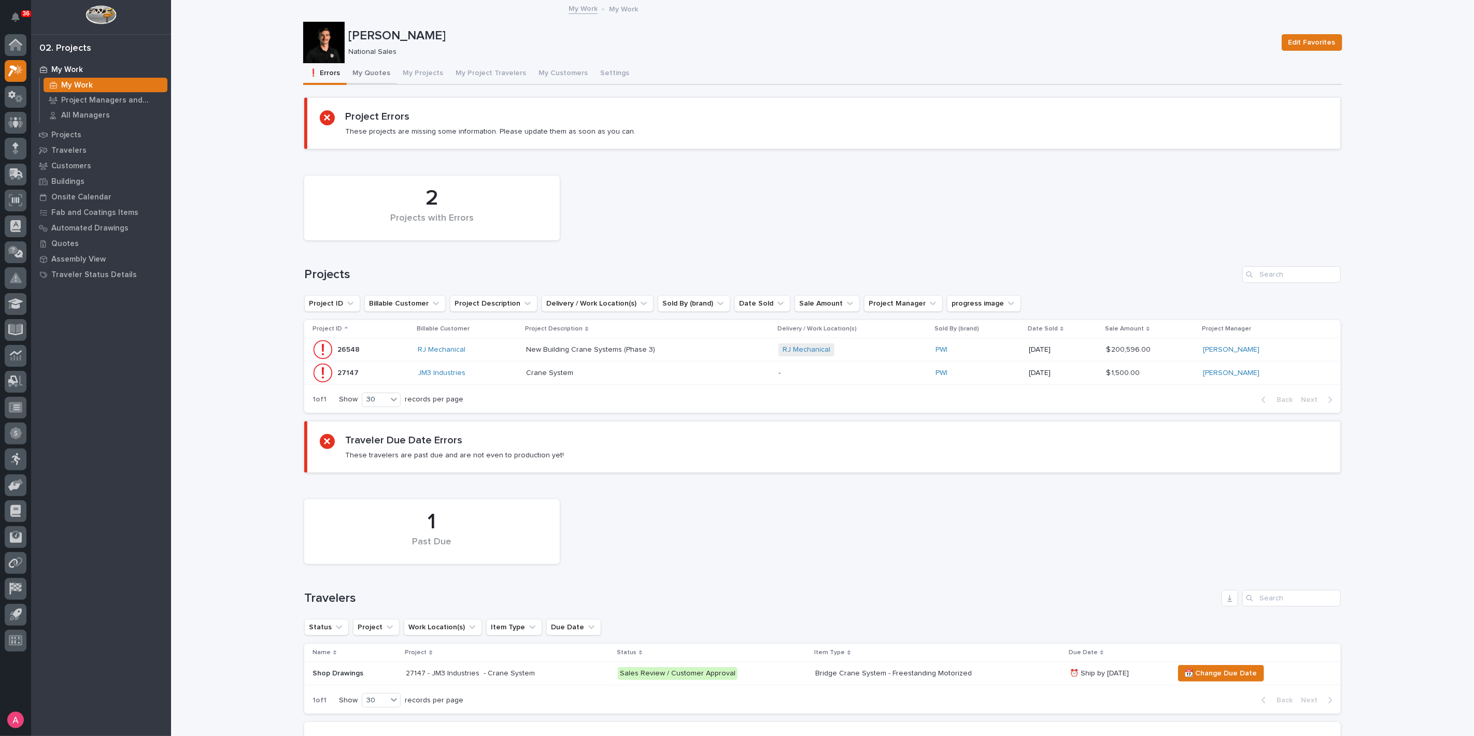
click at [367, 71] on button "My Quotes" at bounding box center [372, 74] width 50 height 22
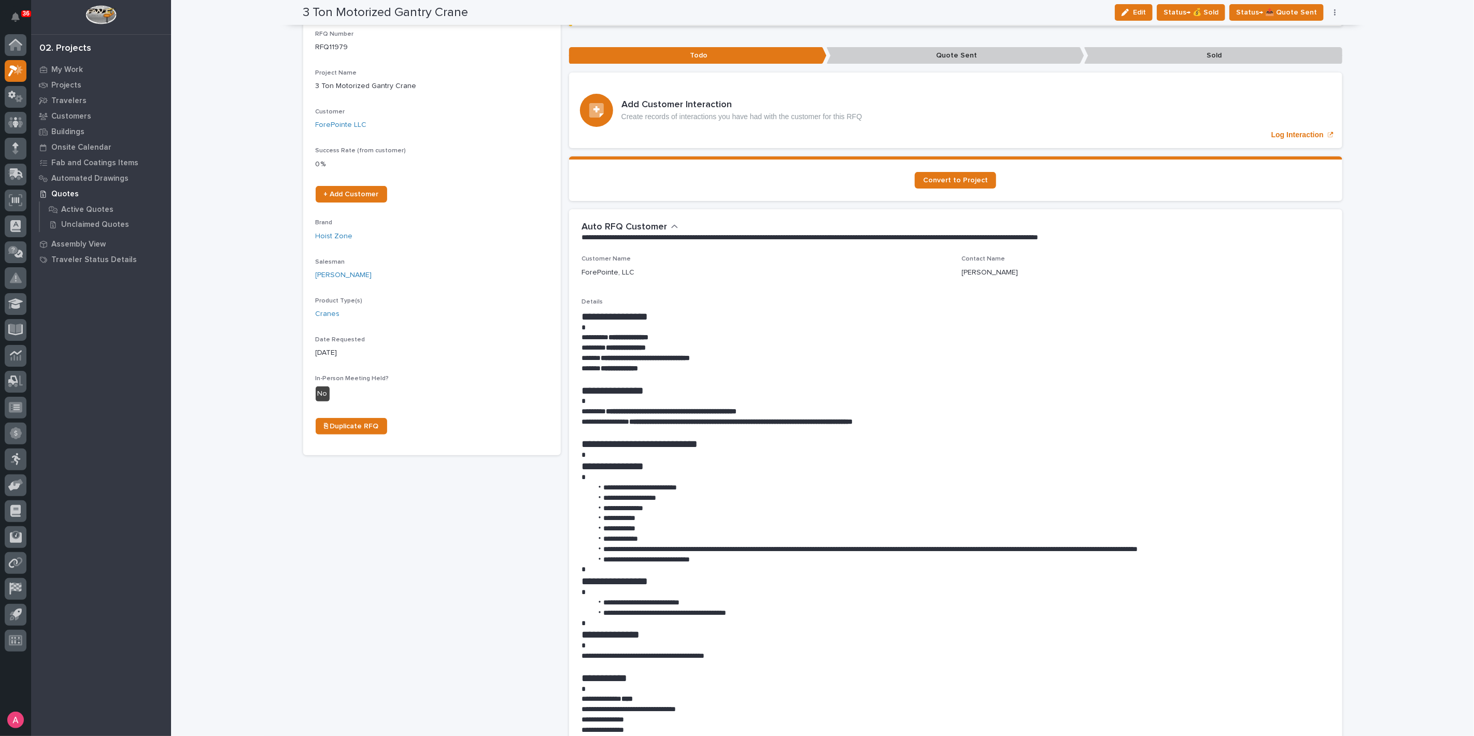
scroll to position [115, 0]
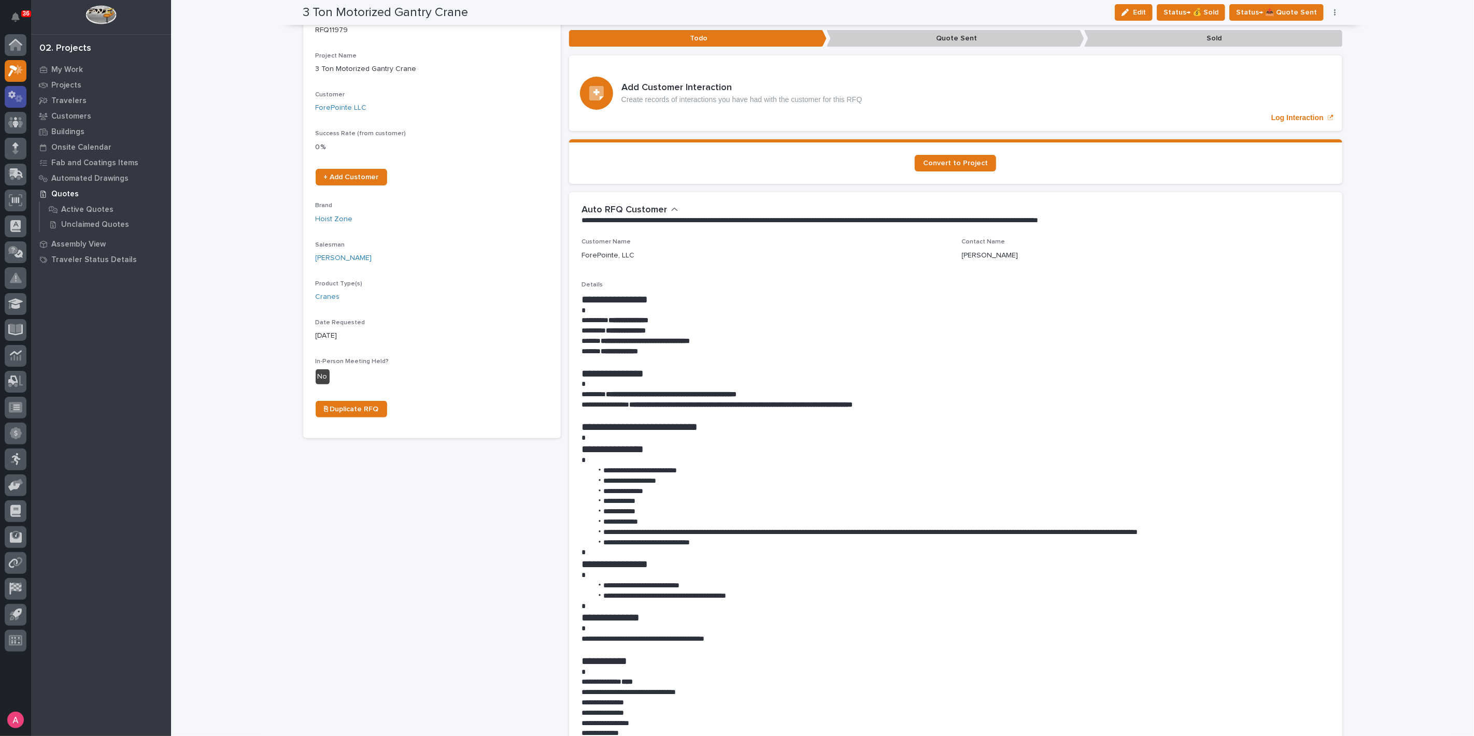
click at [14, 98] on icon at bounding box center [15, 97] width 15 height 12
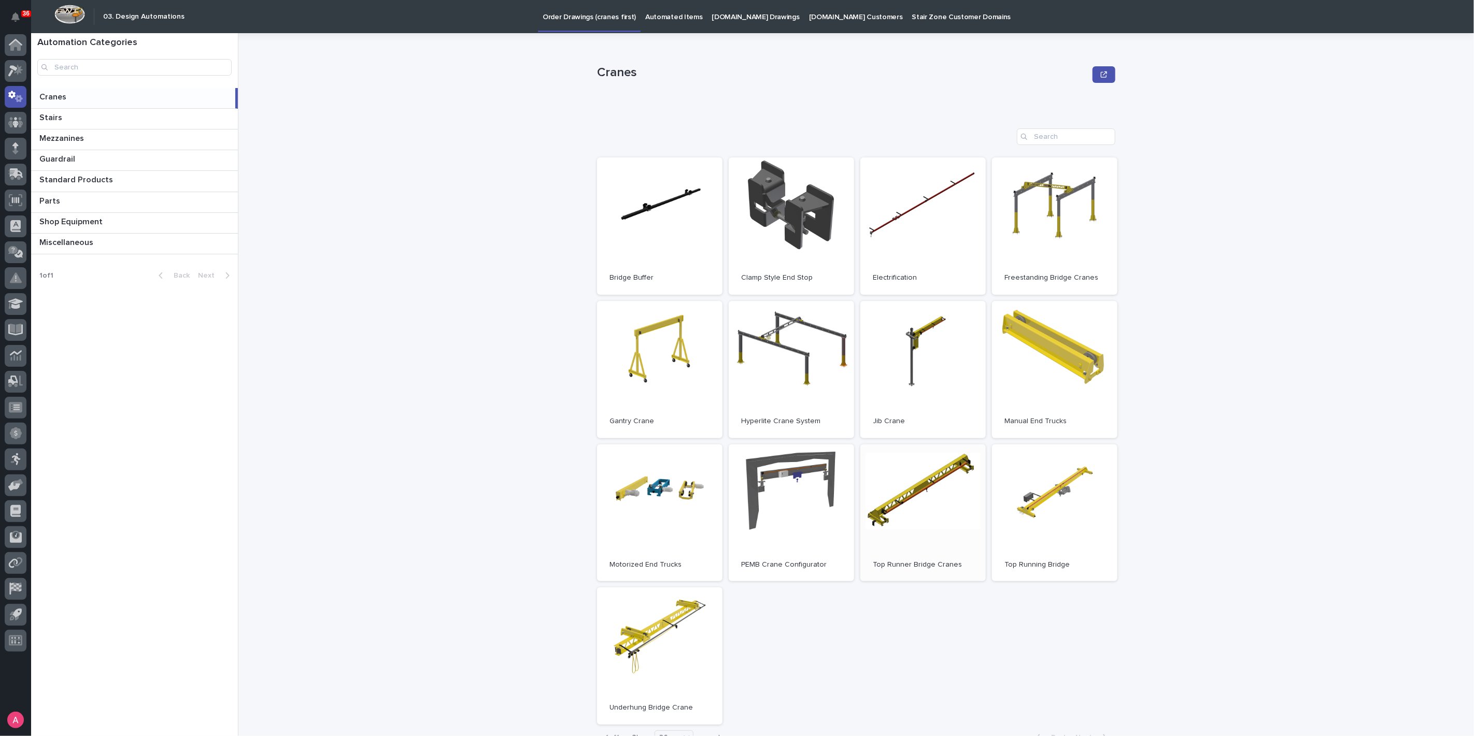
click at [935, 537] on link "Open" at bounding box center [922, 513] width 125 height 137
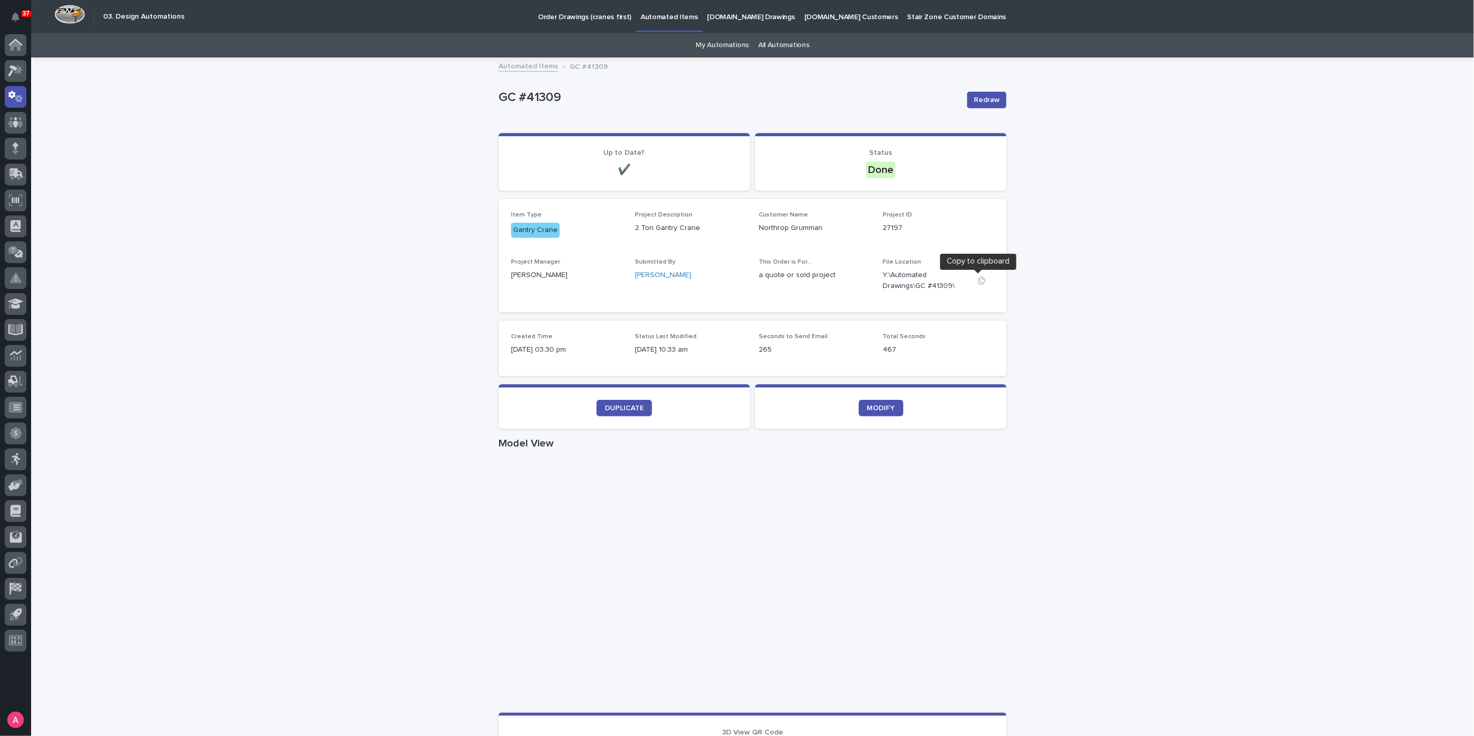
click at [982, 280] on button "button" at bounding box center [981, 281] width 25 height 8
click at [984, 282] on button "button" at bounding box center [981, 281] width 25 height 8
click at [977, 280] on icon "button" at bounding box center [981, 281] width 8 height 8
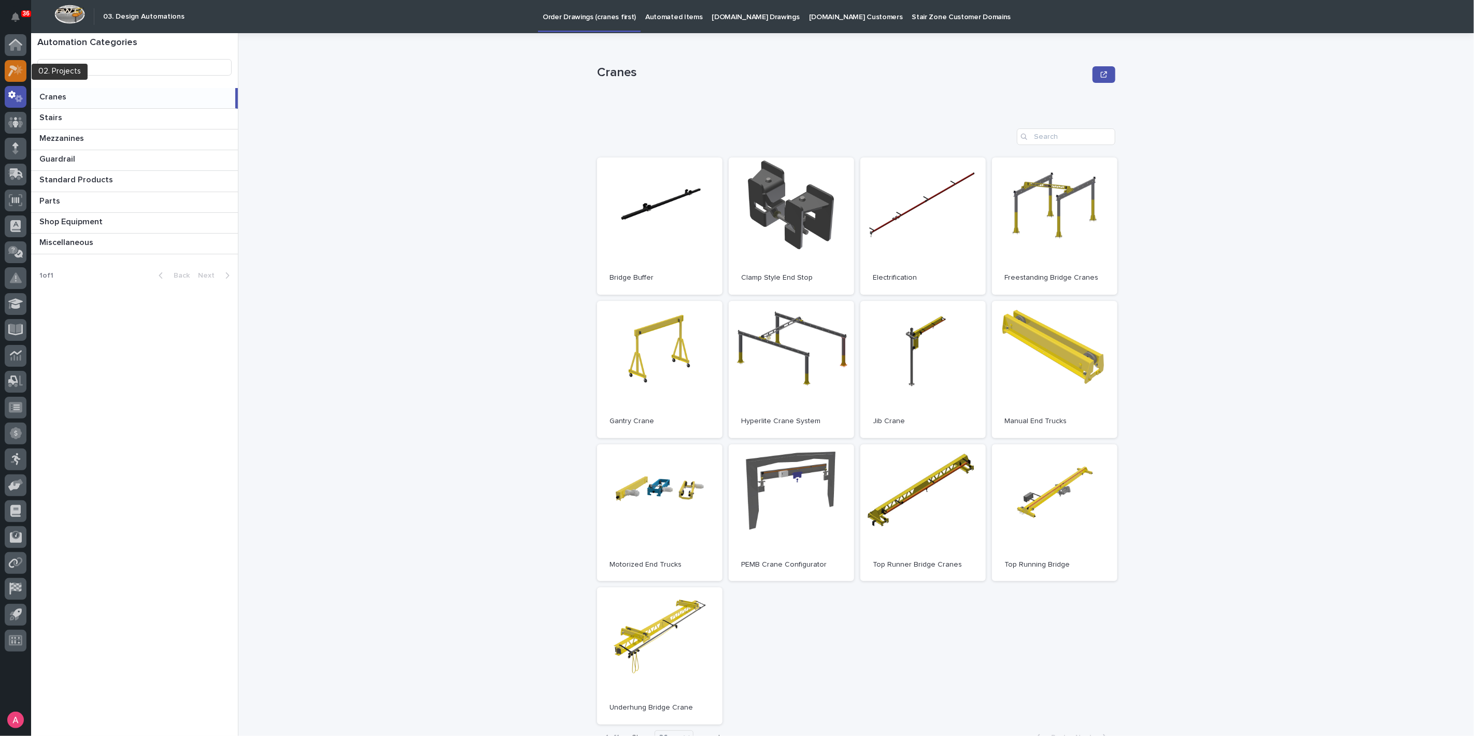
click at [15, 67] on icon at bounding box center [12, 70] width 9 height 11
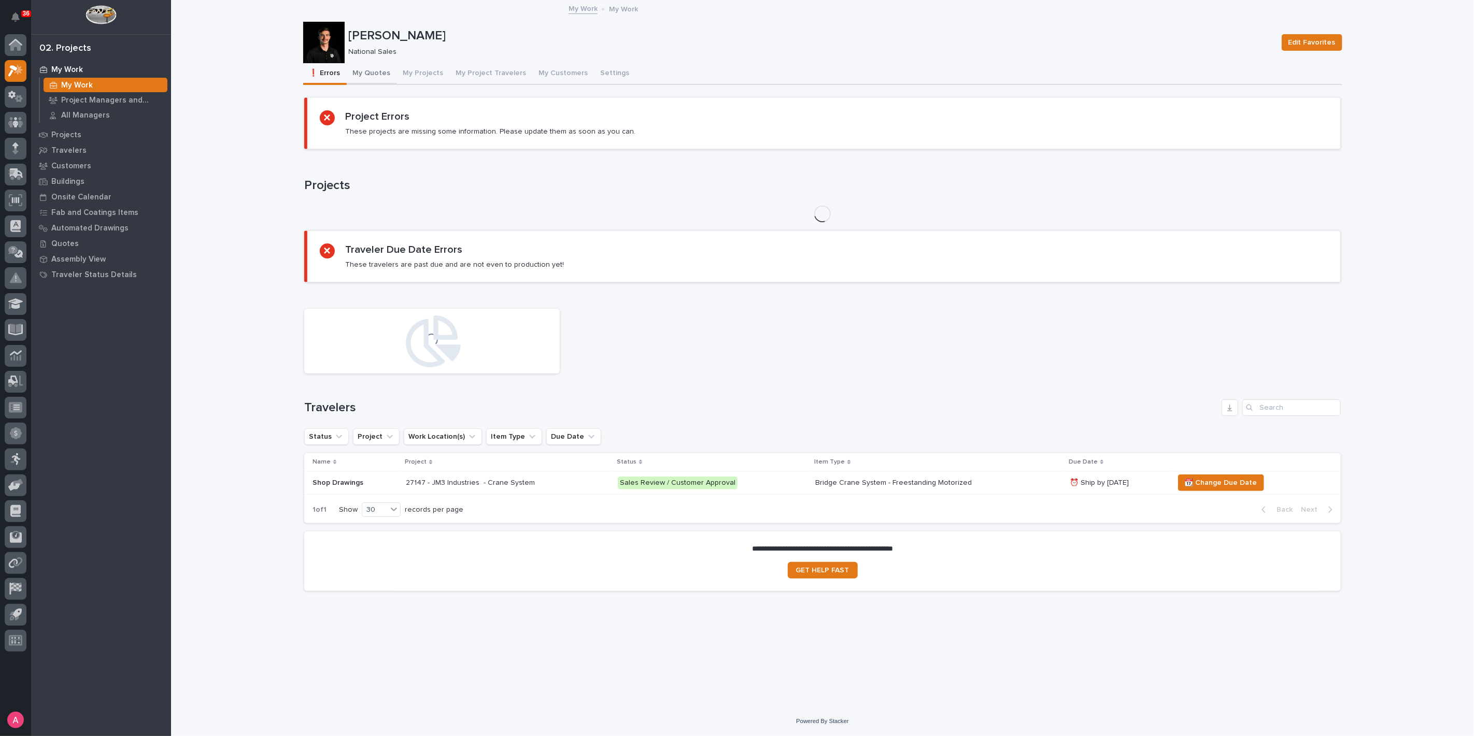
click at [360, 73] on button "My Quotes" at bounding box center [372, 74] width 50 height 22
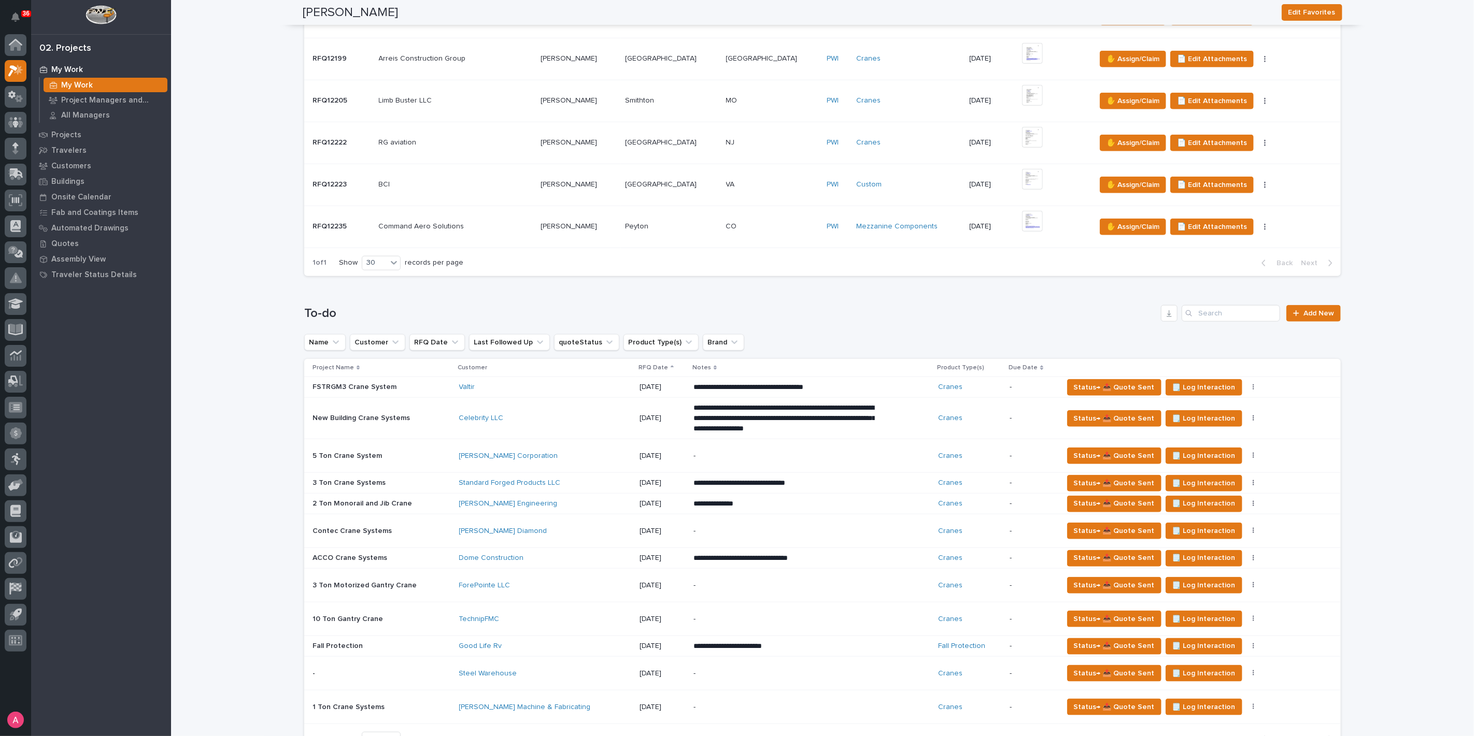
scroll to position [748, 0]
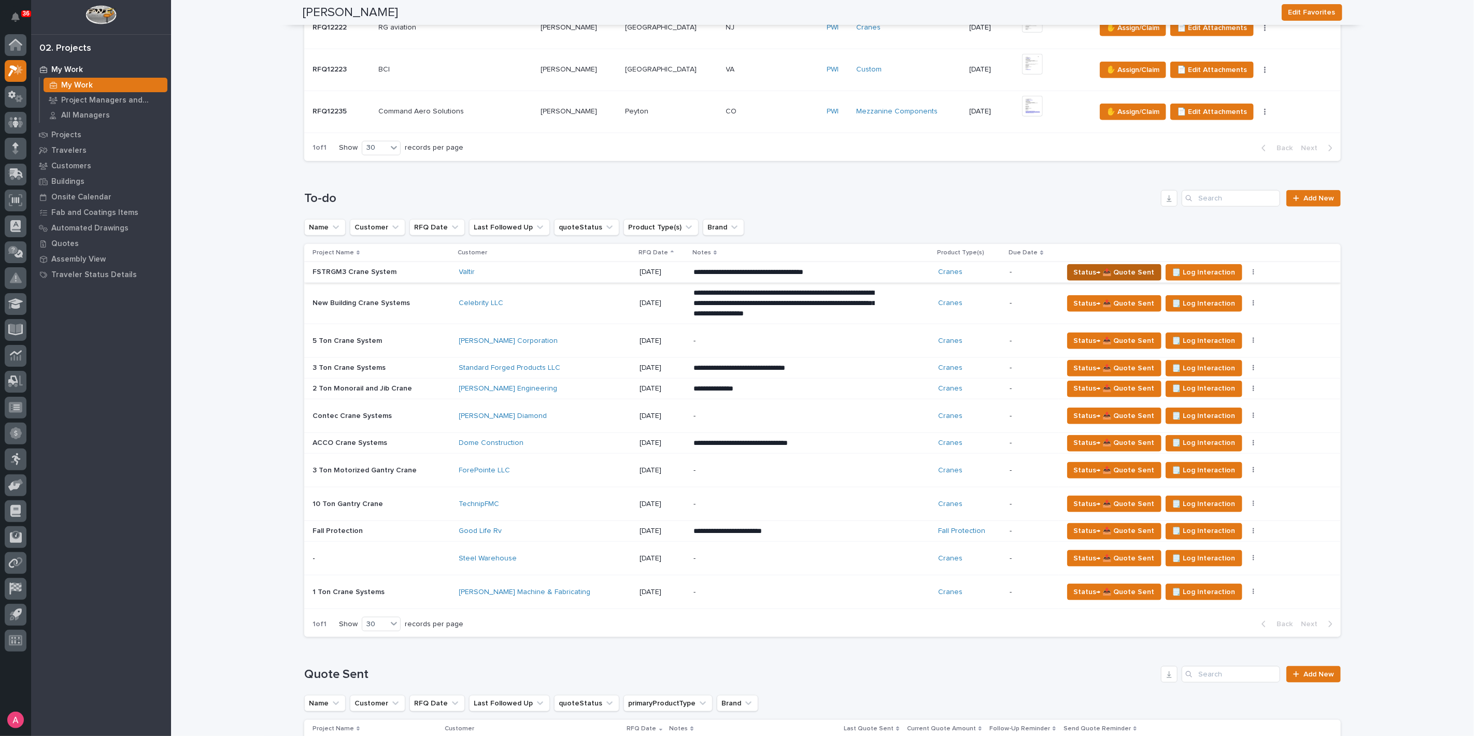
click at [1090, 266] on span "Status→ 📤 Quote Sent" at bounding box center [1114, 272] width 81 height 12
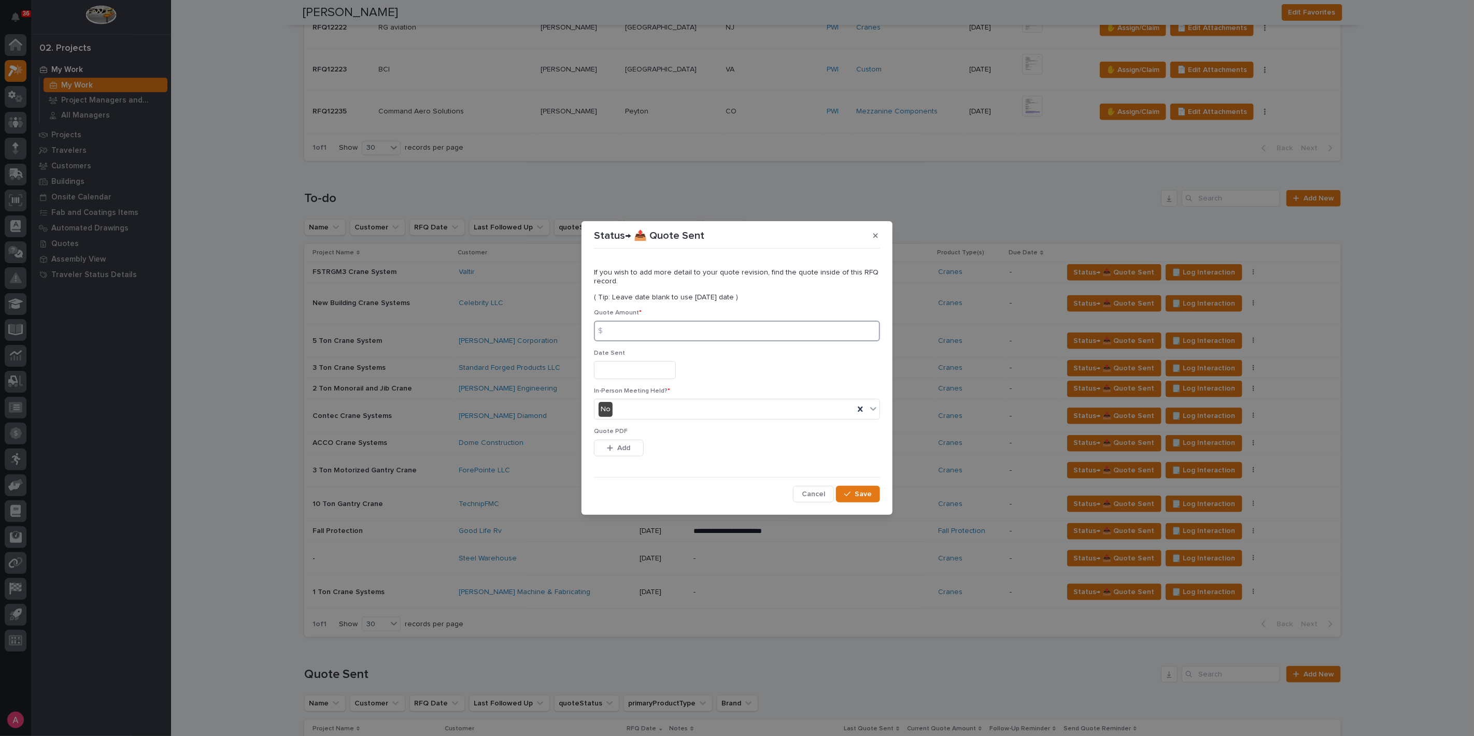
click at [768, 322] on input at bounding box center [737, 331] width 286 height 21
click at [650, 329] on input at bounding box center [737, 331] width 286 height 21
click at [622, 331] on input "12442" at bounding box center [737, 331] width 286 height 21
type input "125442"
click at [619, 459] on div "Add" at bounding box center [619, 450] width 50 height 21
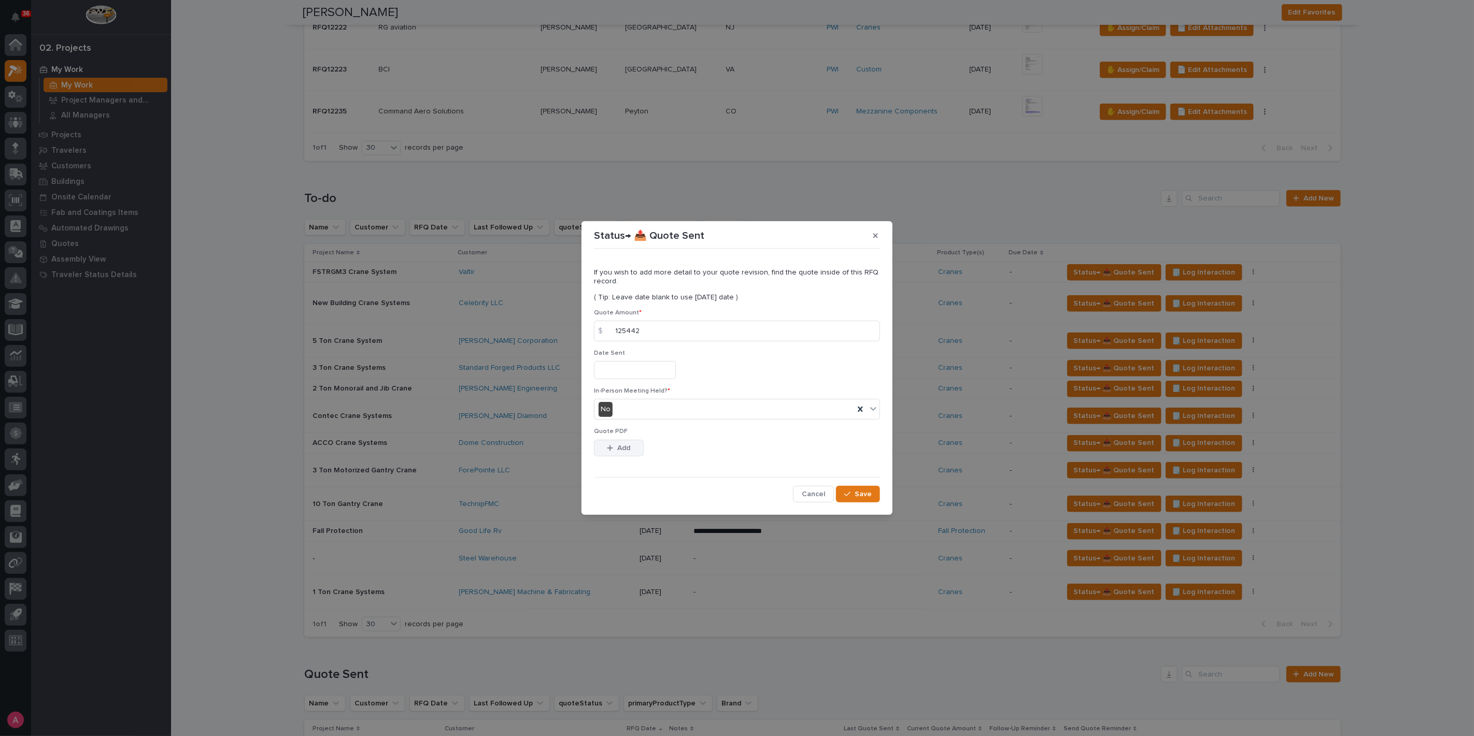
click at [628, 447] on span "Add" at bounding box center [624, 448] width 13 height 9
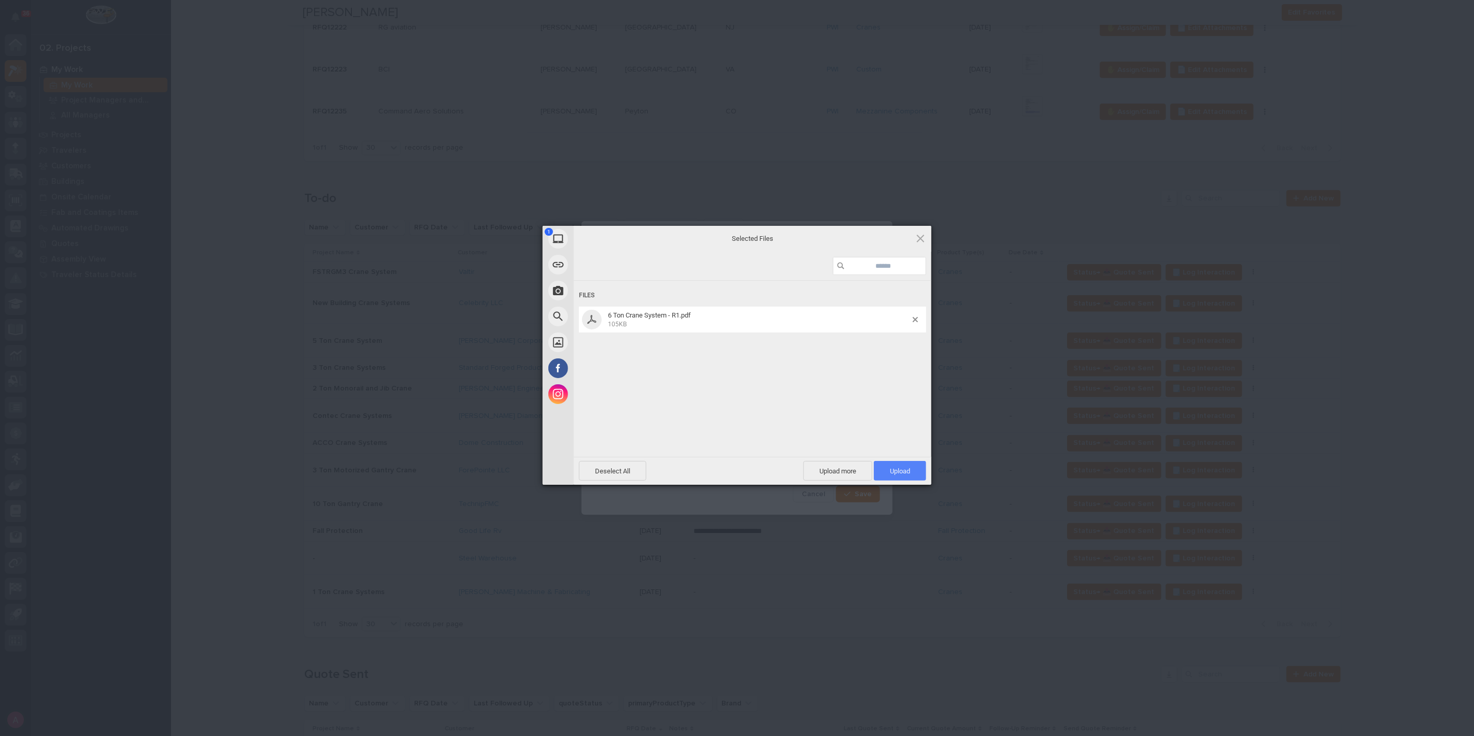
click at [904, 471] on span "Upload 1" at bounding box center [900, 471] width 20 height 8
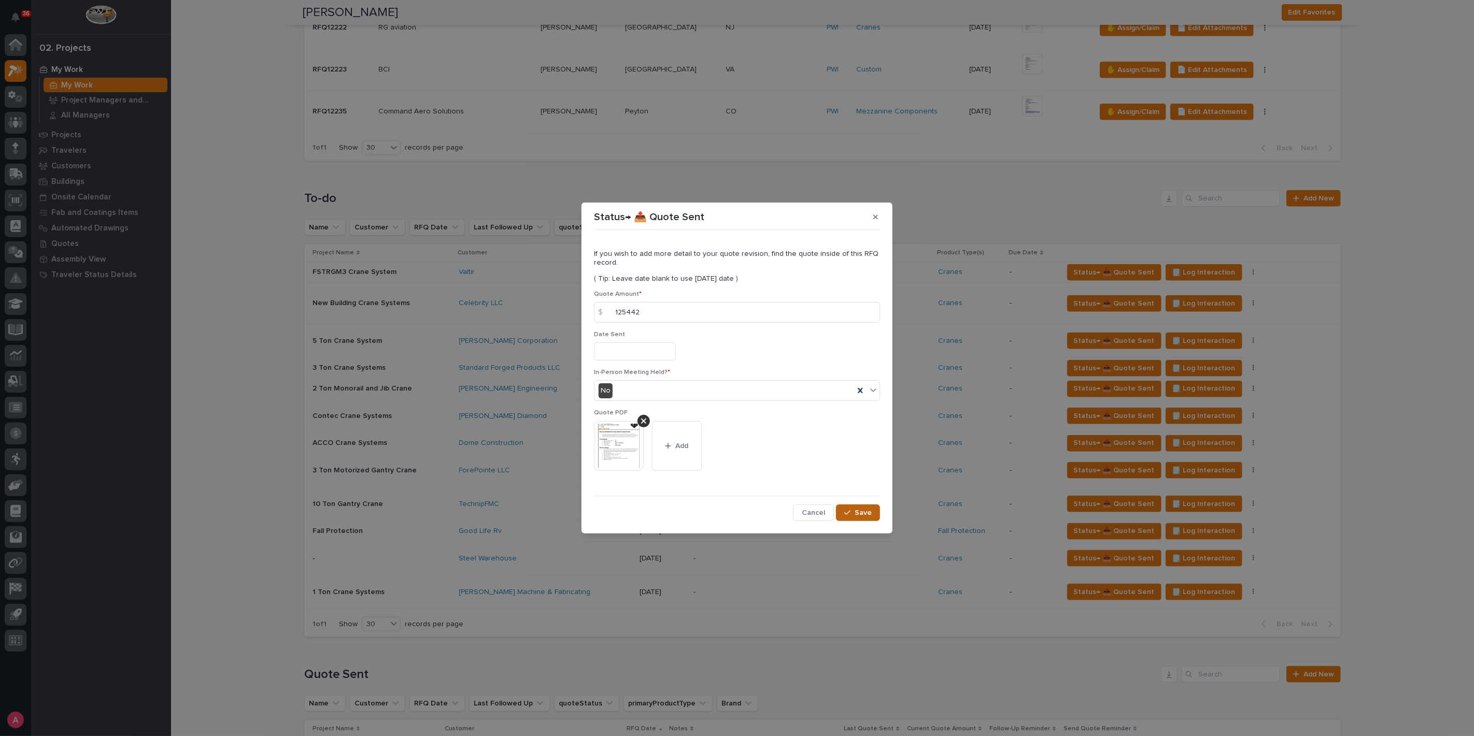
click at [854, 514] on div "button" at bounding box center [849, 512] width 10 height 7
